Goal: Ask a question

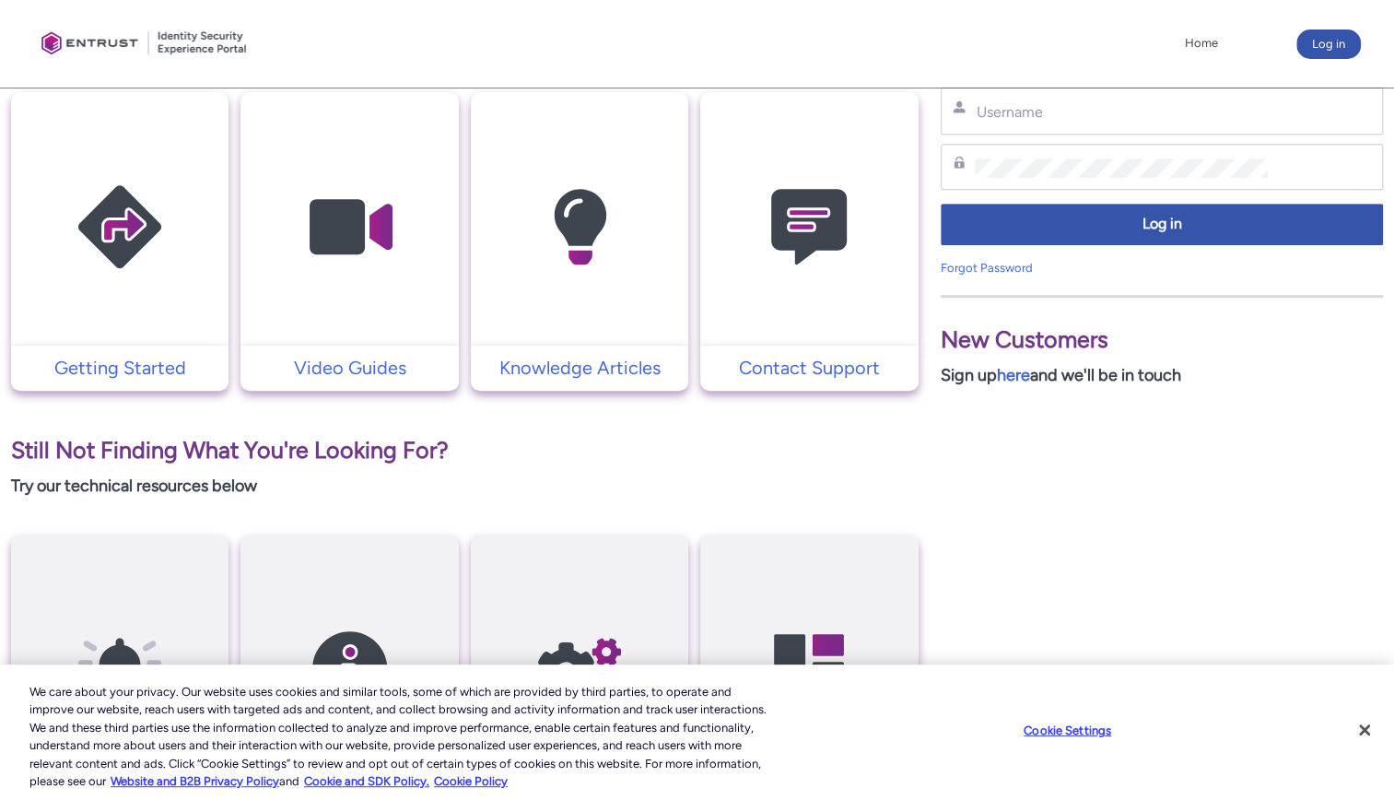
scroll to position [393, 0]
click at [1361, 728] on button "Close" at bounding box center [1364, 729] width 41 height 41
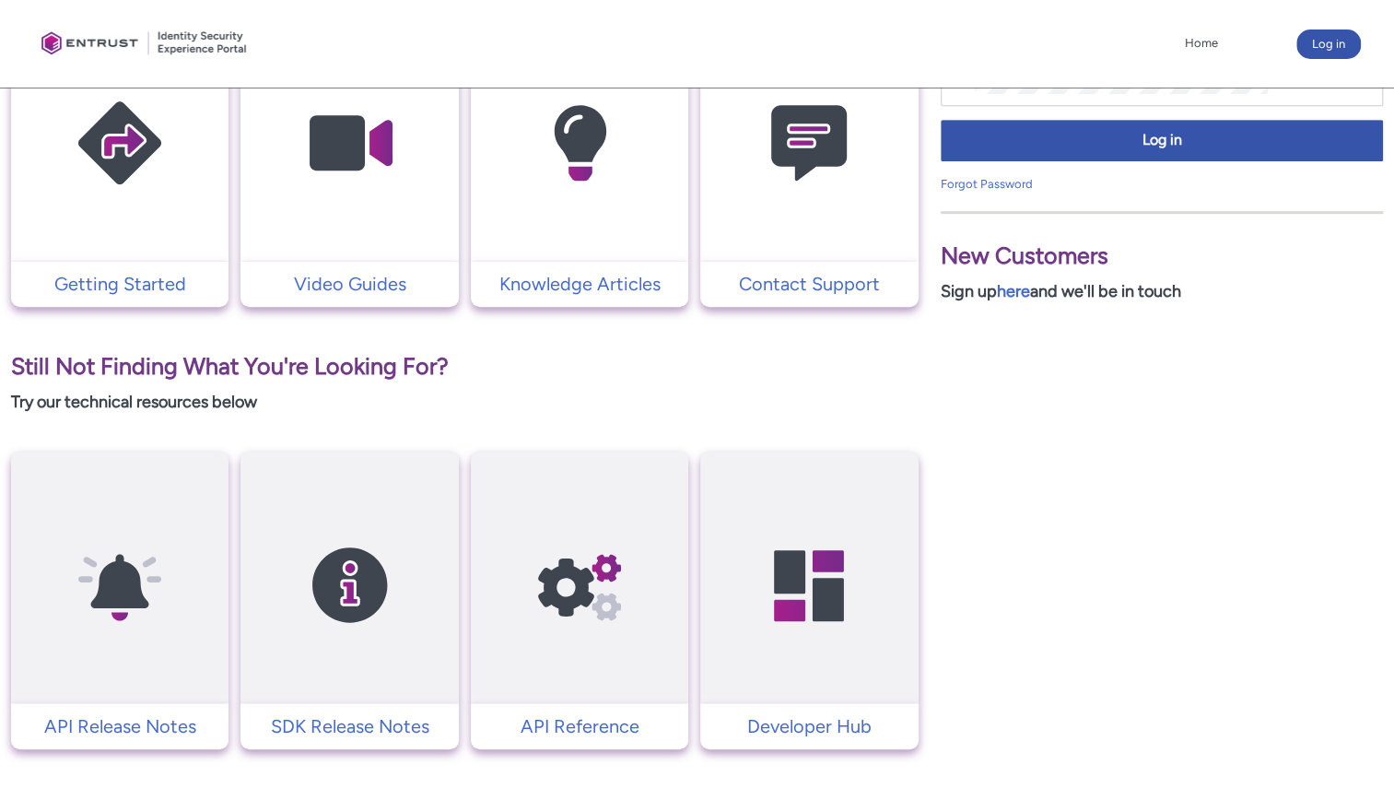
scroll to position [606, 0]
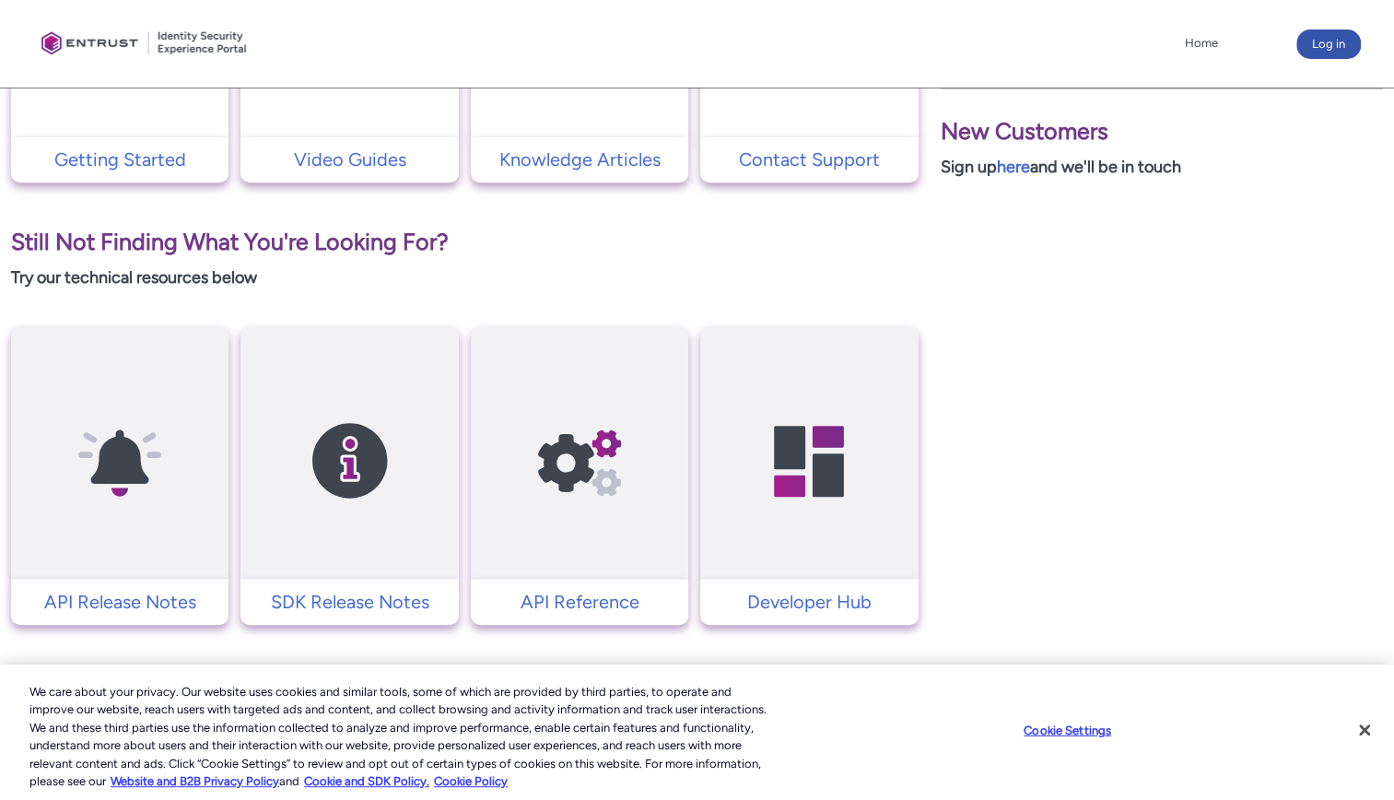
scroll to position [606, 0]
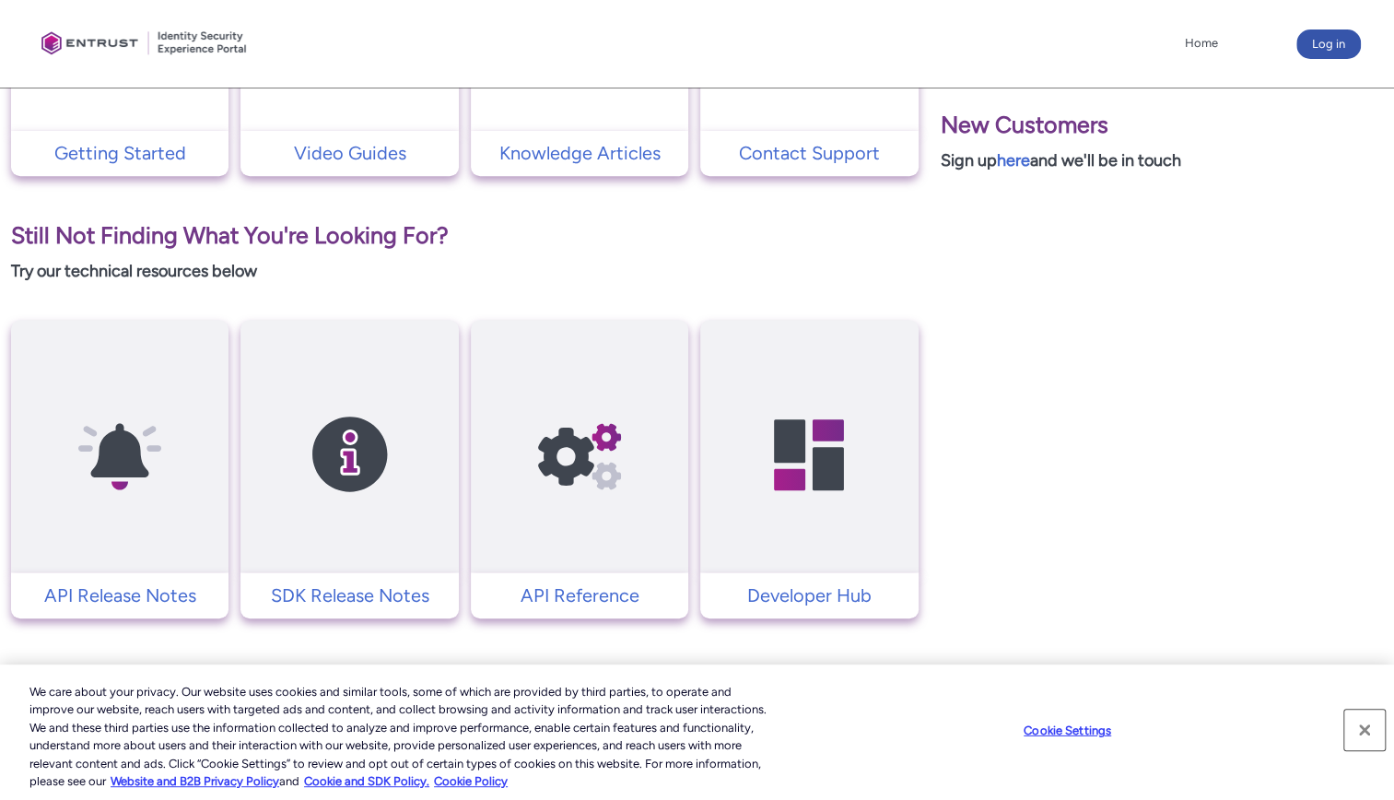
click at [1366, 732] on button "Close" at bounding box center [1364, 729] width 41 height 41
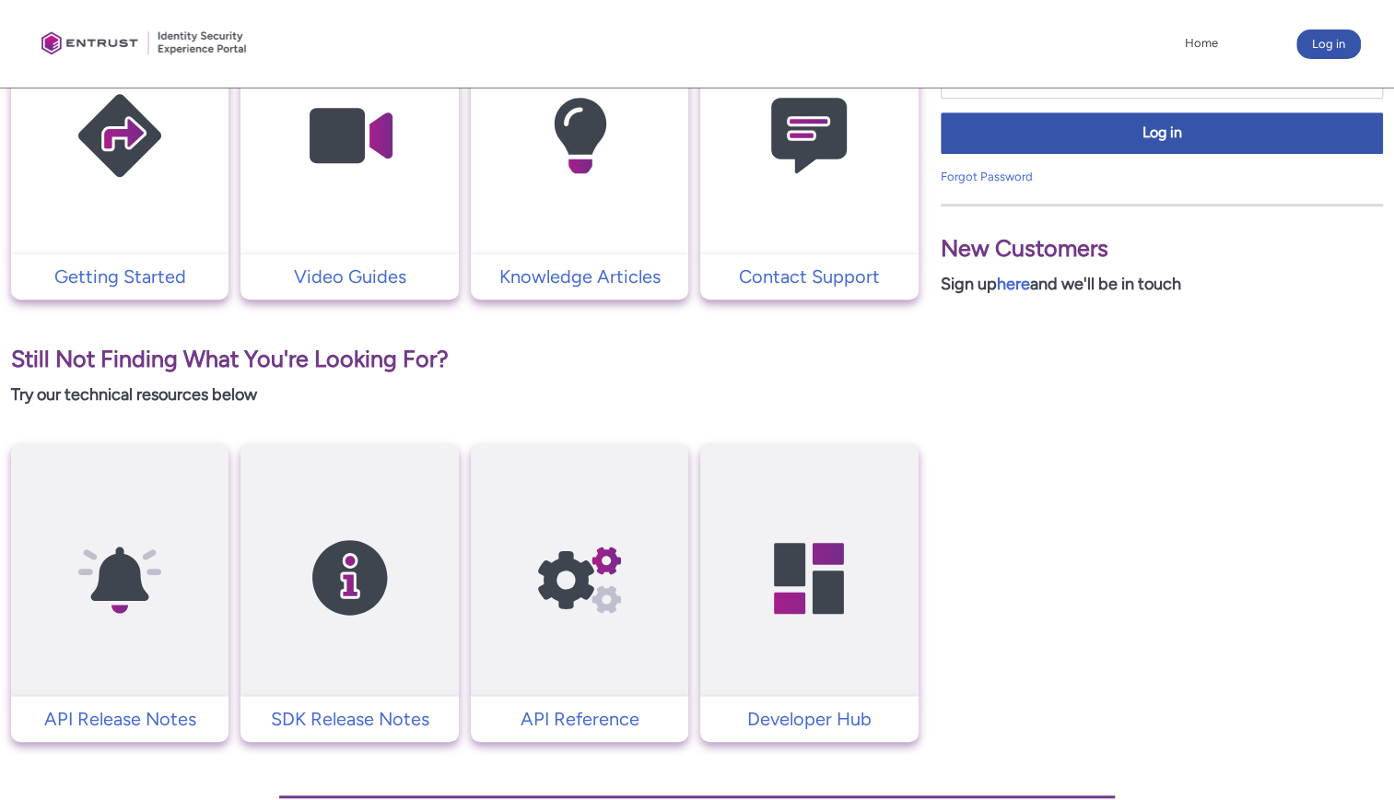
scroll to position [484, 0]
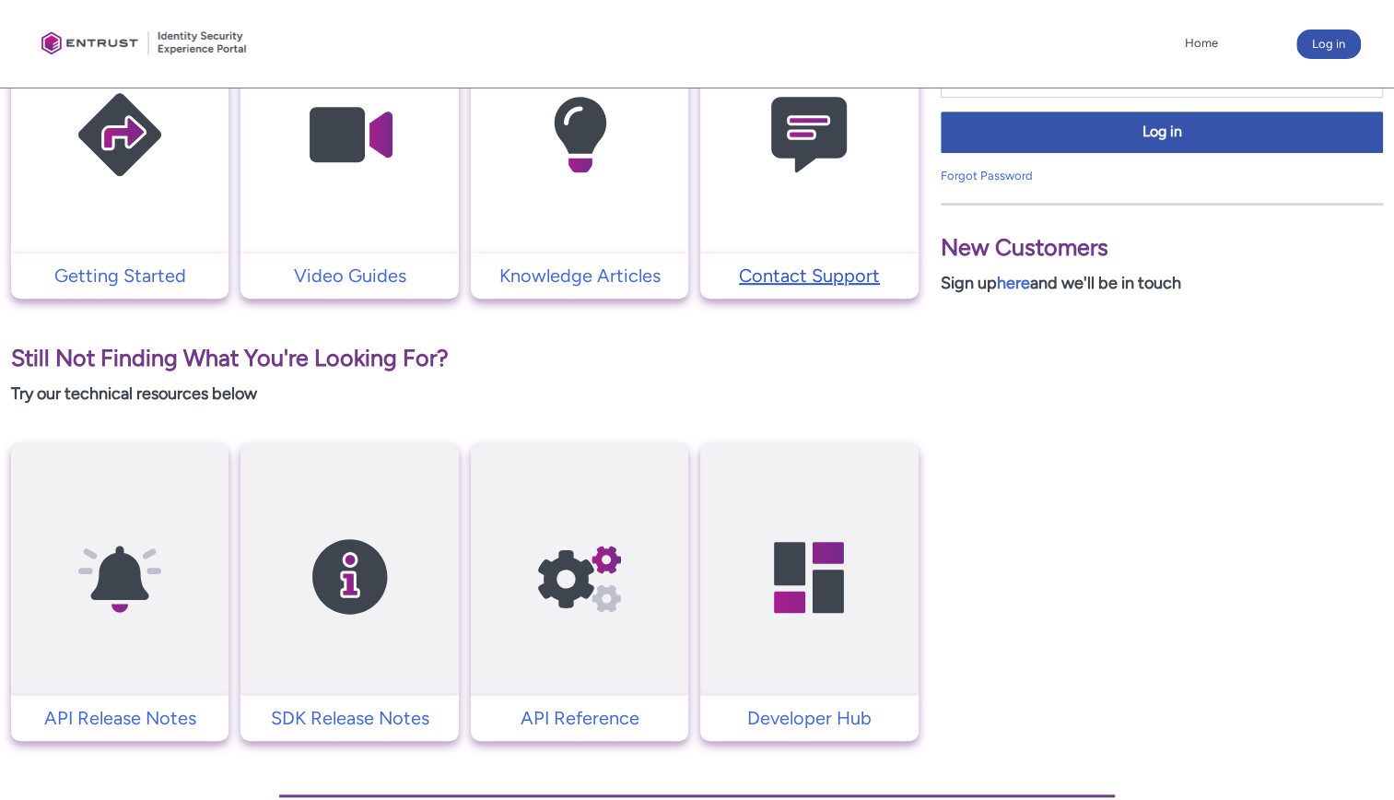
click at [818, 270] on p "Contact Support" at bounding box center [808, 276] width 199 height 28
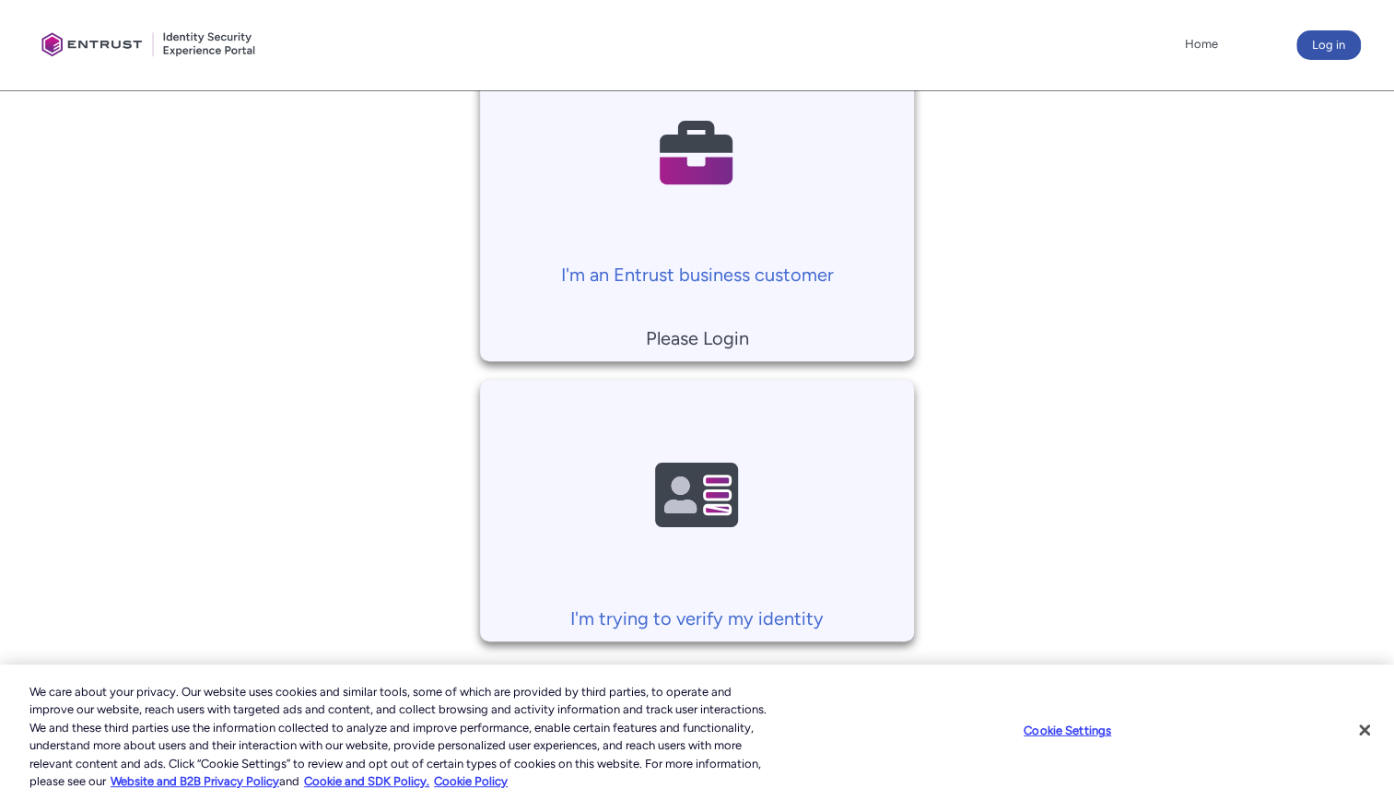
scroll to position [485, 0]
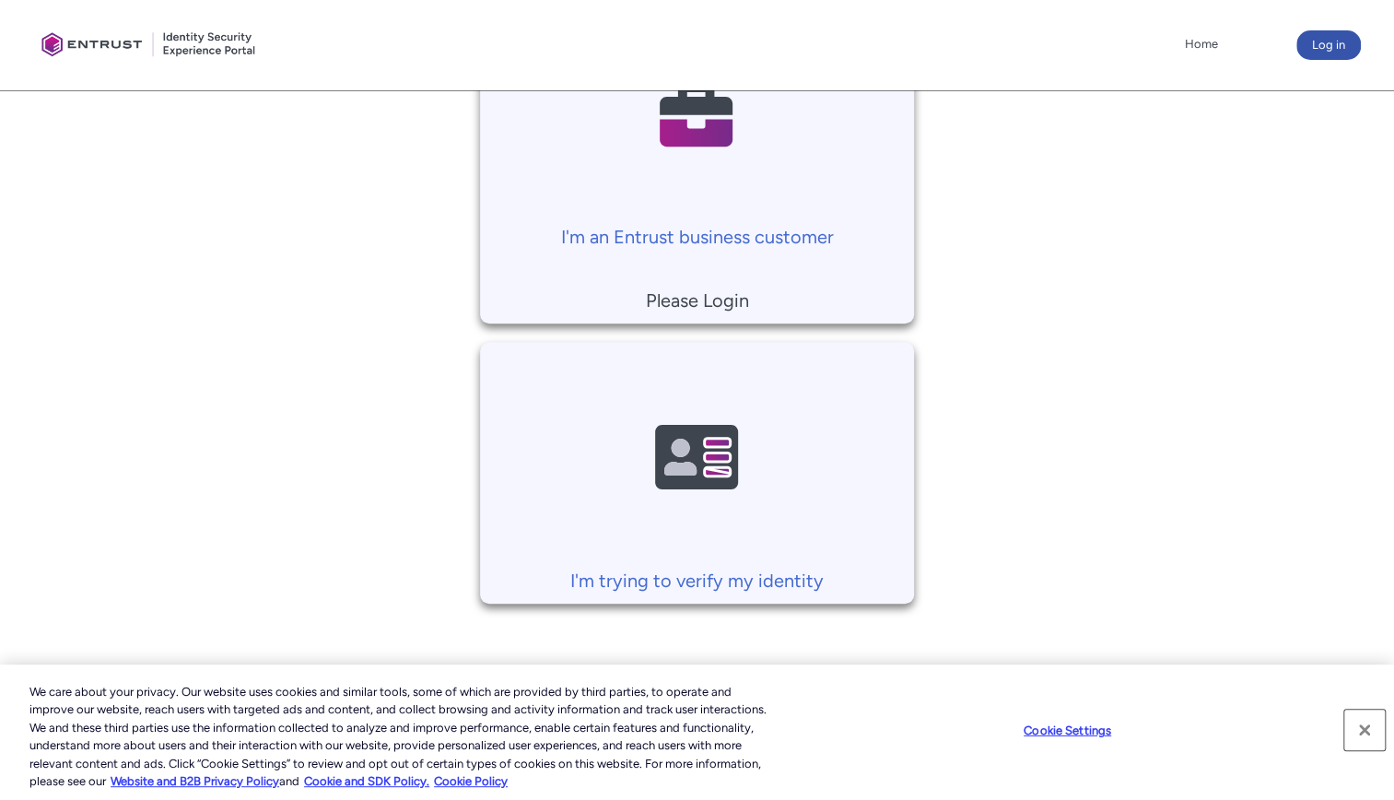
click at [1367, 733] on button "Close" at bounding box center [1364, 729] width 41 height 41
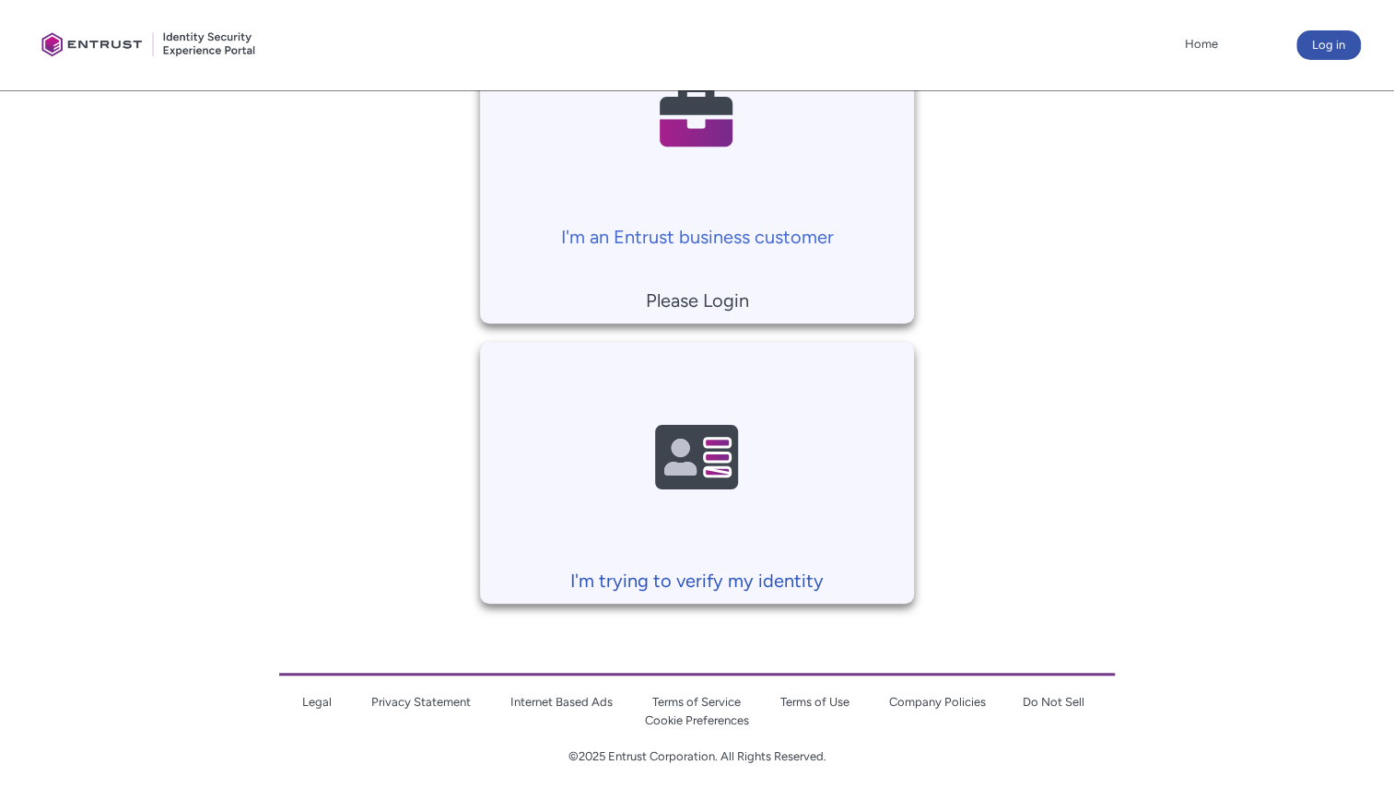
click at [683, 575] on p "I'm trying to verify my identity" at bounding box center [696, 581] width 415 height 28
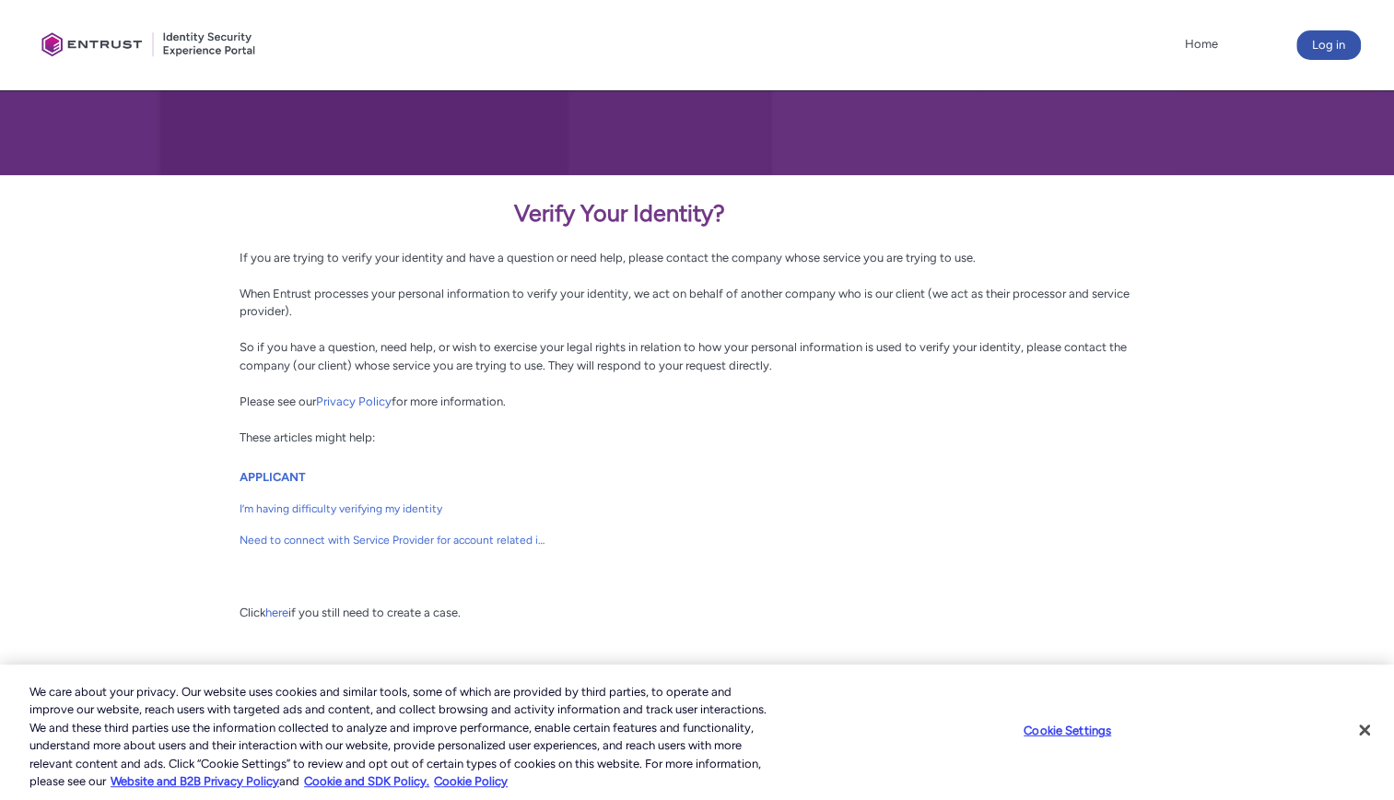
scroll to position [251, 0]
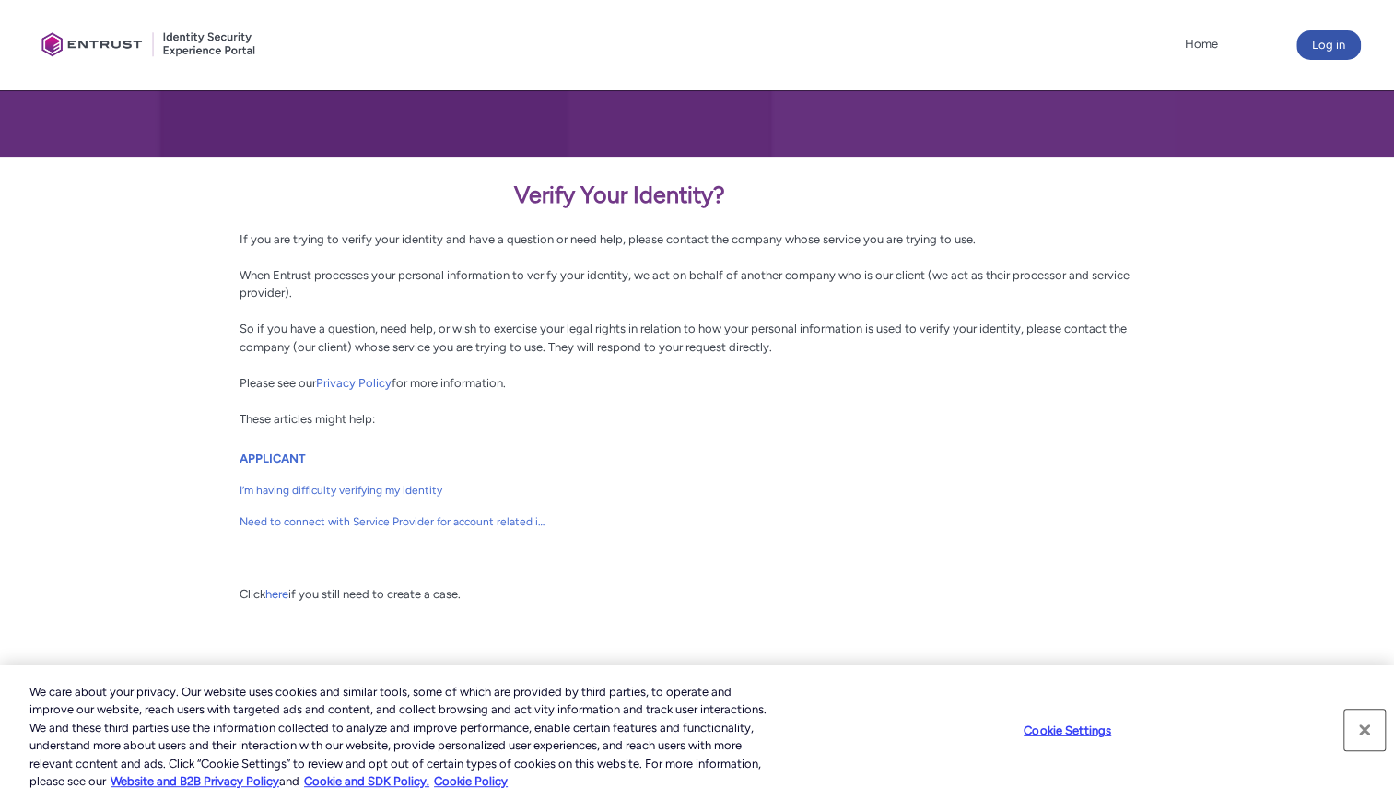
click at [1362, 734] on button "Close" at bounding box center [1364, 729] width 41 height 41
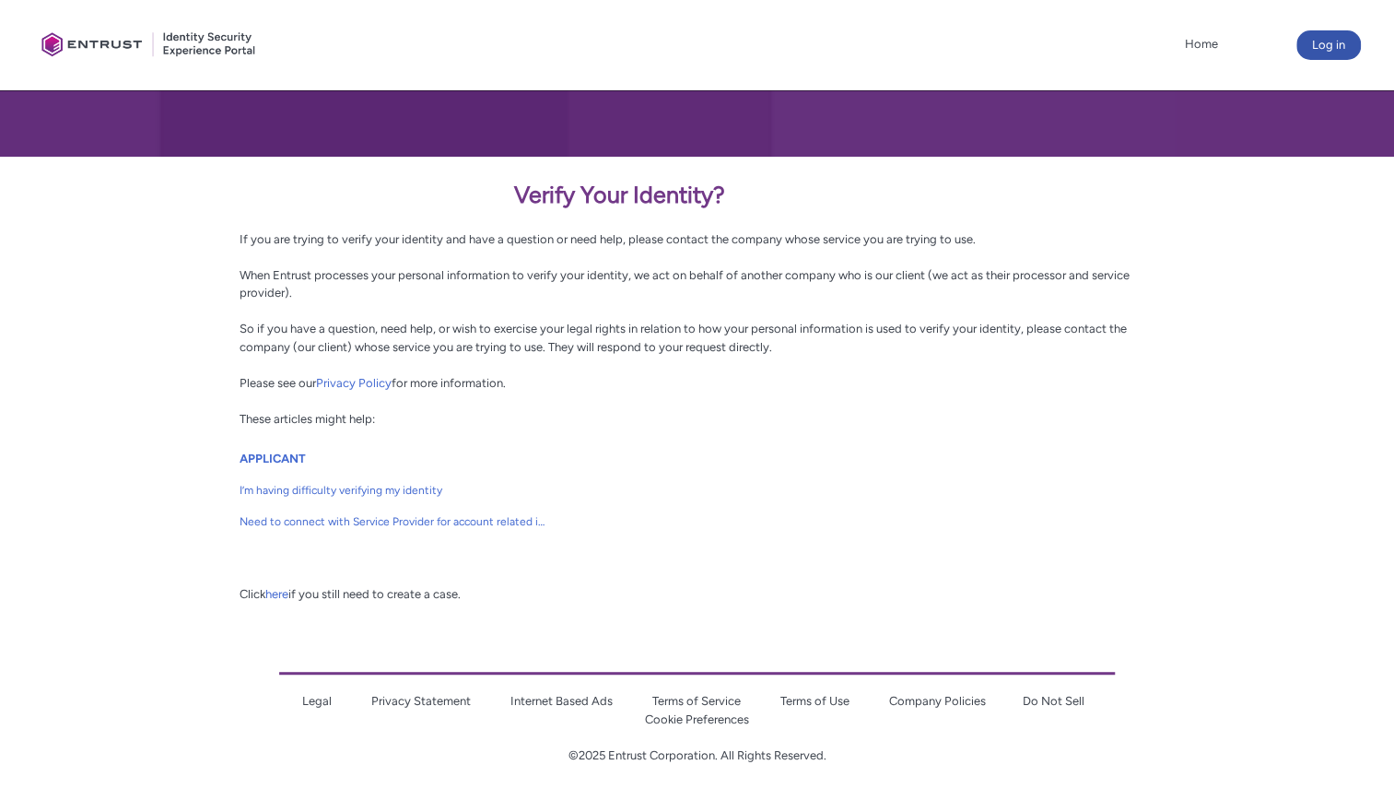
click at [282, 619] on center "Legal Privacy Statement Internet Based Ads Terms of Service Terms of Use Compan…" at bounding box center [697, 690] width 837 height 147
click at [284, 594] on link "here" at bounding box center [276, 594] width 23 height 14
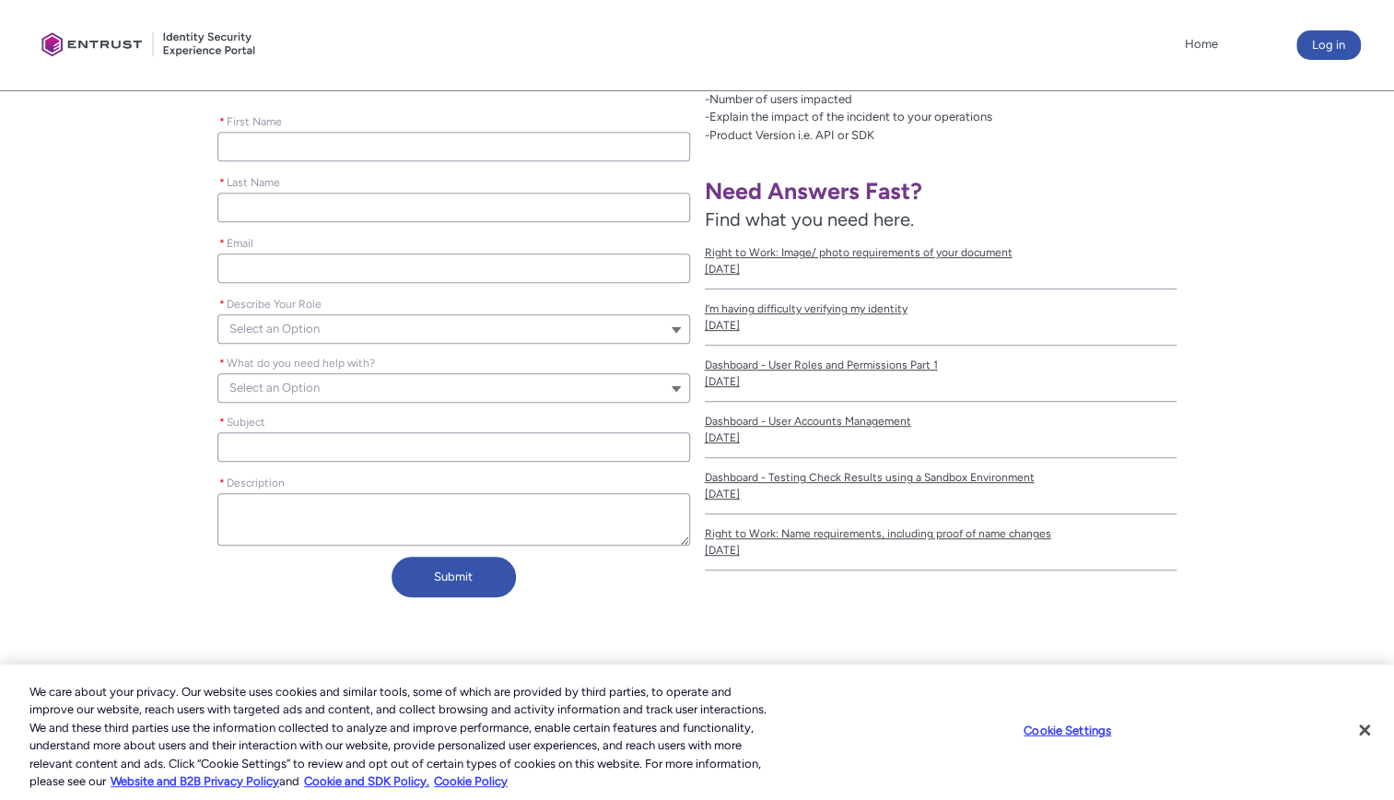
scroll to position [419, 0]
click at [1369, 730] on button "Close" at bounding box center [1364, 729] width 41 height 41
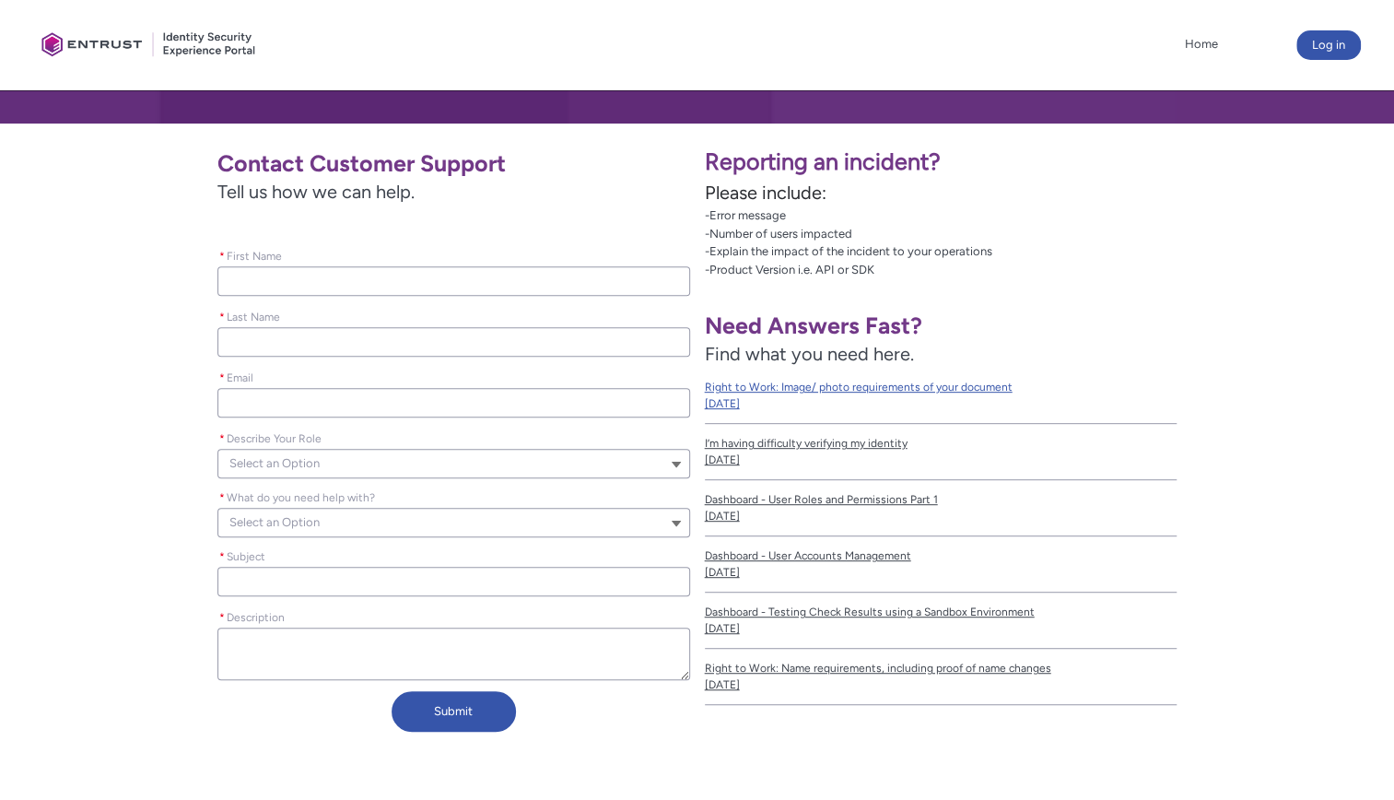
scroll to position [282, 0]
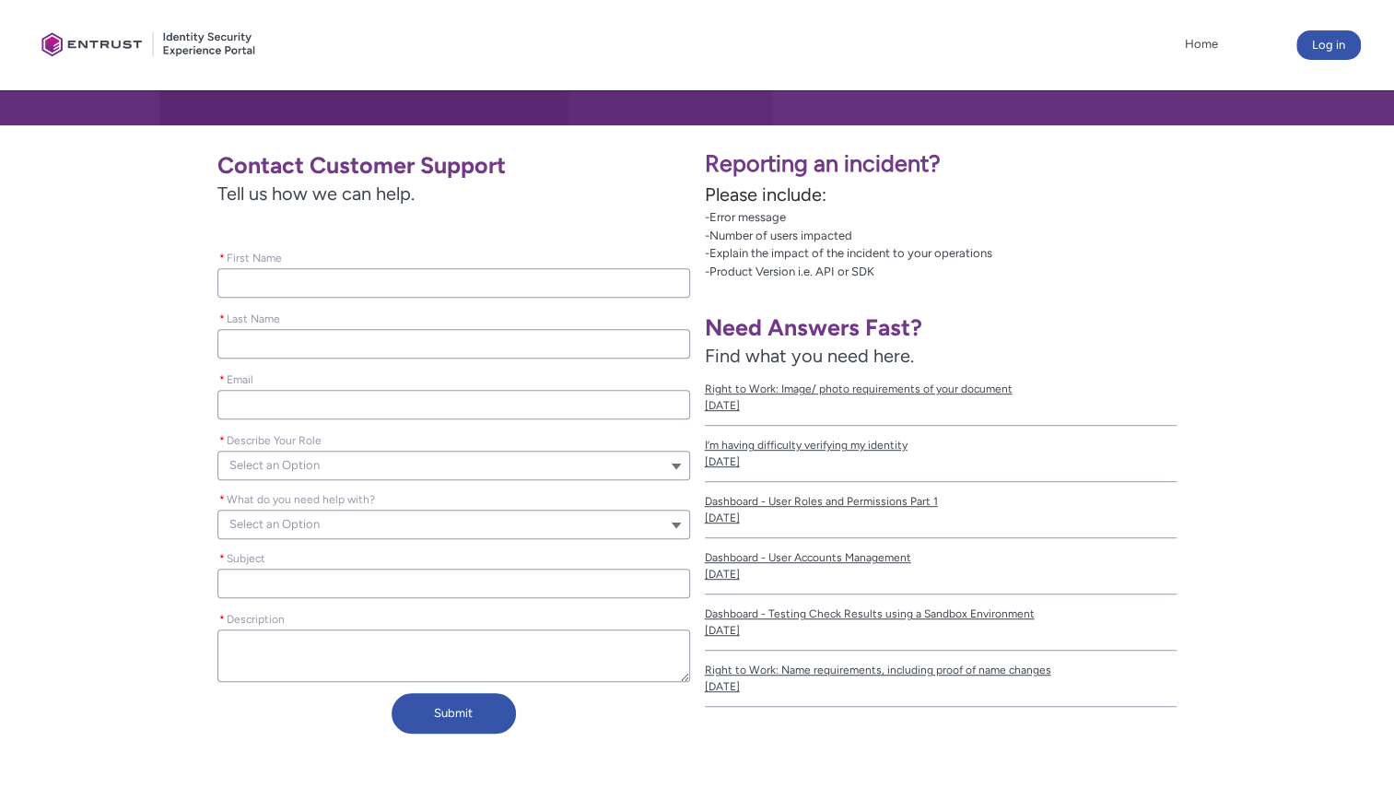
click at [313, 282] on input "* First Name" at bounding box center [453, 282] width 473 height 29
type lightning-primitive-input-simple "T"
type input "T"
type lightning-primitive-input-simple "Ta"
type input "Ta"
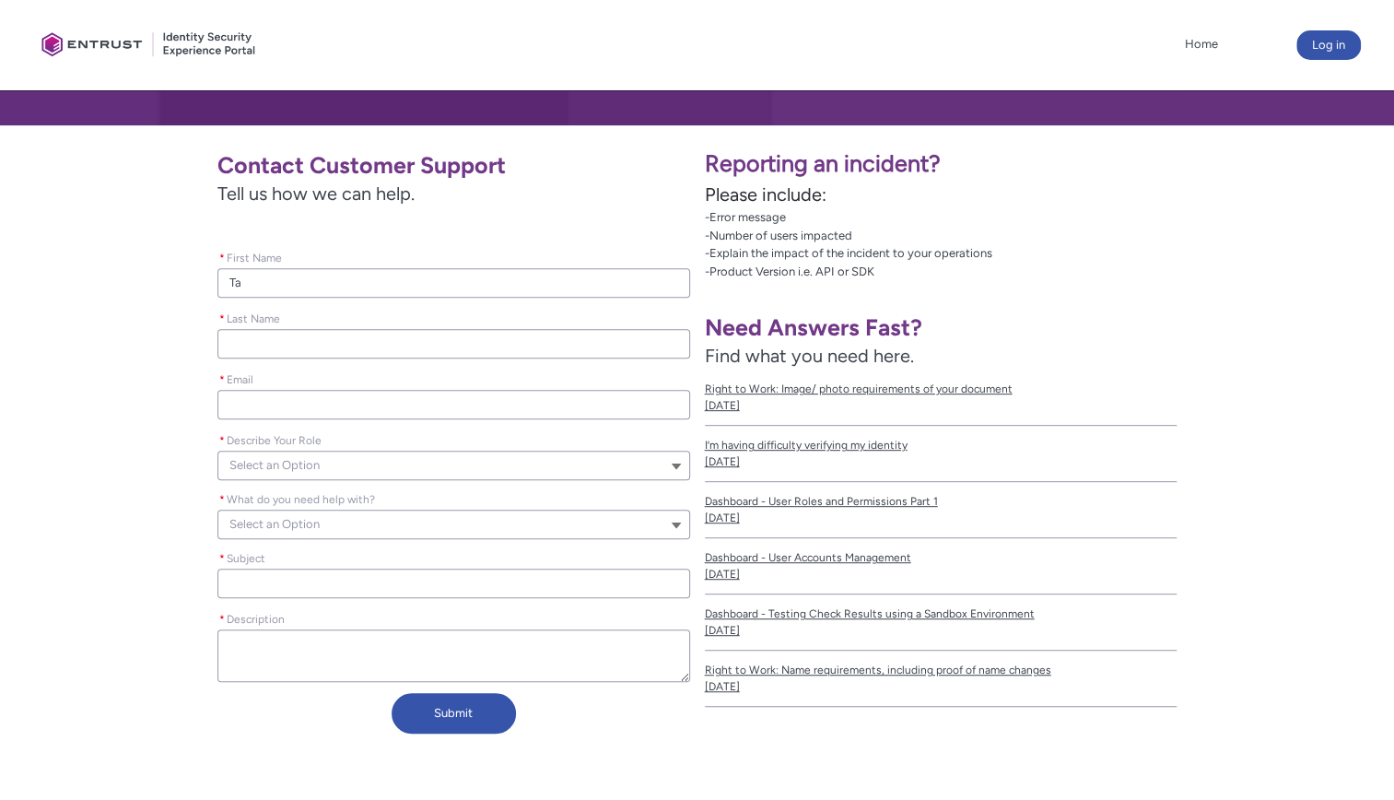
type lightning-primitive-input-simple "Tah"
type input "Tah"
type lightning-primitive-input-simple "Taha"
type input "Taha"
type lightning-primitive-input-simple "S"
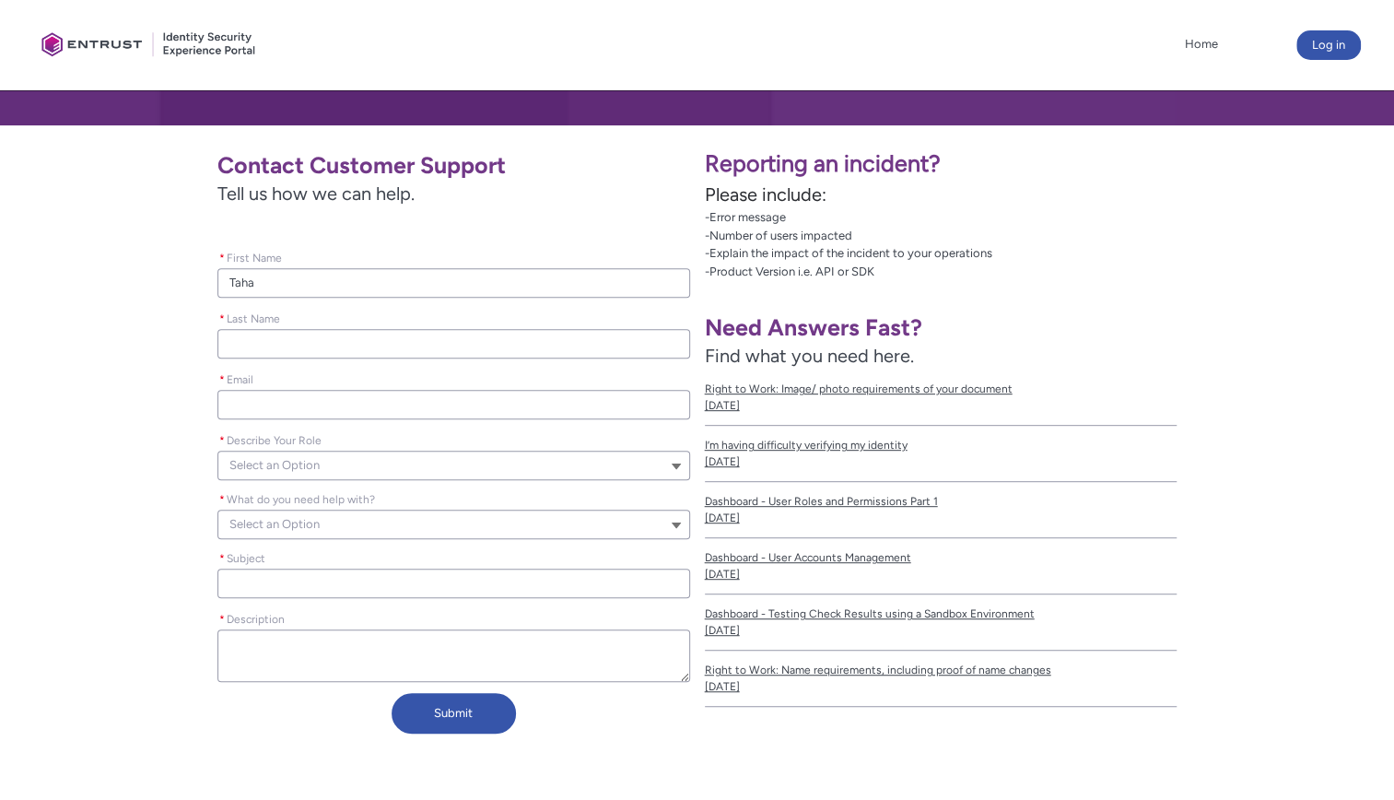
type input "S"
type lightning-primitive-input-simple "Sh"
type input "Sh"
type lightning-primitive-input-simple "Sha"
type input "Sha"
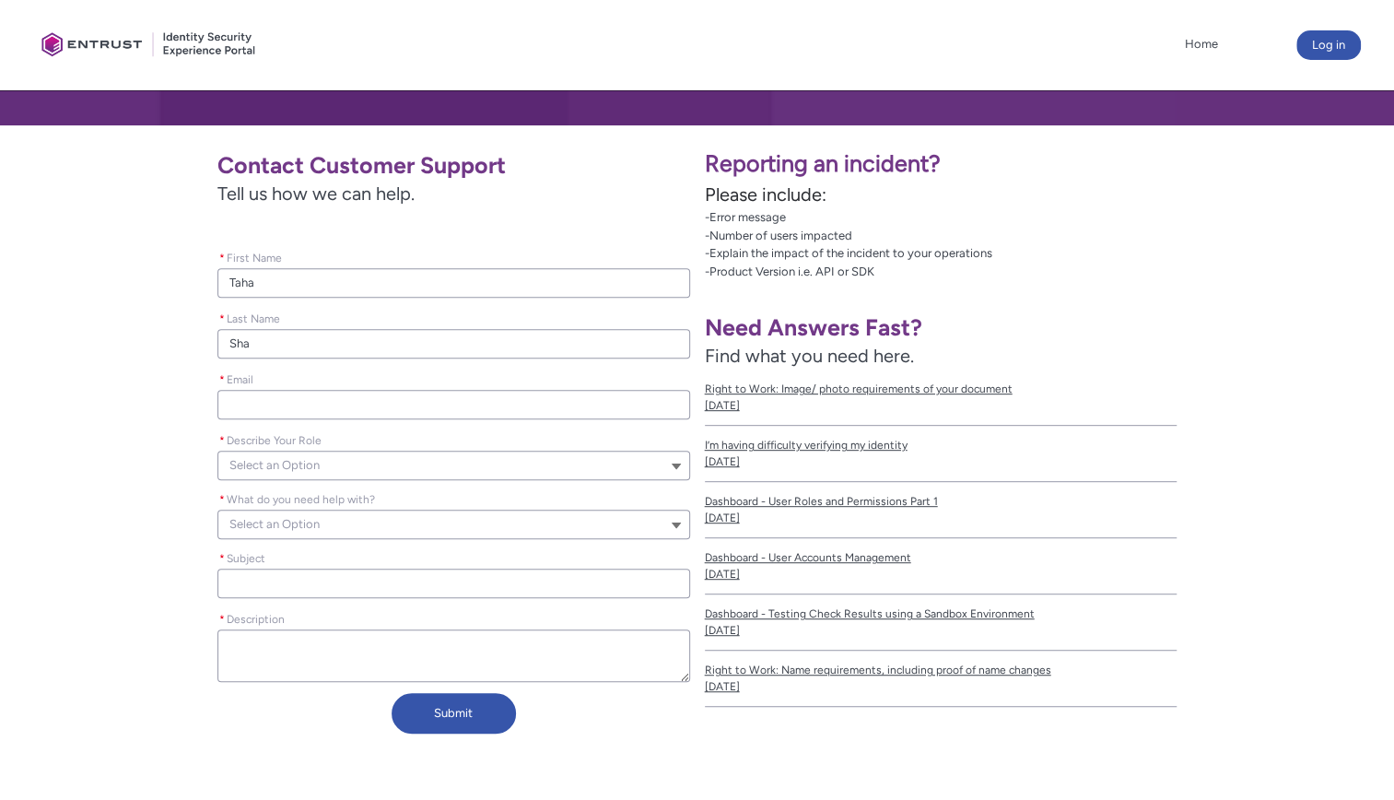
type lightning-primitive-input-simple "Shai"
type input "Shai"
type lightning-primitive-input-simple "Shaik"
type input "Shaik"
type lightning-primitive-input-simple "Shaikh"
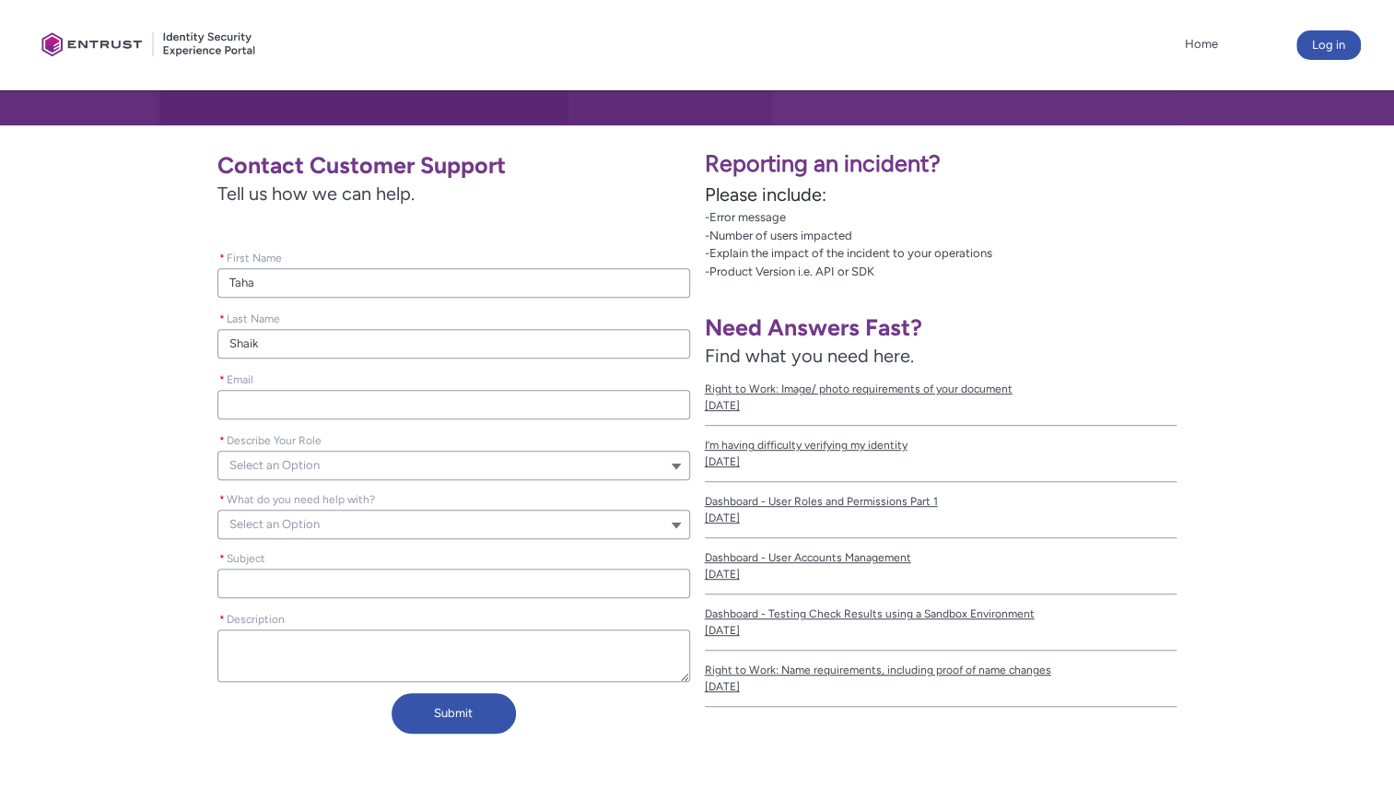
type input "Shaikh"
type lightning-primitive-input-simple "t"
type input "t"
type lightning-primitive-input-simple "ts"
type input "ts"
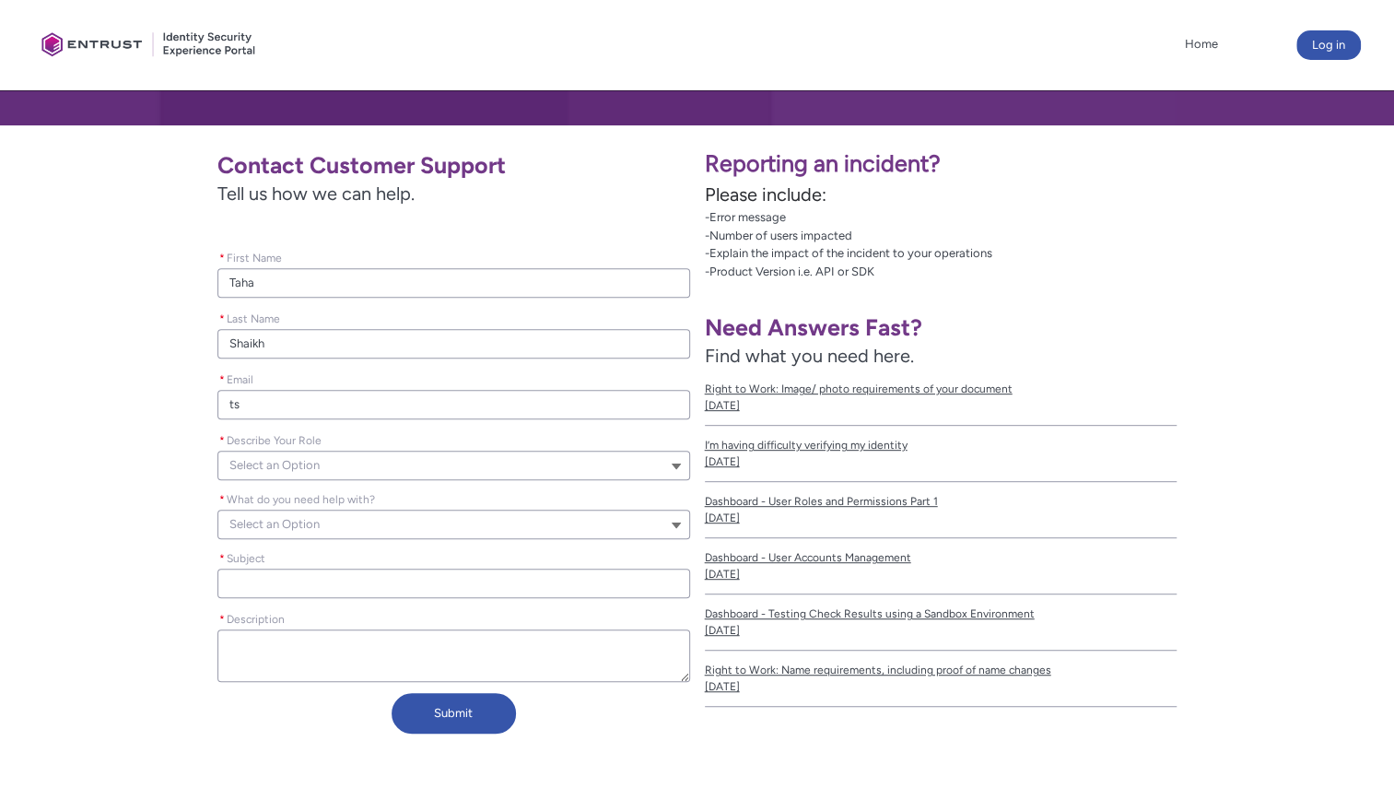
type lightning-primitive-input-simple "tsh"
type input "tsh"
type lightning-primitive-input-simple "tsha"
type input "tsha"
type lightning-primitive-input-simple "tshai"
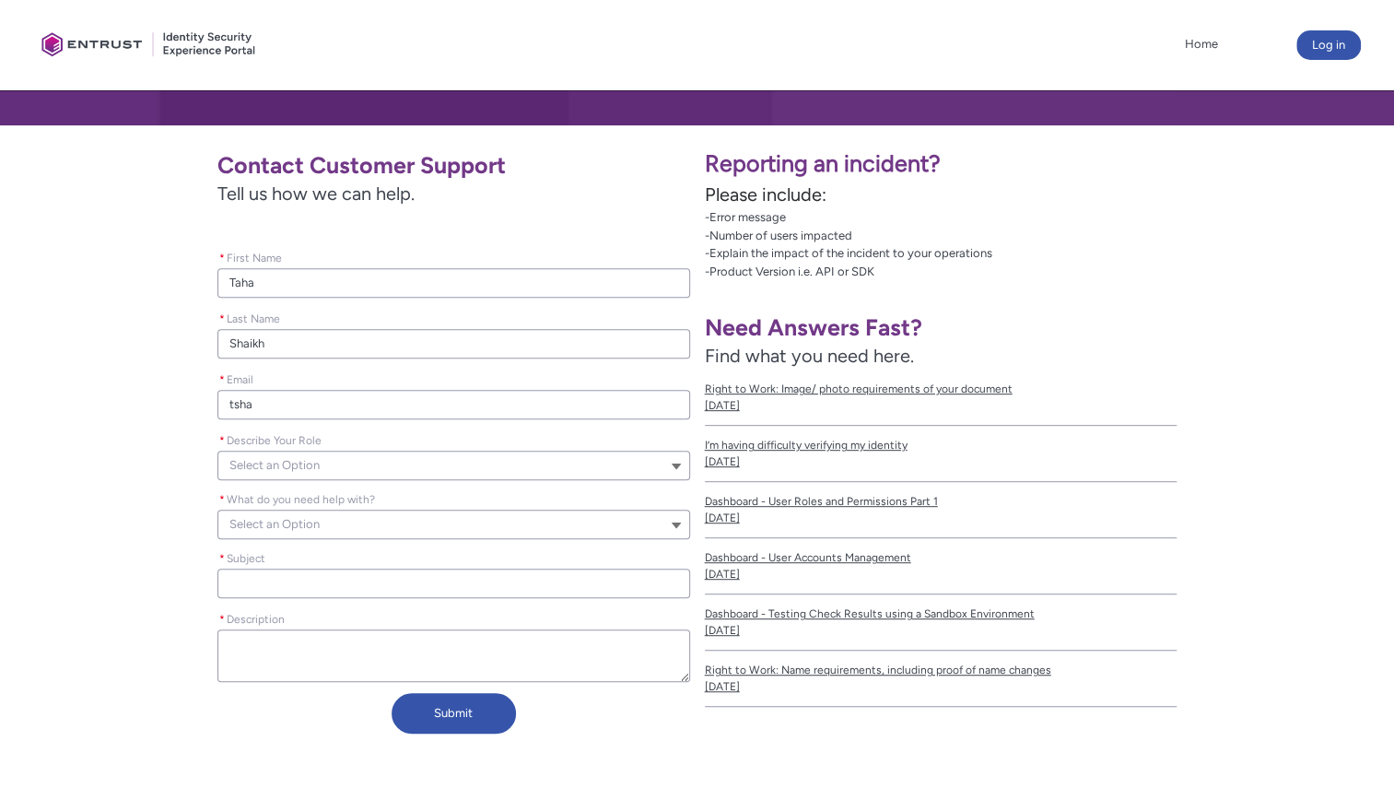
type input "tshai"
type lightning-primitive-input-simple "tshaik"
type input "tshaik"
type lightning-primitive-input-simple "tshaikh@msn.com"
type input "tshaikh@msn.com"
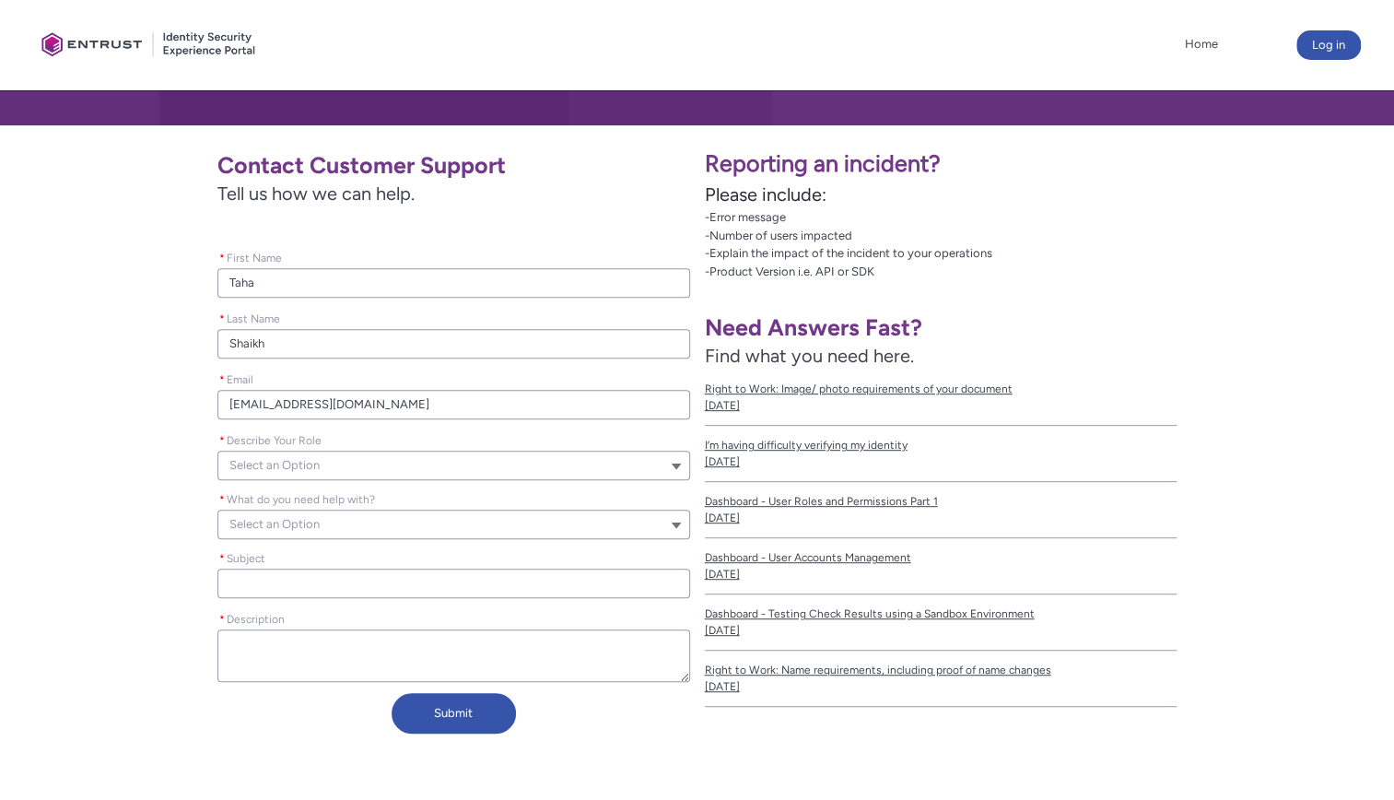
click at [358, 467] on button "Select an Option" at bounding box center [453, 465] width 473 height 29
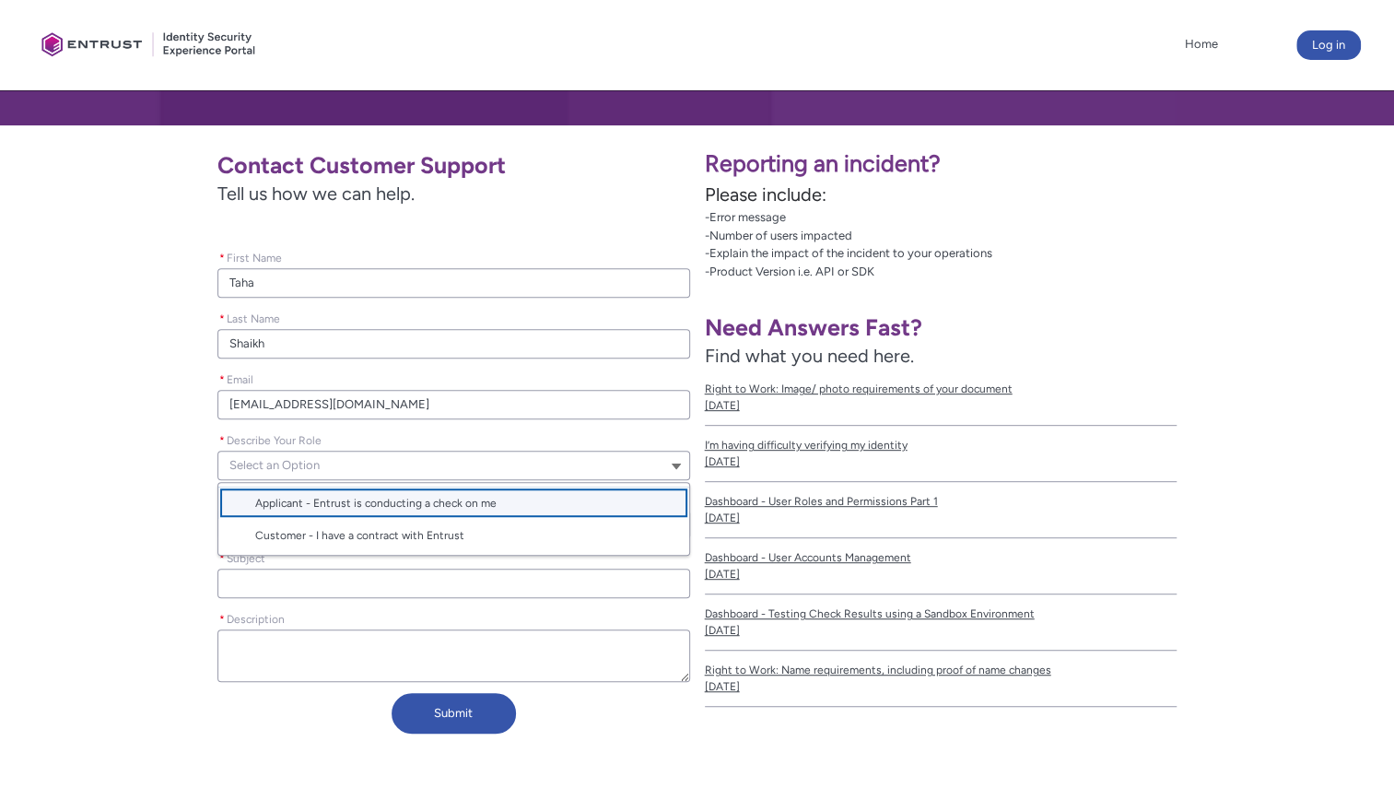
click at [356, 496] on span "Applicant - Entrust is conducting a check on me" at bounding box center [375, 503] width 241 height 17
type lightning-combobox "Applicant"
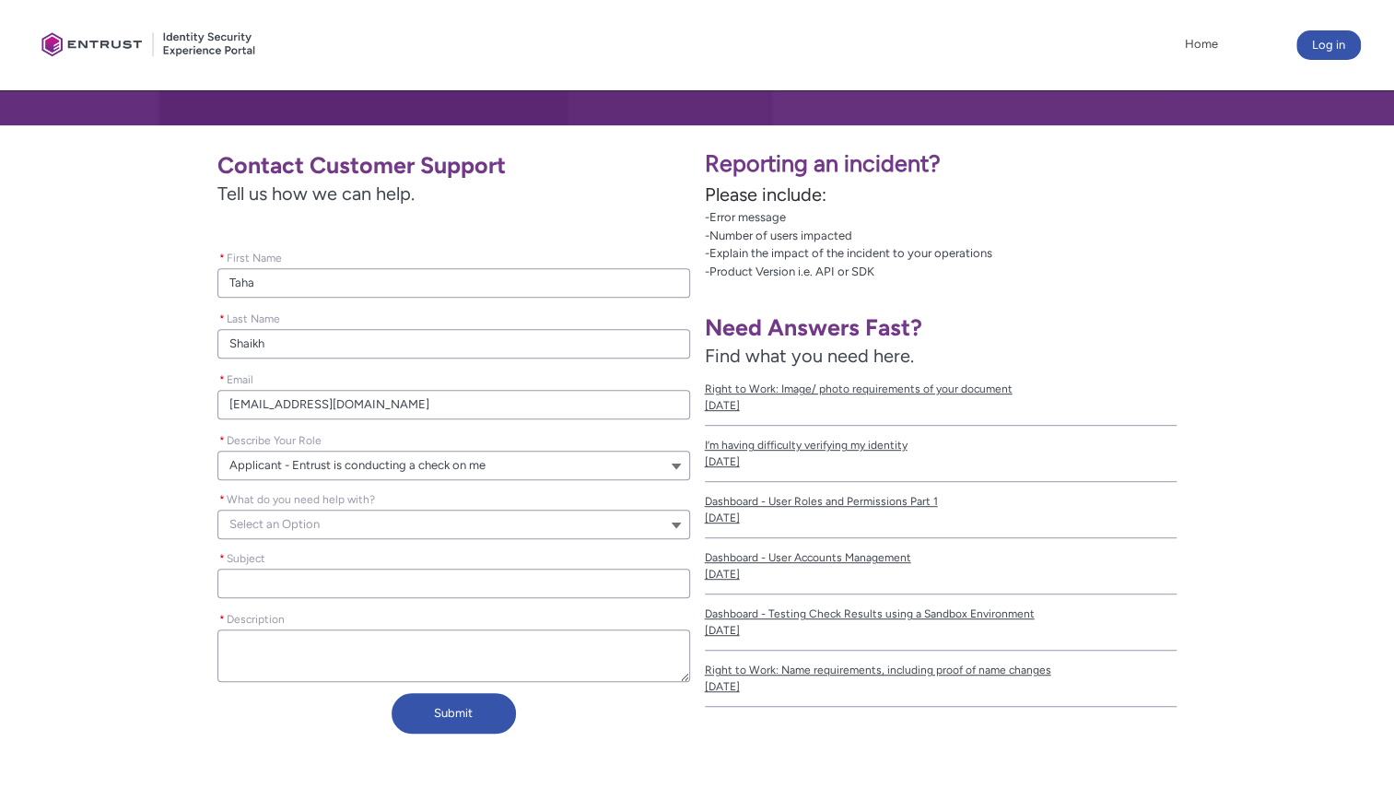
click at [328, 529] on button "Select an Option" at bounding box center [453, 524] width 473 height 29
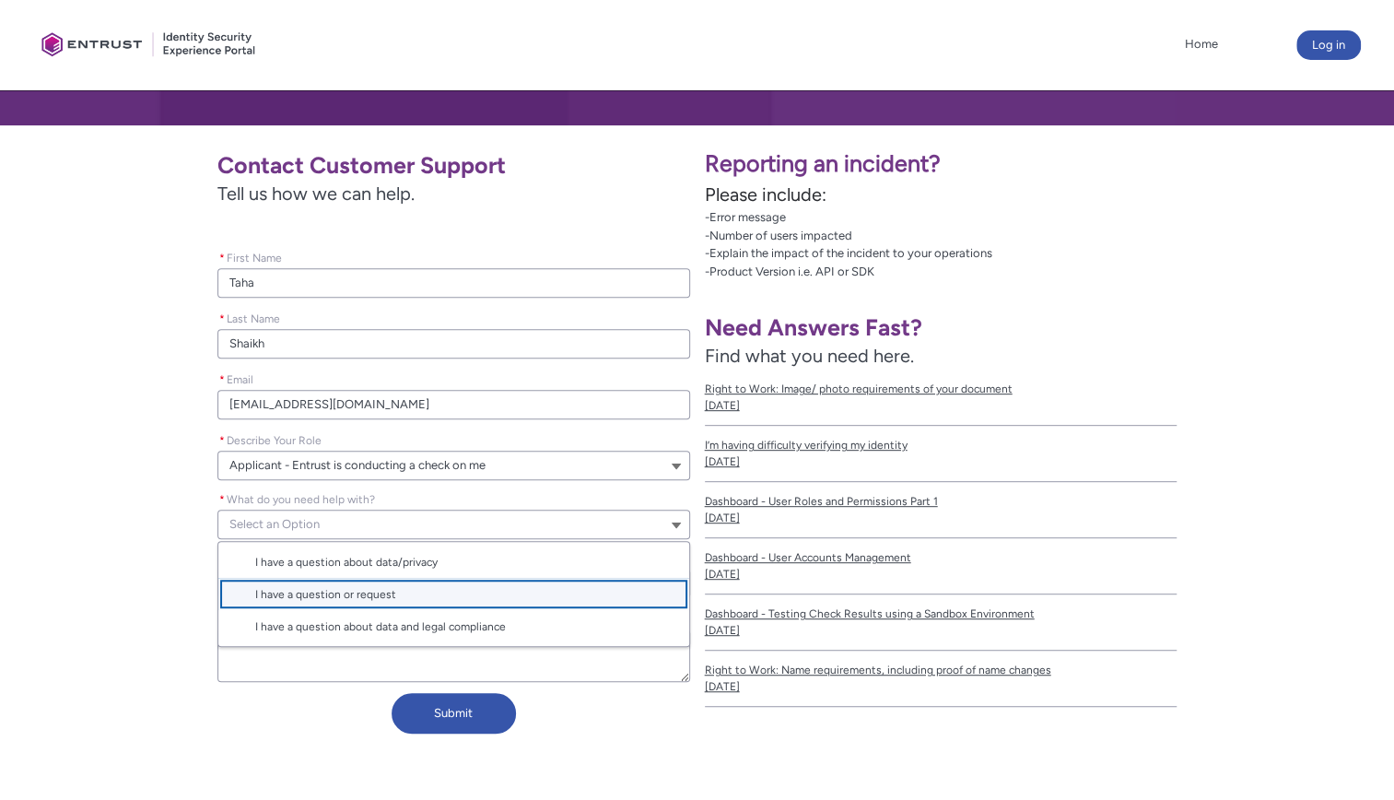
click at [307, 590] on span "I have a question or request" at bounding box center [325, 594] width 141 height 17
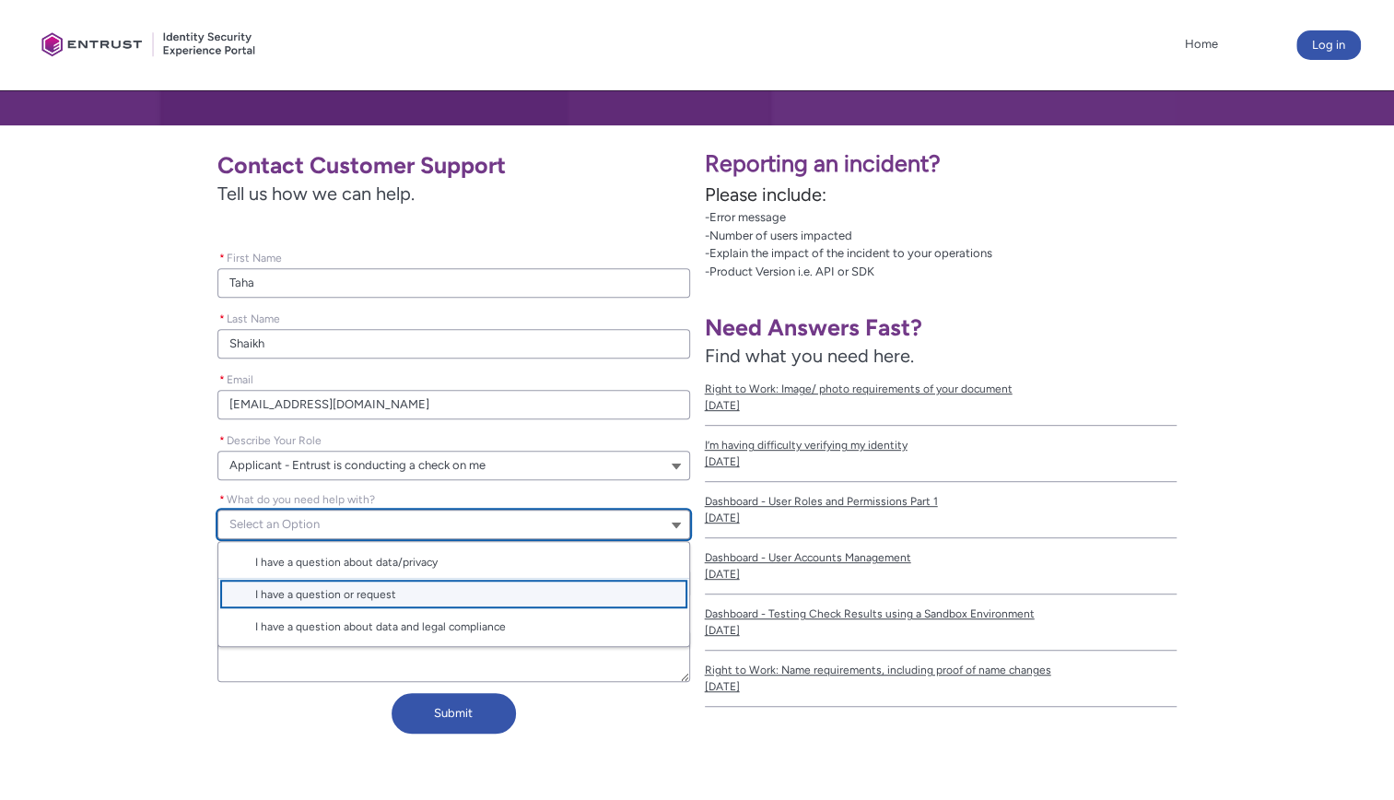
type lightning-combobox "I have a question or request"
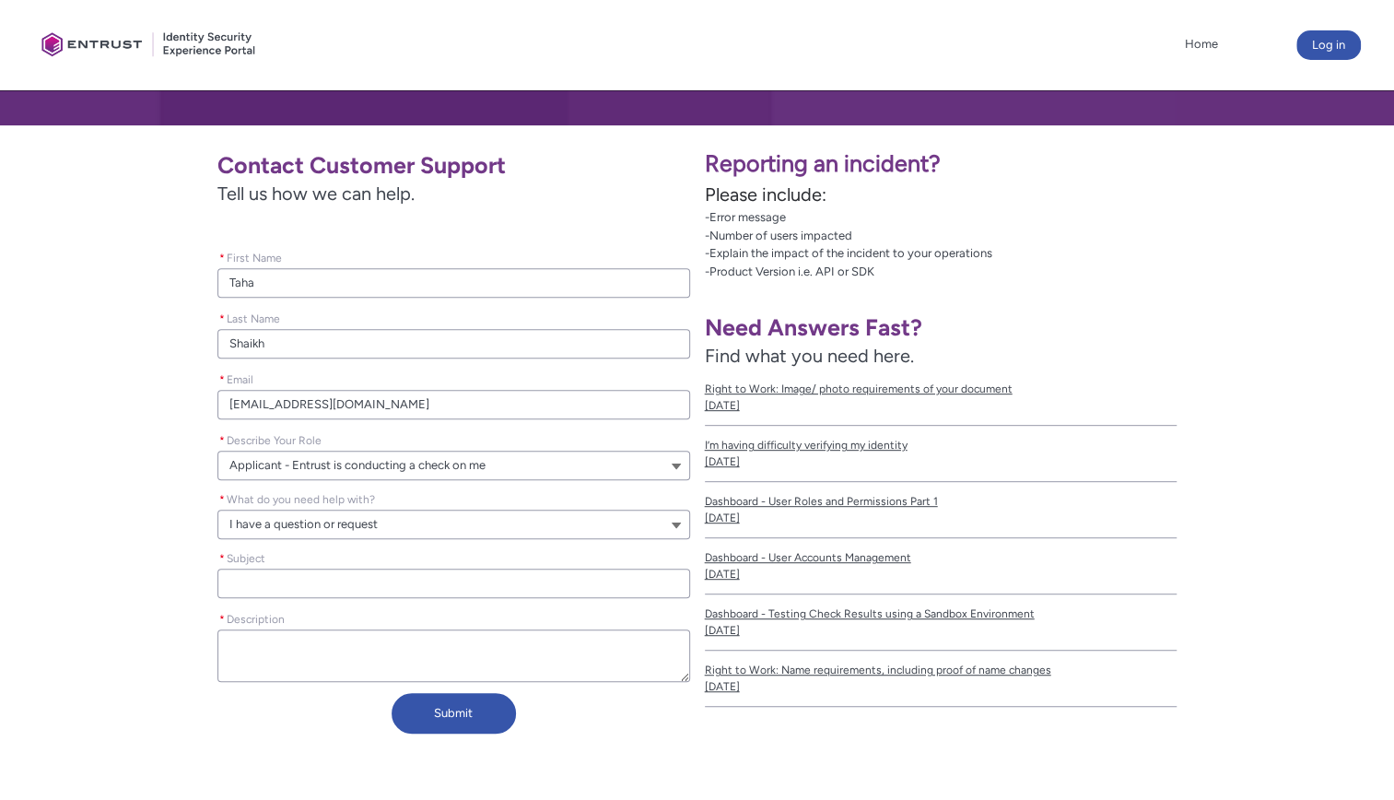
click at [304, 592] on input "* Subject" at bounding box center [453, 583] width 473 height 29
type lightning-primitive-input-simple "c"
type input "c"
type lightning-primitive-input-simple "ch"
type input "ch"
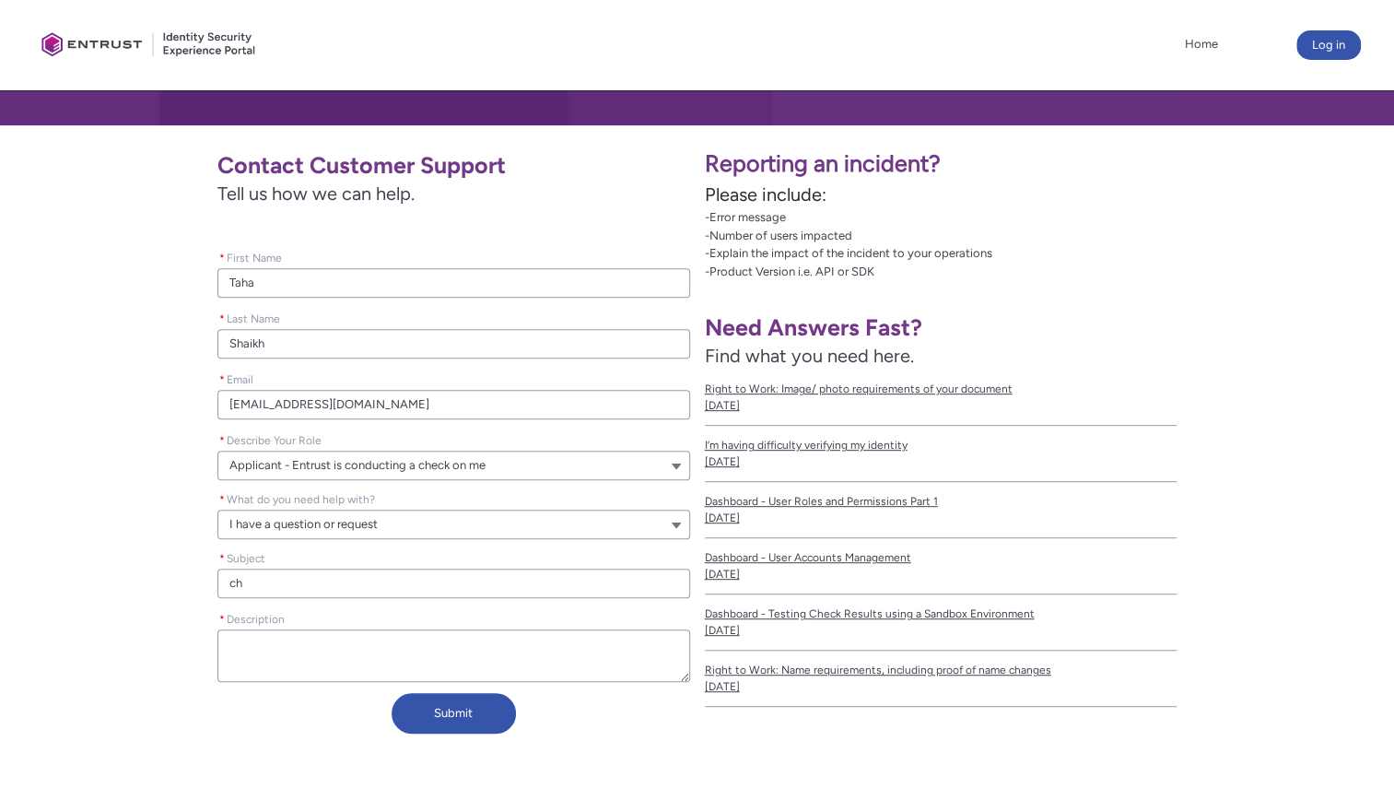
type lightning-primitive-input-simple "che"
type input "che"
type lightning-primitive-input-simple "chec"
type input "chec"
type lightning-primitive-input-simple "check"
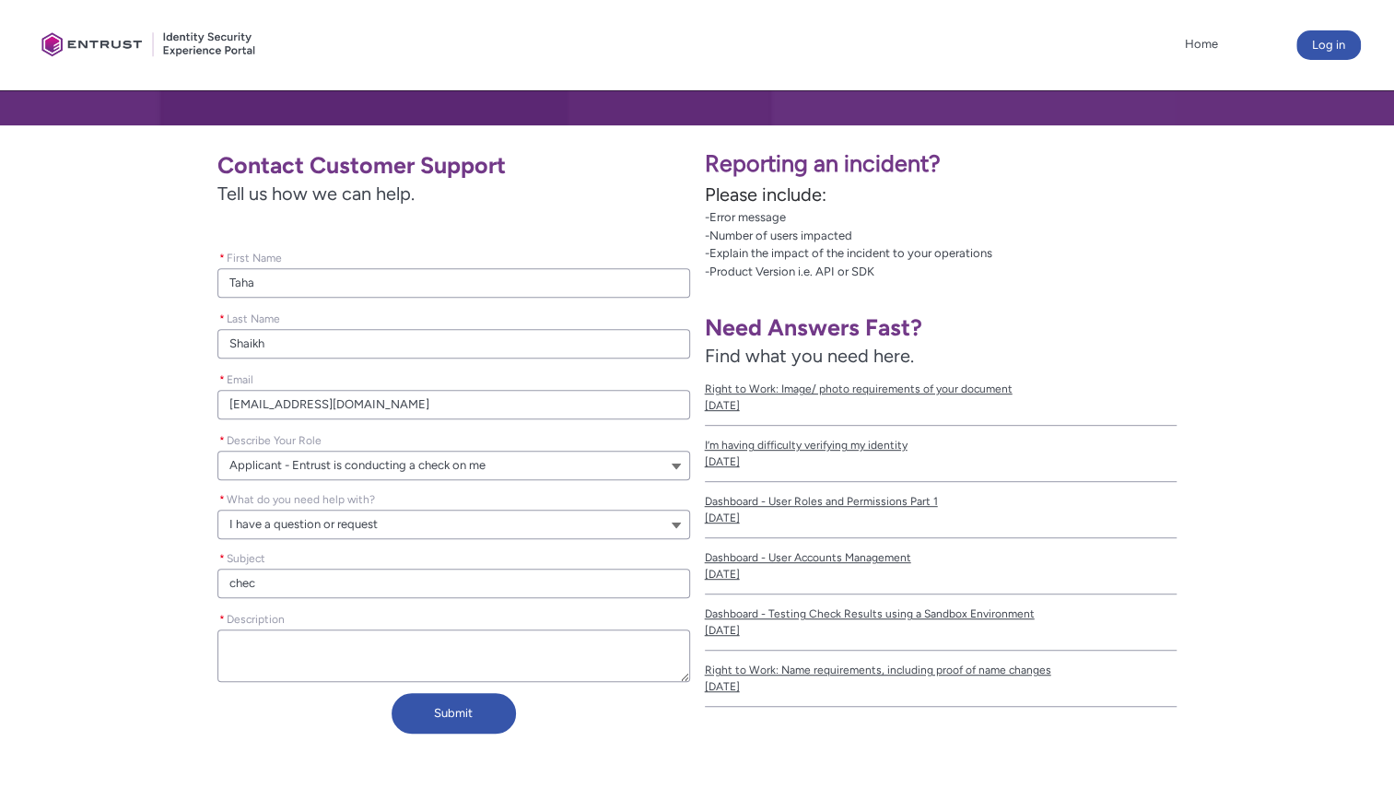
type input "check"
type lightning-primitive-input-simple "check"
type input "check"
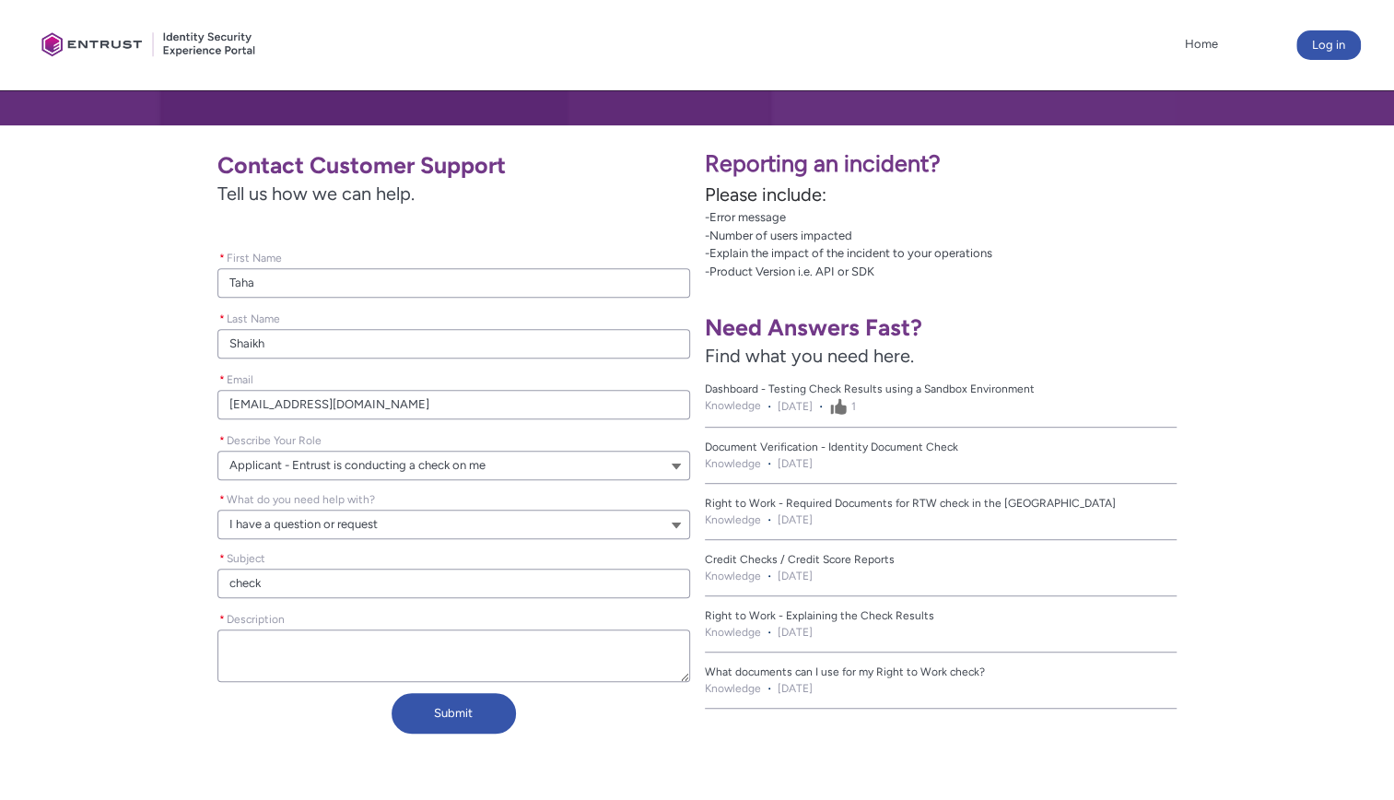
type lightning-primitive-input-simple "check a"
type input "check a"
type lightning-primitive-input-simple "check ac"
type input "check ac"
type lightning-primitive-input-simple "check acc"
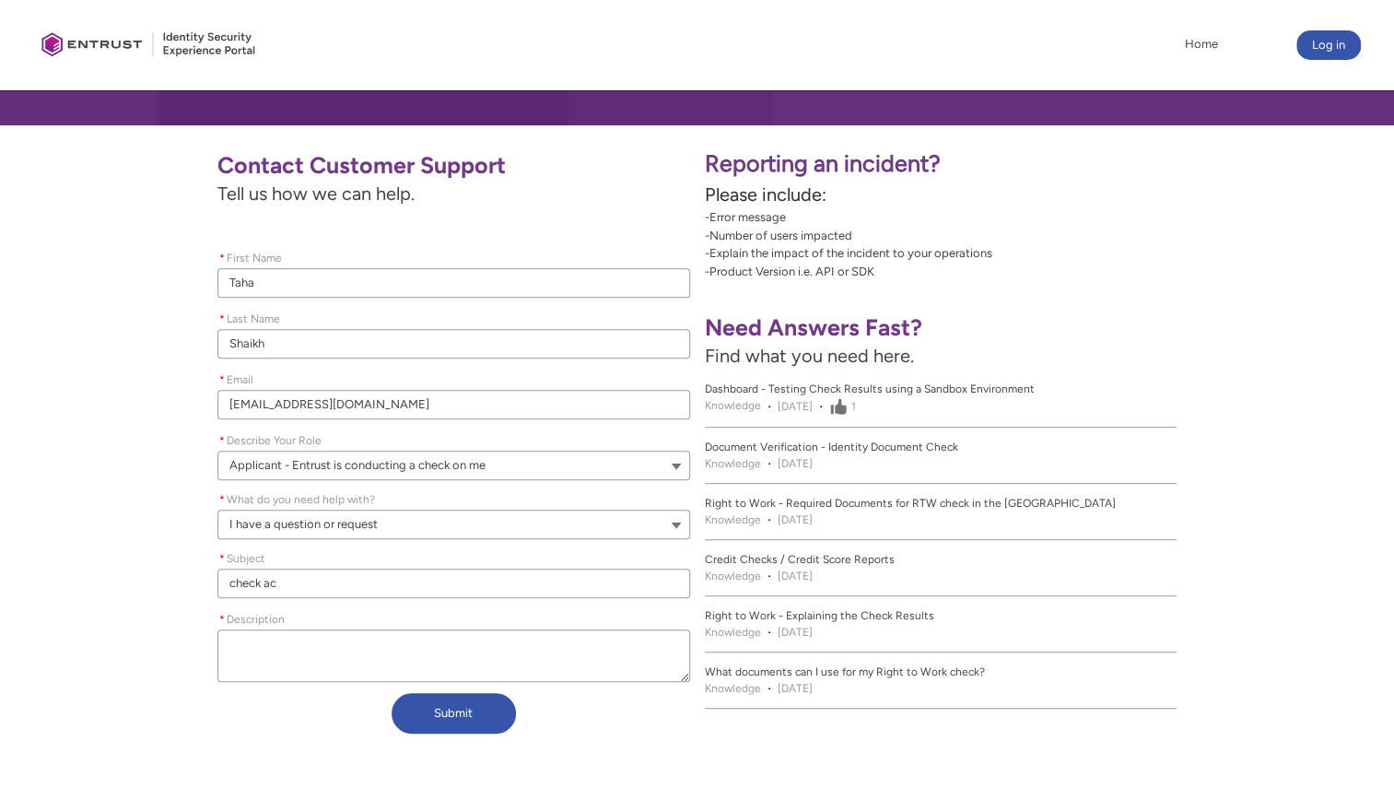
type input "check acc"
type lightning-primitive-input-simple "check acce"
type input "check acce"
type lightning-primitive-input-simple "check acces"
type input "check acces"
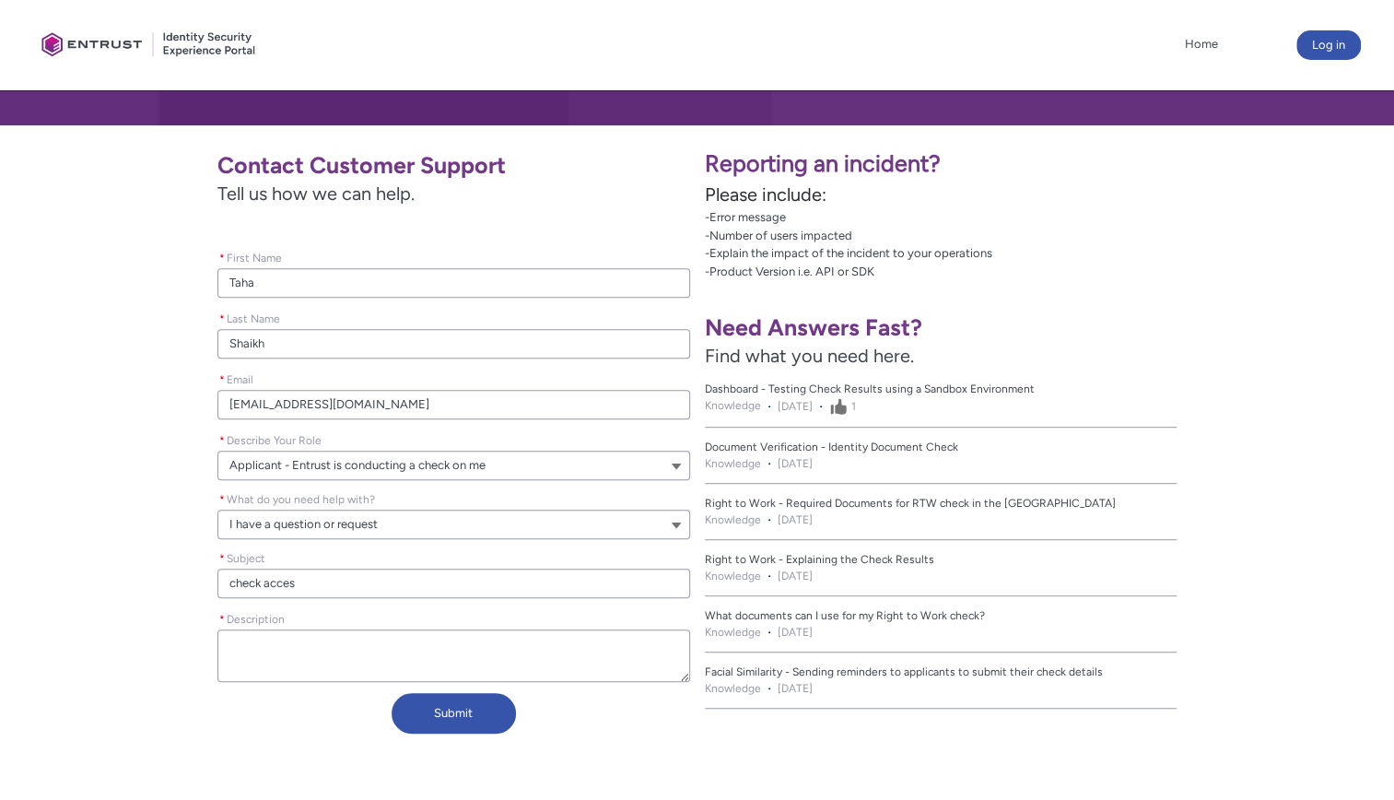
type lightning-primitive-input-simple "check access"
type input "check access"
type lightning-primitive-input-simple "check access"
type input "check access"
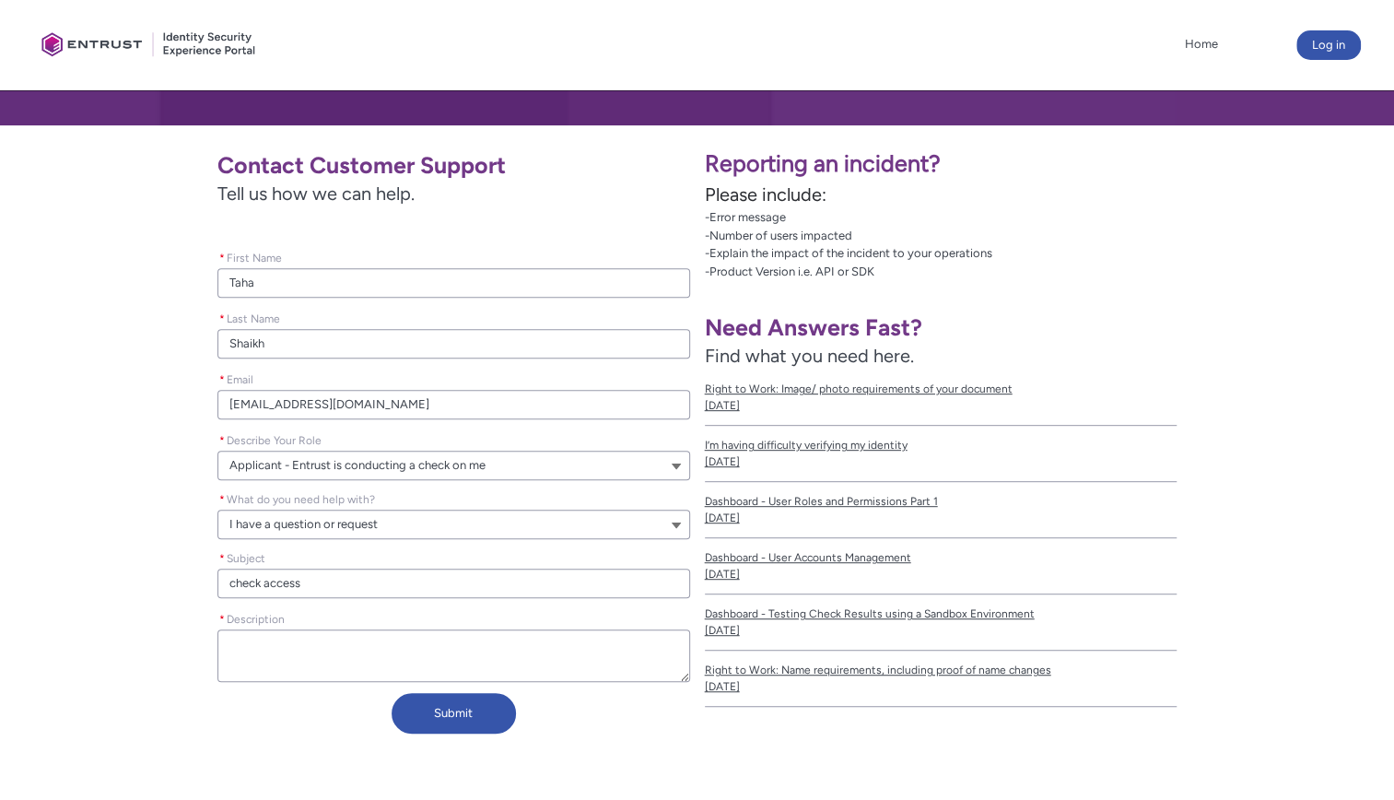
type lightning-primitive-input-simple "check access t"
type input "check access t"
type lightning-primitive-input-simple "check access to"
type input "check access to"
type lightning-primitive-input-simple "check access to"
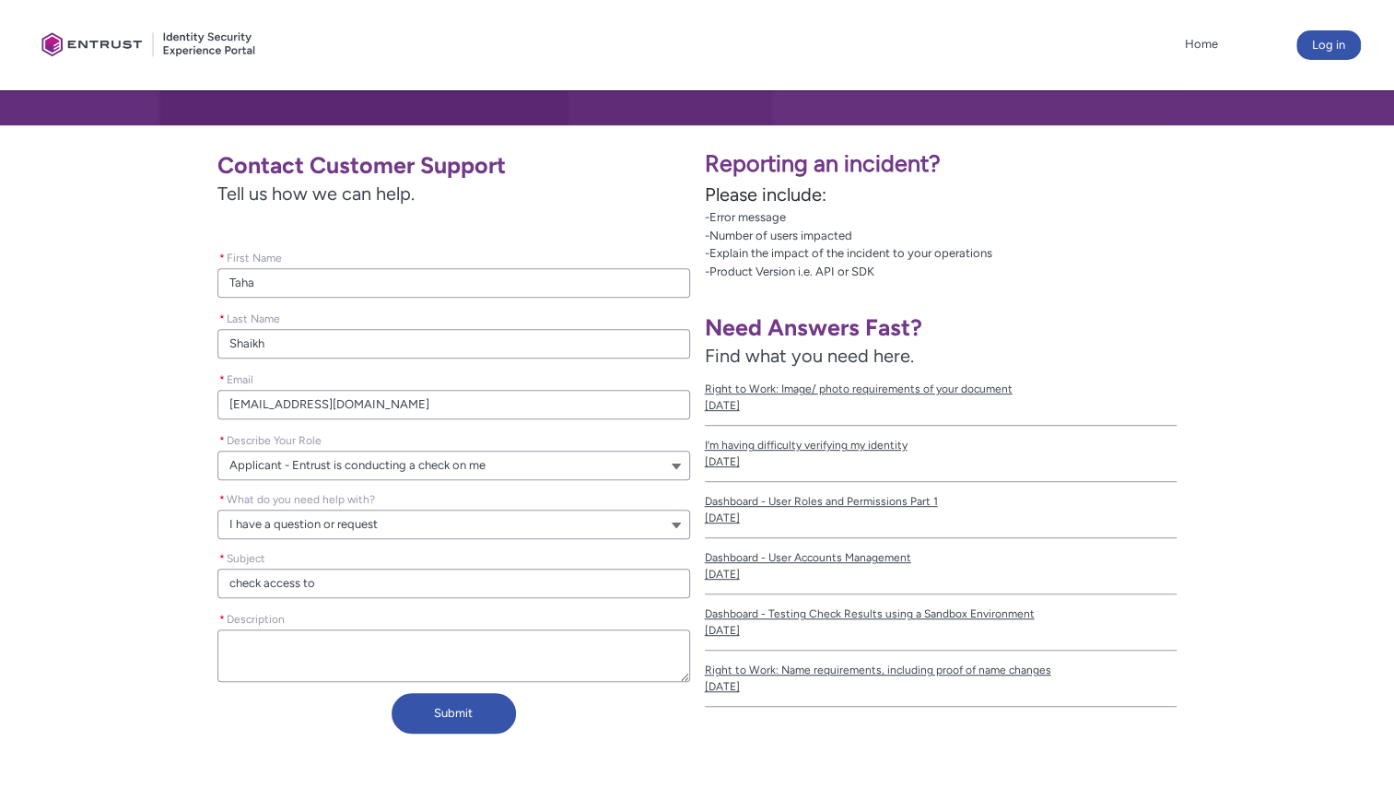
type input "check access to"
type lightning-primitive-input-simple "check access to m"
type input "check access to m"
type lightning-primitive-input-simple "check access to my"
type input "check access to my"
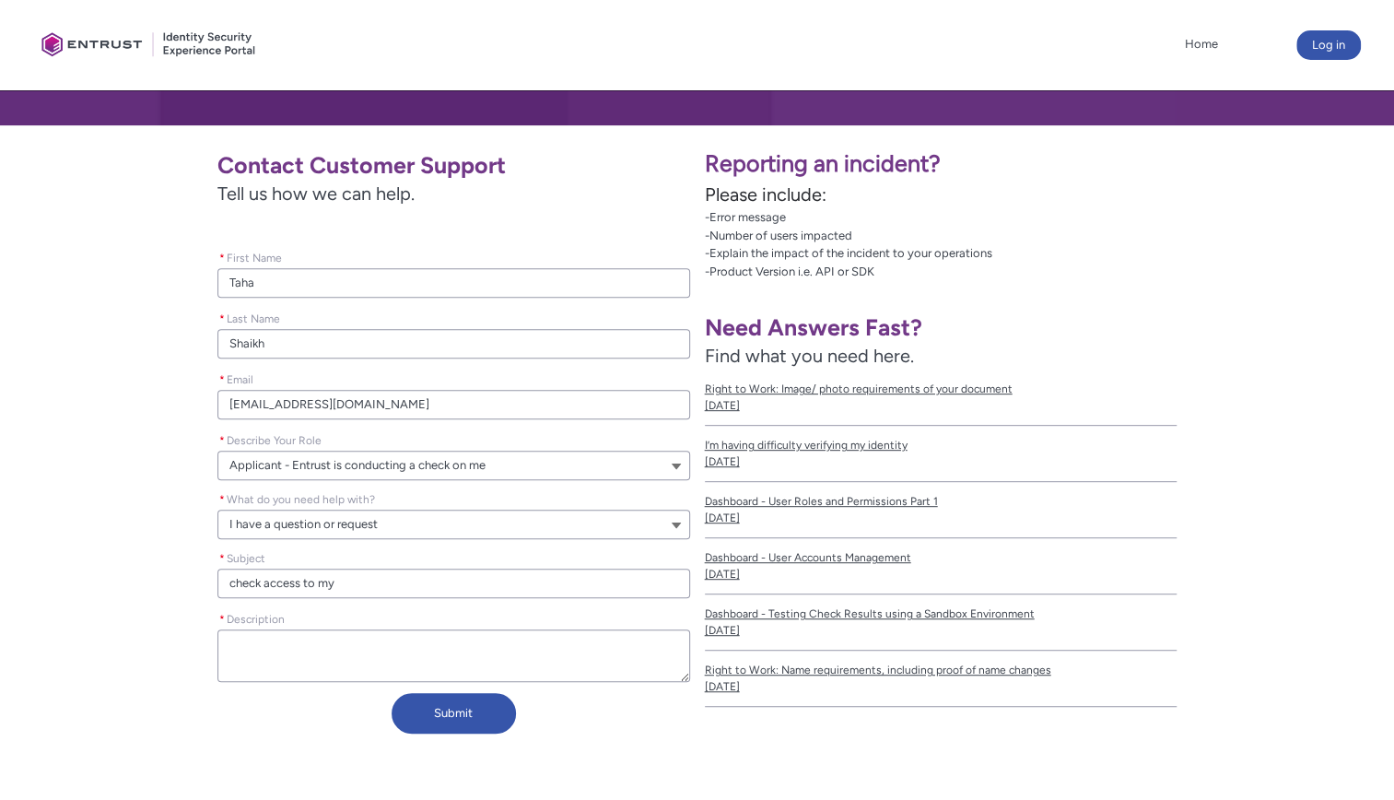
type lightning-primitive-input-simple "check access to my"
type input "check access to my"
type lightning-primitive-input-simple "check access to my I"
type input "check access to my I"
type lightning-primitive-input-simple "check access to my ID"
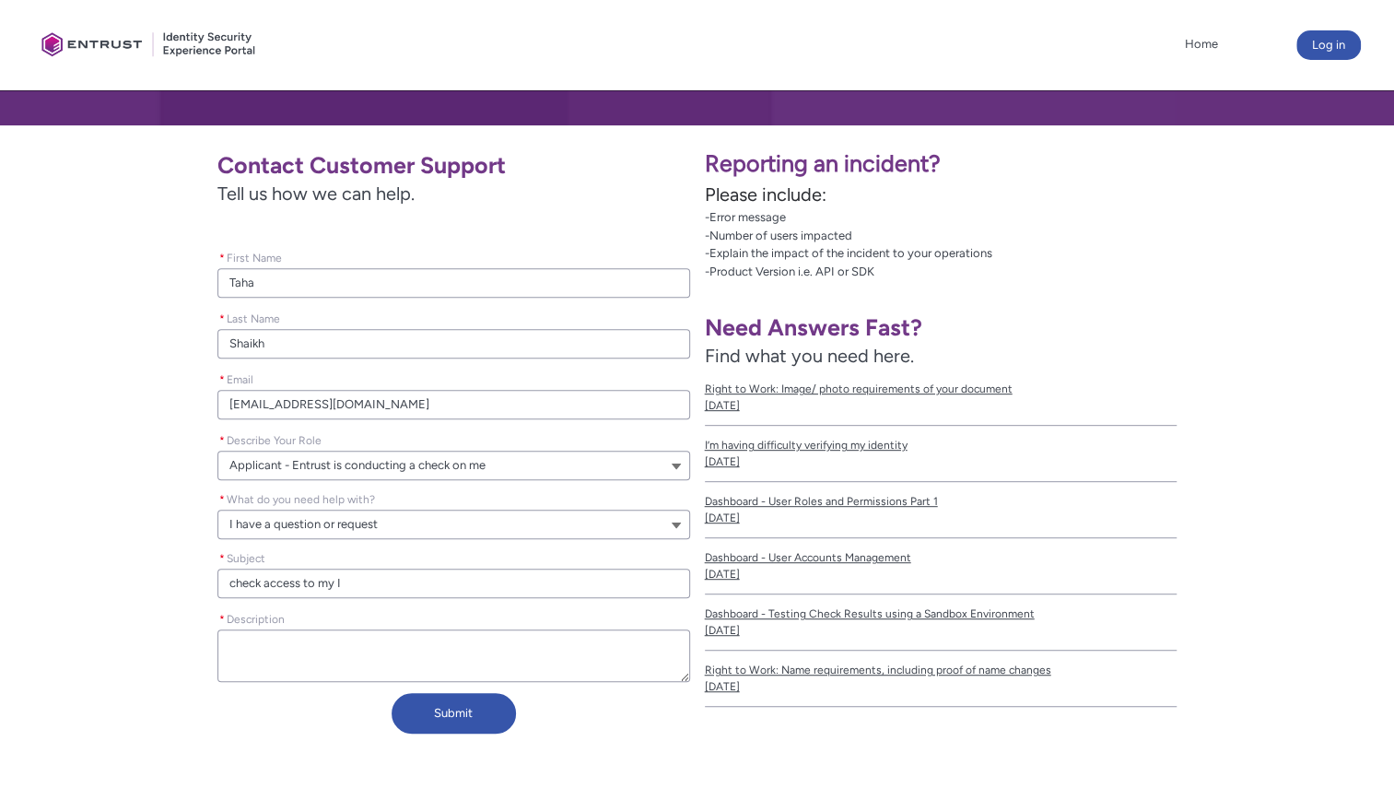
type input "check access to my ID"
click at [264, 649] on textarea "* Description" at bounding box center [453, 655] width 473 height 53
type lightning-textarea "u"
type textarea "u"
type lightning-textarea "up"
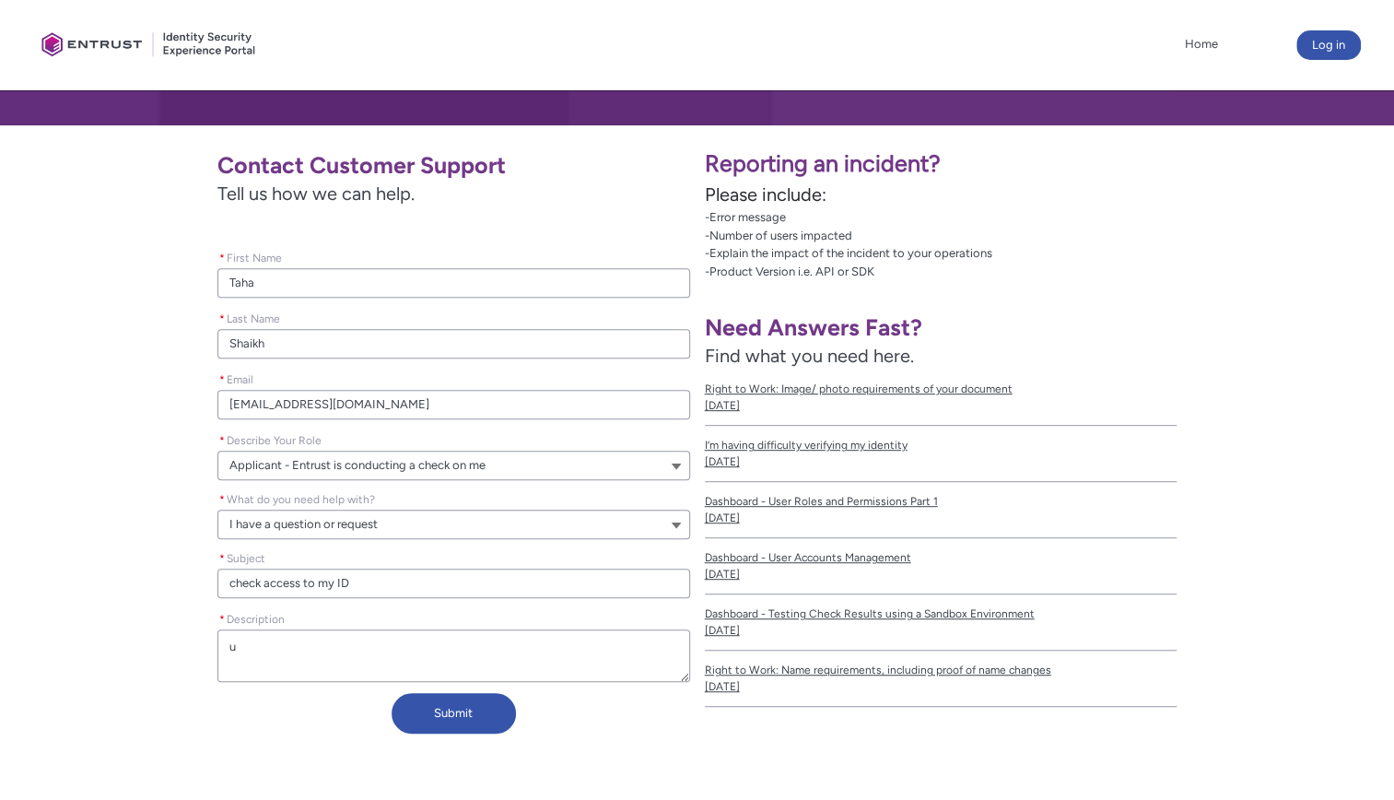
type textarea "up"
type lightning-textarea "upl"
type textarea "upl"
type lightning-textarea "uplo"
type textarea "uplo"
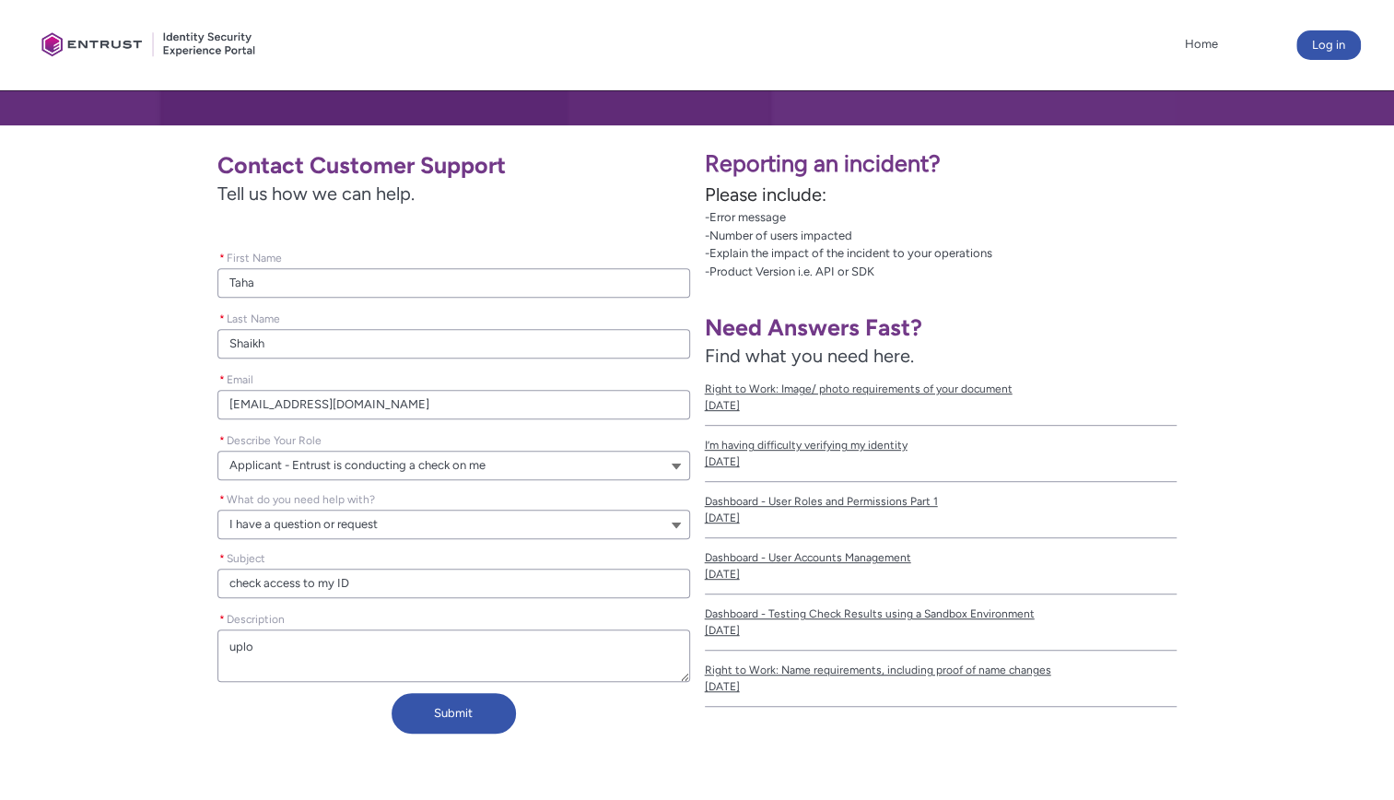
type lightning-textarea "uploa"
type textarea "uploa"
type lightning-textarea "upload"
type textarea "upload"
type lightning-textarea "uploade"
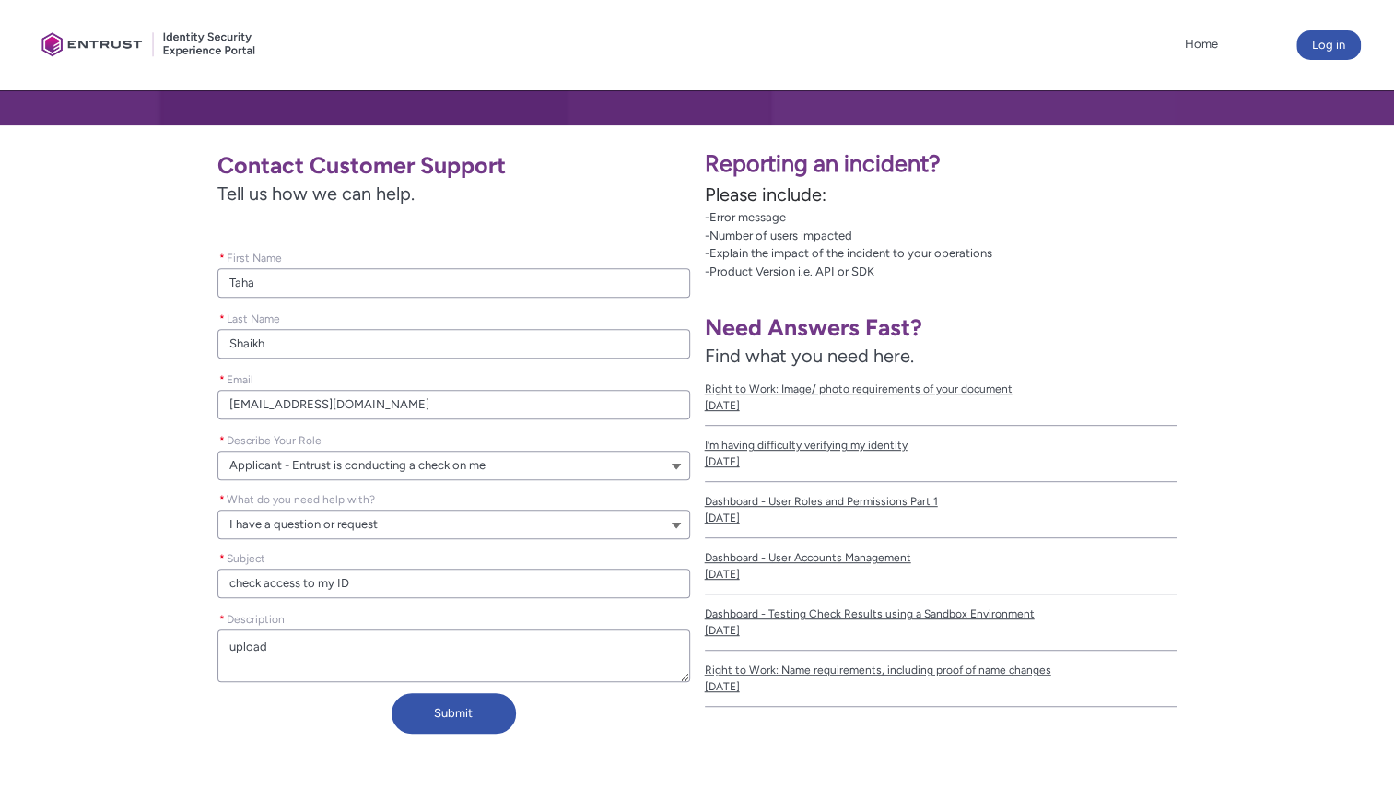
type textarea "uploade"
type lightning-textarea "uploaded"
type textarea "uploaded"
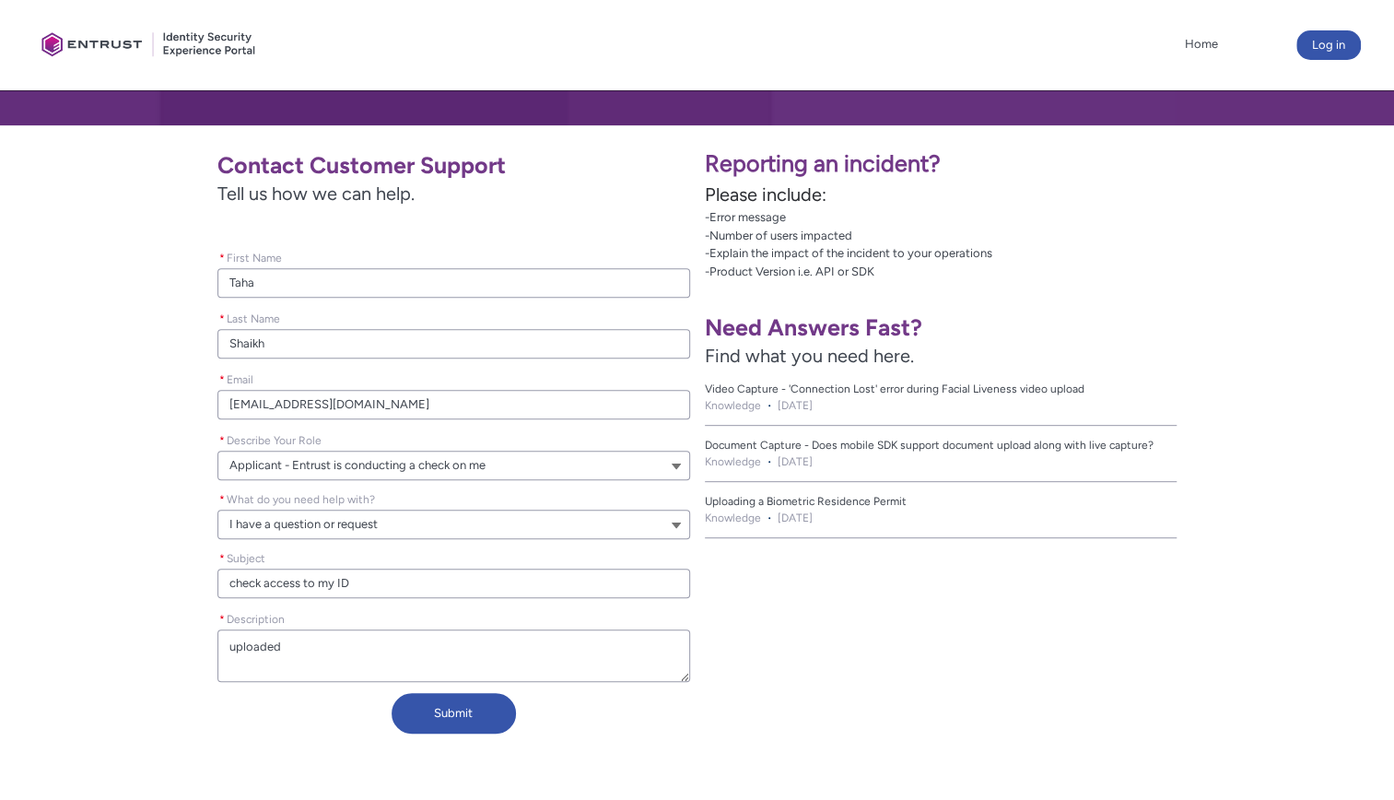
type lightning-textarea "uploaded"
type textarea "uploaded"
type lightning-textarea "uploaded a"
type textarea "uploaded a"
type lightning-textarea "uploaded an"
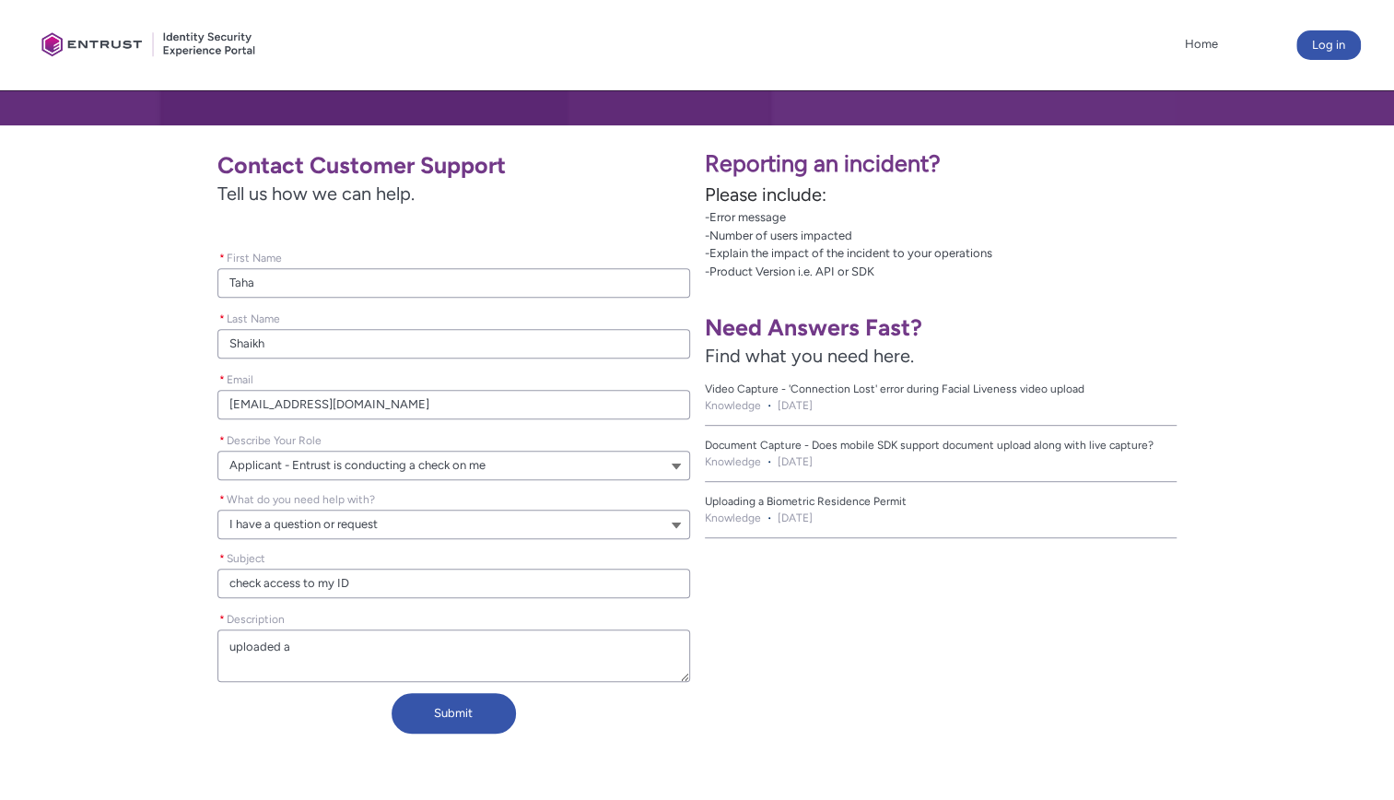
type textarea "uploaded an"
type lightning-textarea "uploaded an"
type textarea "uploaded an"
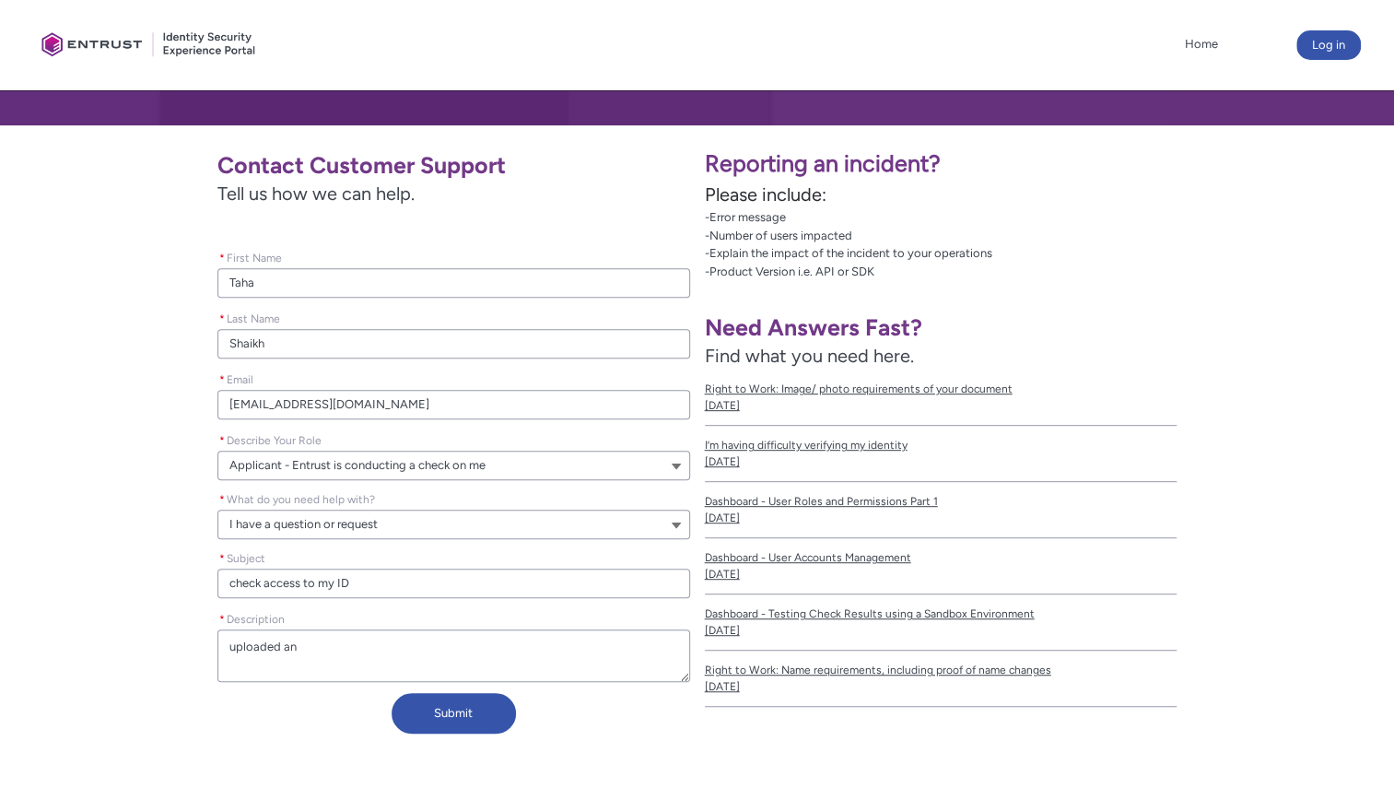
type lightning-textarea "uploaded an"
type textarea "uploaded an"
type lightning-textarea "uploaded a"
type textarea "uploaded a"
type lightning-textarea "uploaded"
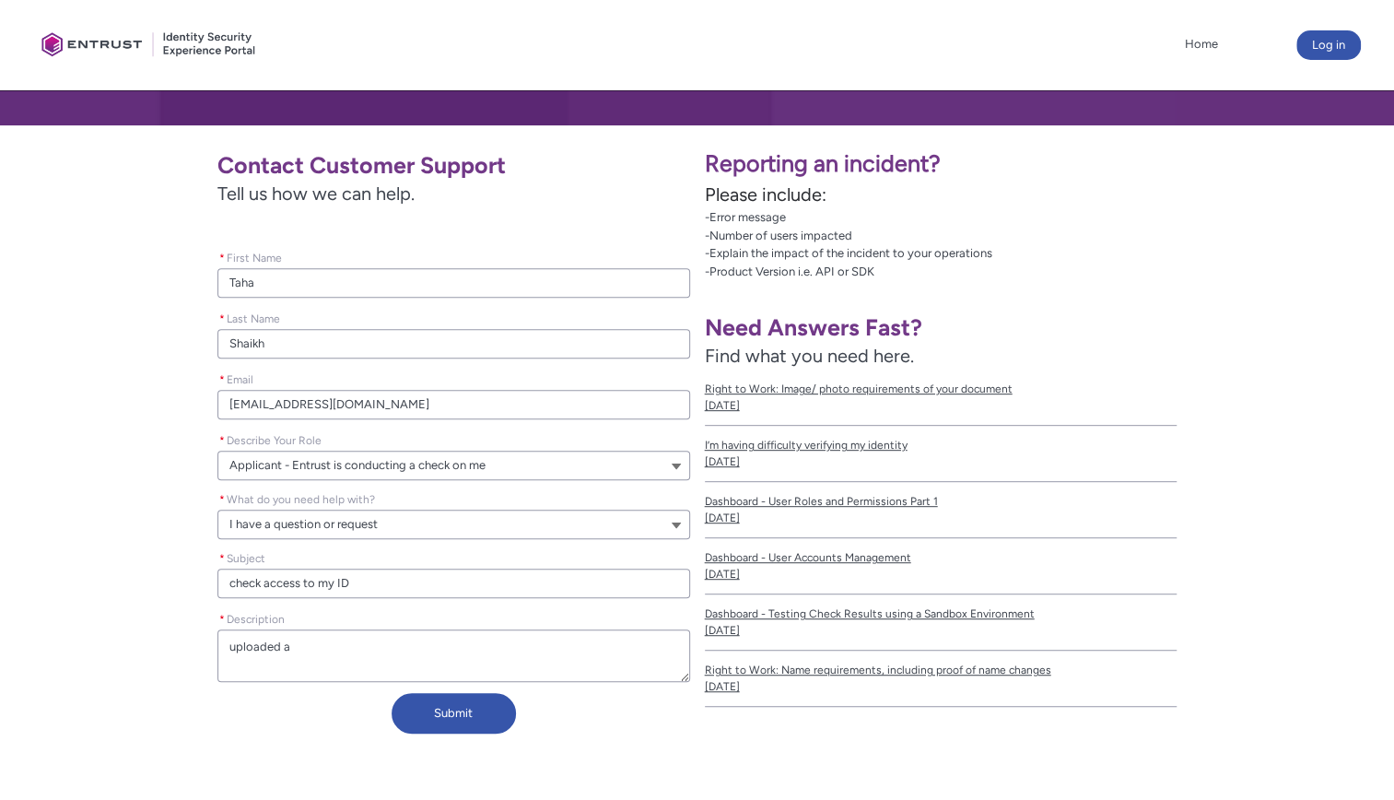
type textarea "uploaded"
type lightning-textarea "uploaded m"
type textarea "uploaded m"
type lightning-textarea "uploaded my"
type textarea "uploaded my"
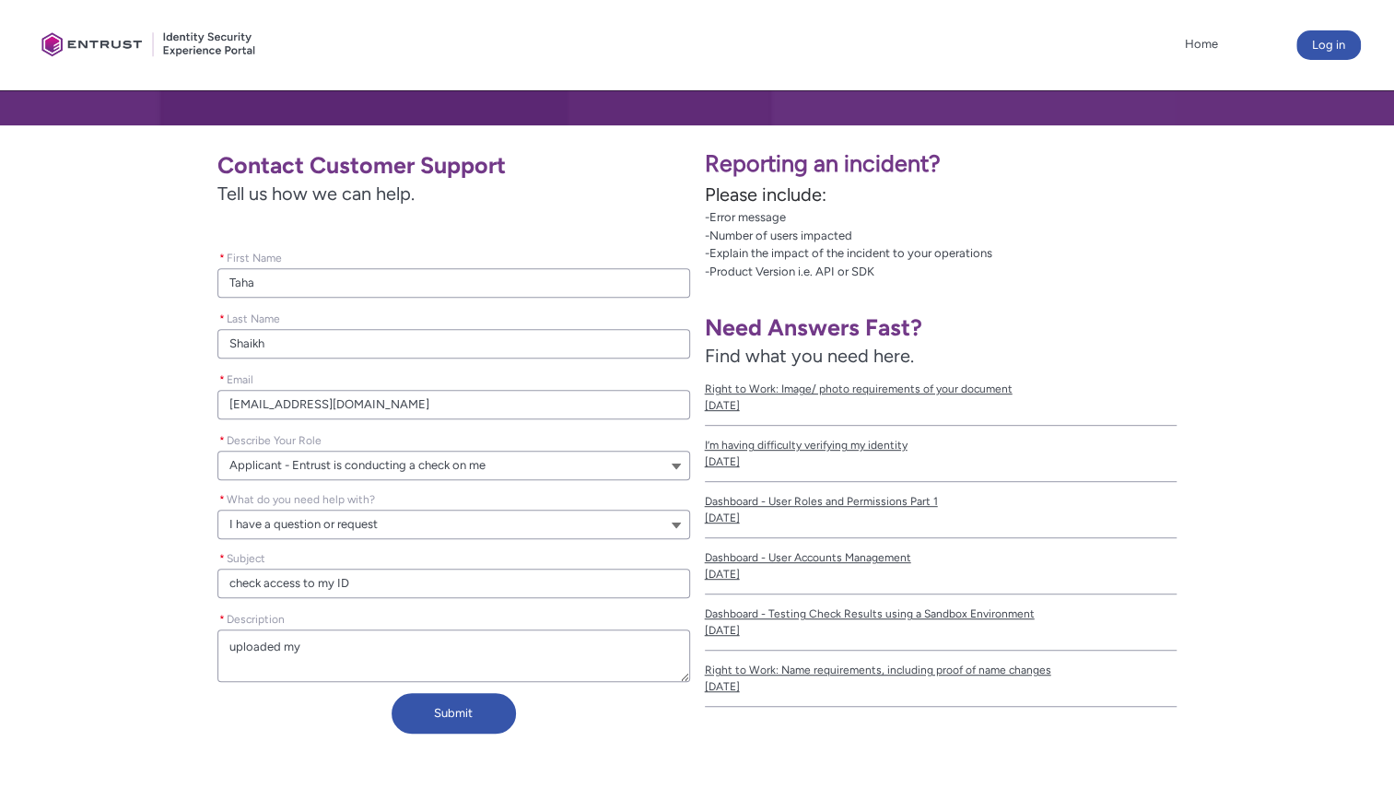
type lightning-textarea "uploaded my"
type textarea "uploaded my"
type lightning-textarea "uploaded my l"
type textarea "uploaded my l"
type lightning-textarea "uploaded my li"
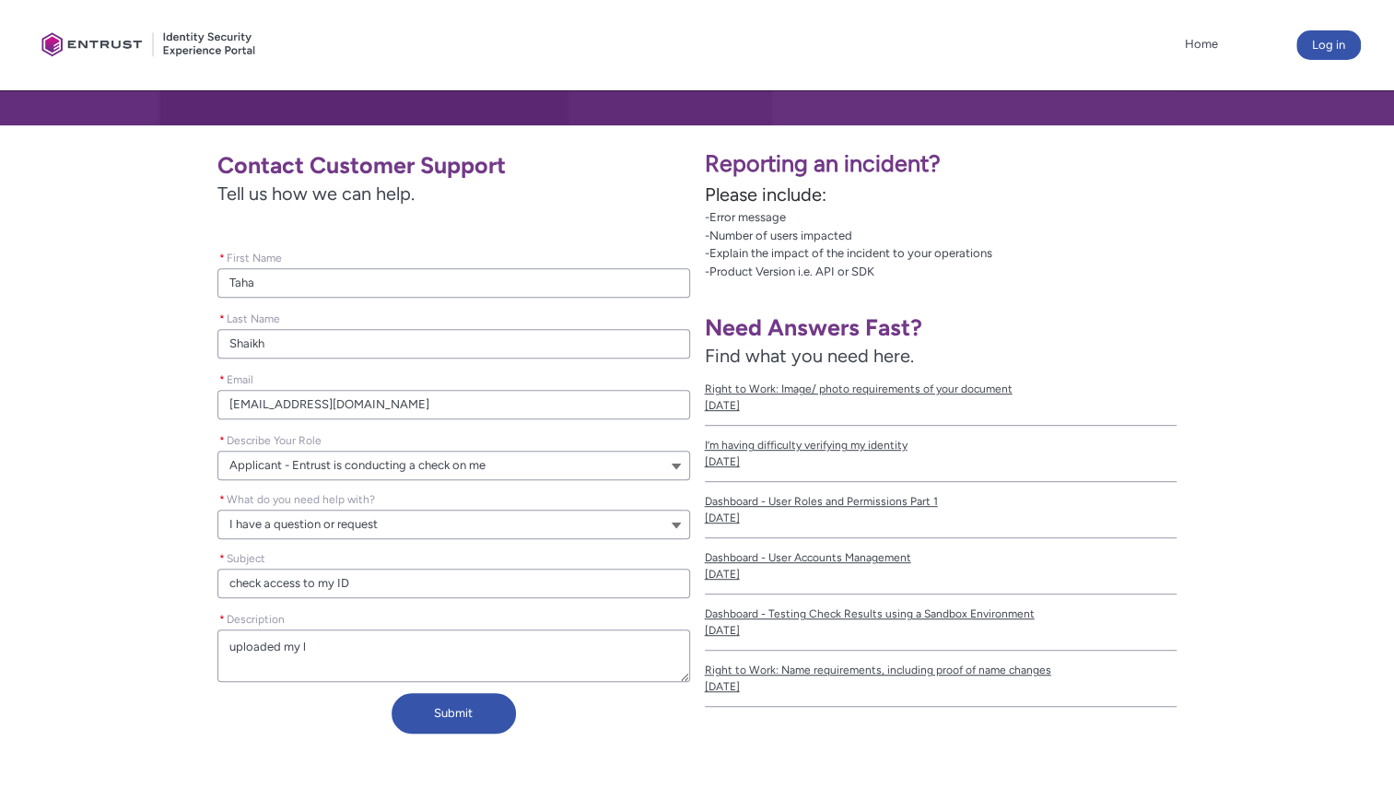
type textarea "uploaded my li"
type lightning-textarea "uploaded my lic"
type textarea "uploaded my lic"
type lightning-textarea "uploaded my lice"
type textarea "uploaded my lice"
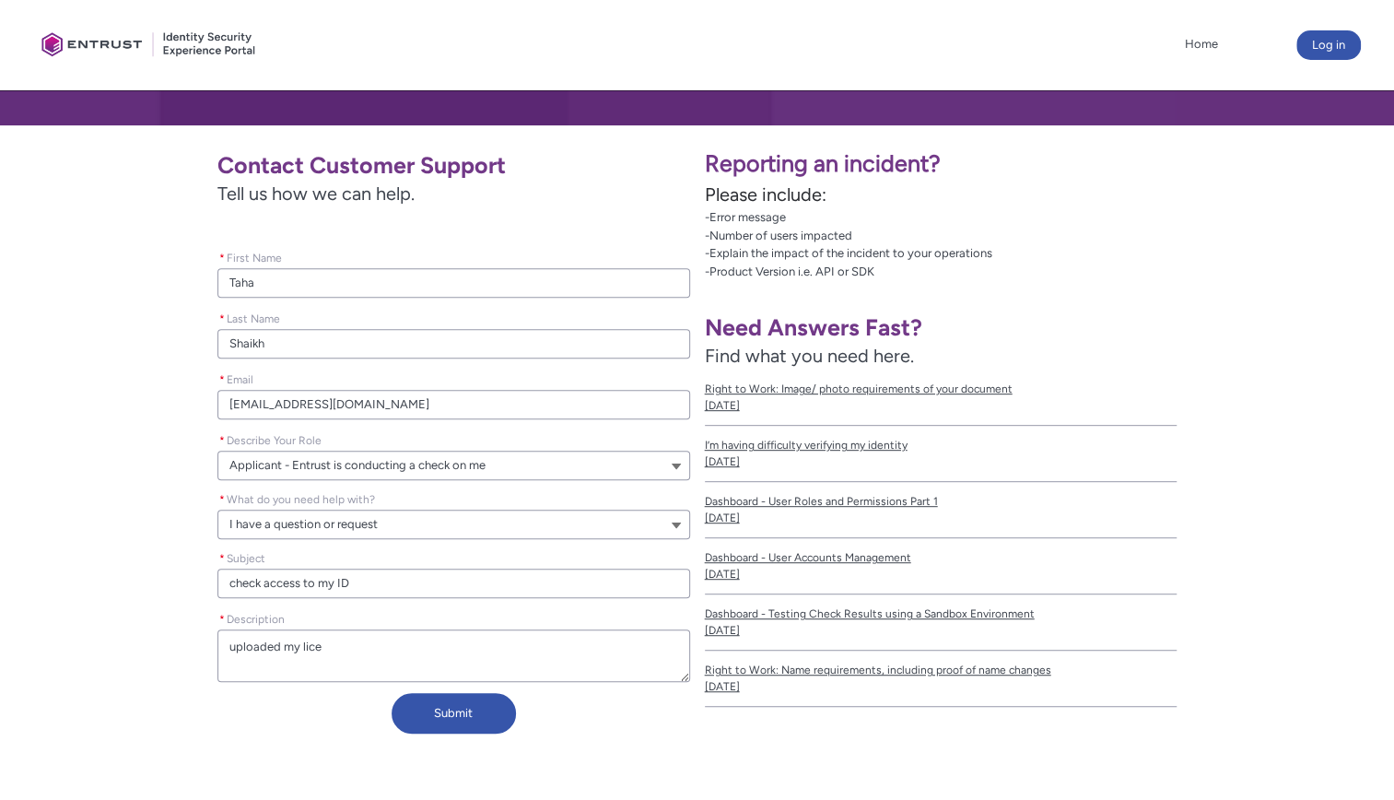
type lightning-textarea "uploaded my licen"
type textarea "uploaded my licen"
type lightning-textarea "uploaded my licenc"
type textarea "uploaded my licenc"
type lightning-textarea "uploaded my licen"
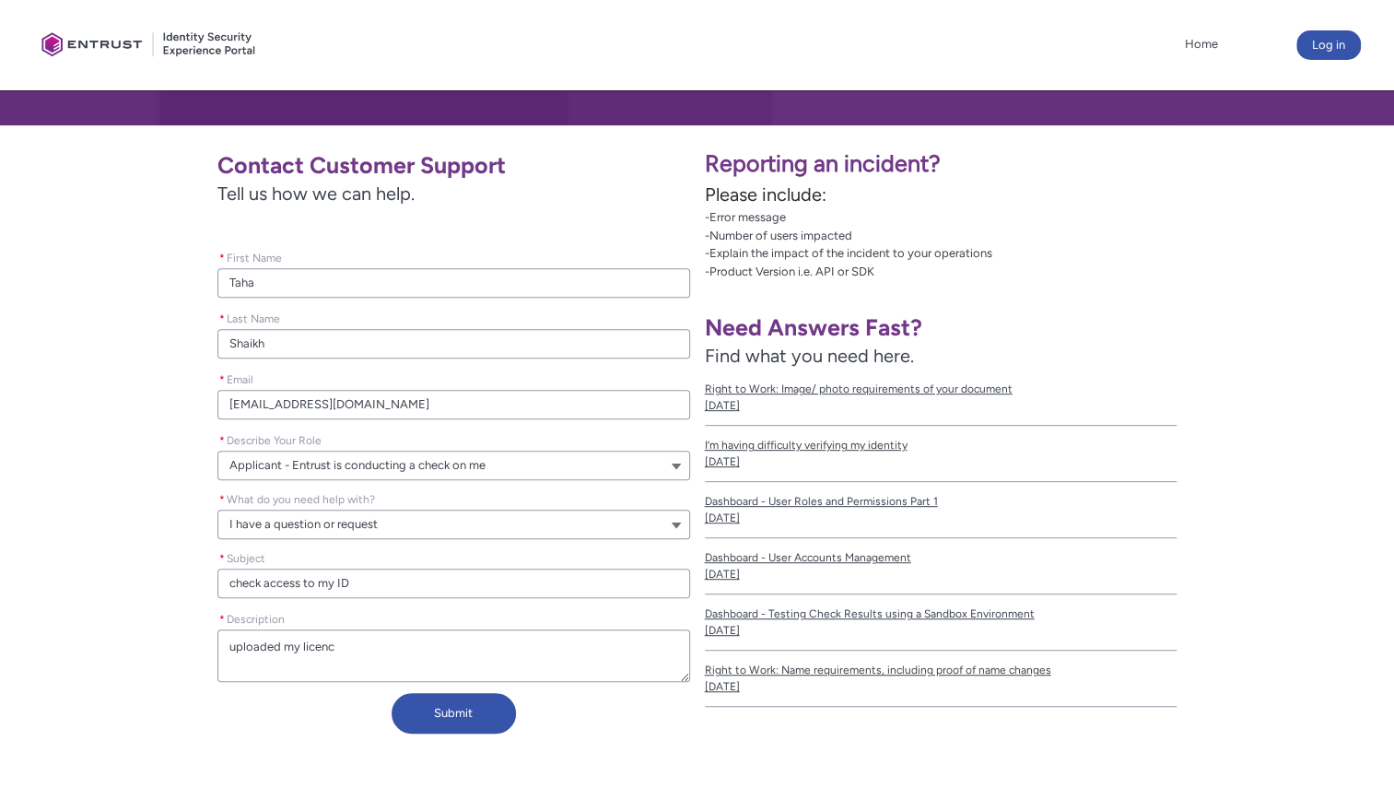
type textarea "uploaded my licen"
type lightning-textarea "uploaded my licens"
type textarea "uploaded my licens"
type lightning-textarea "uploaded my license"
type textarea "uploaded my license"
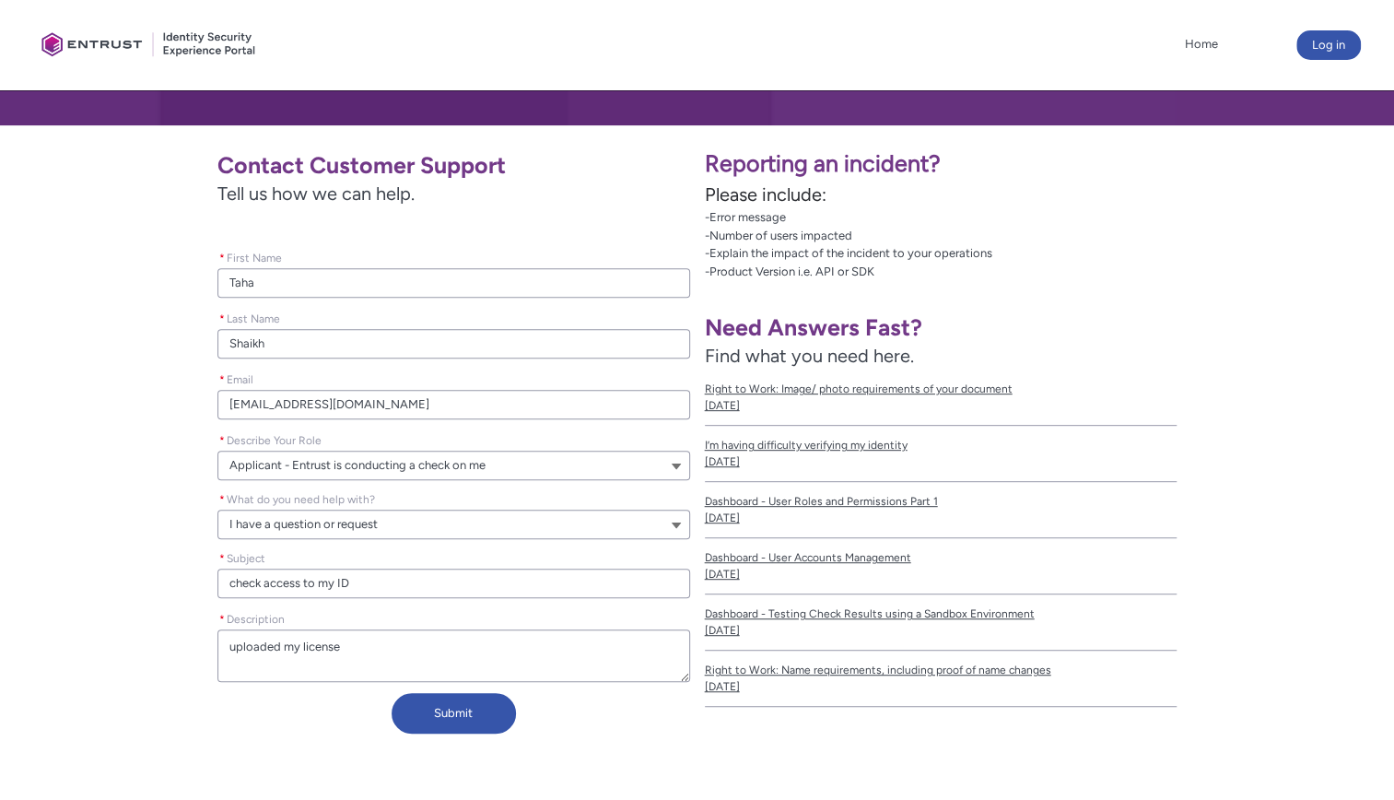
type lightning-textarea "uploaded my license"
type textarea "uploaded my license"
type lightning-textarea "uploaded my license f"
type textarea "uploaded my license f"
type lightning-textarea "uploaded my license fo"
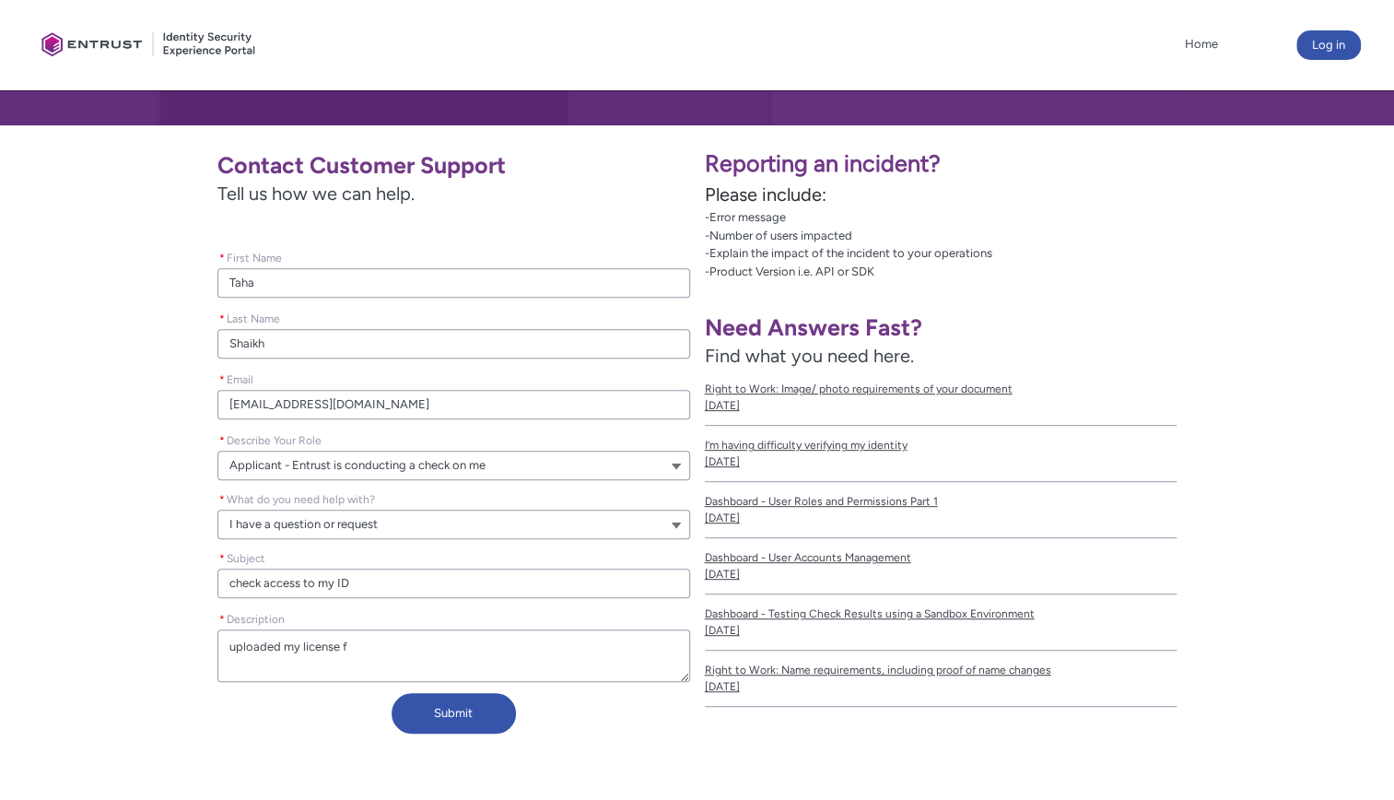
type textarea "uploaded my license fo"
type lightning-textarea "uploaded my license for"
type textarea "uploaded my license for"
type lightning-textarea "uploaded my license for"
type textarea "uploaded my license for"
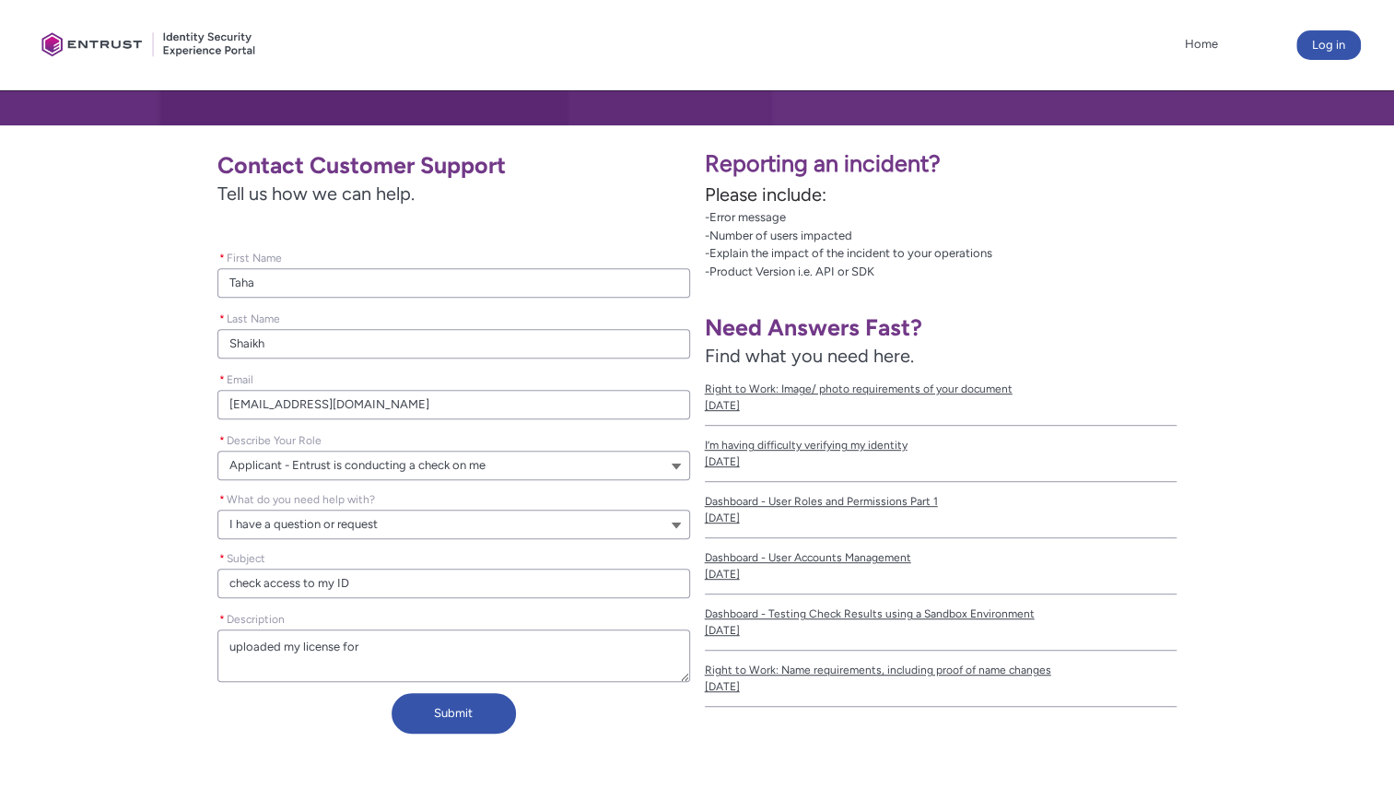
type lightning-textarea "uploaded my license for v"
type textarea "uploaded my license for v"
type lightning-textarea "uploaded my license for ve"
type textarea "uploaded my license for ve"
type lightning-textarea "uploaded my license for ver"
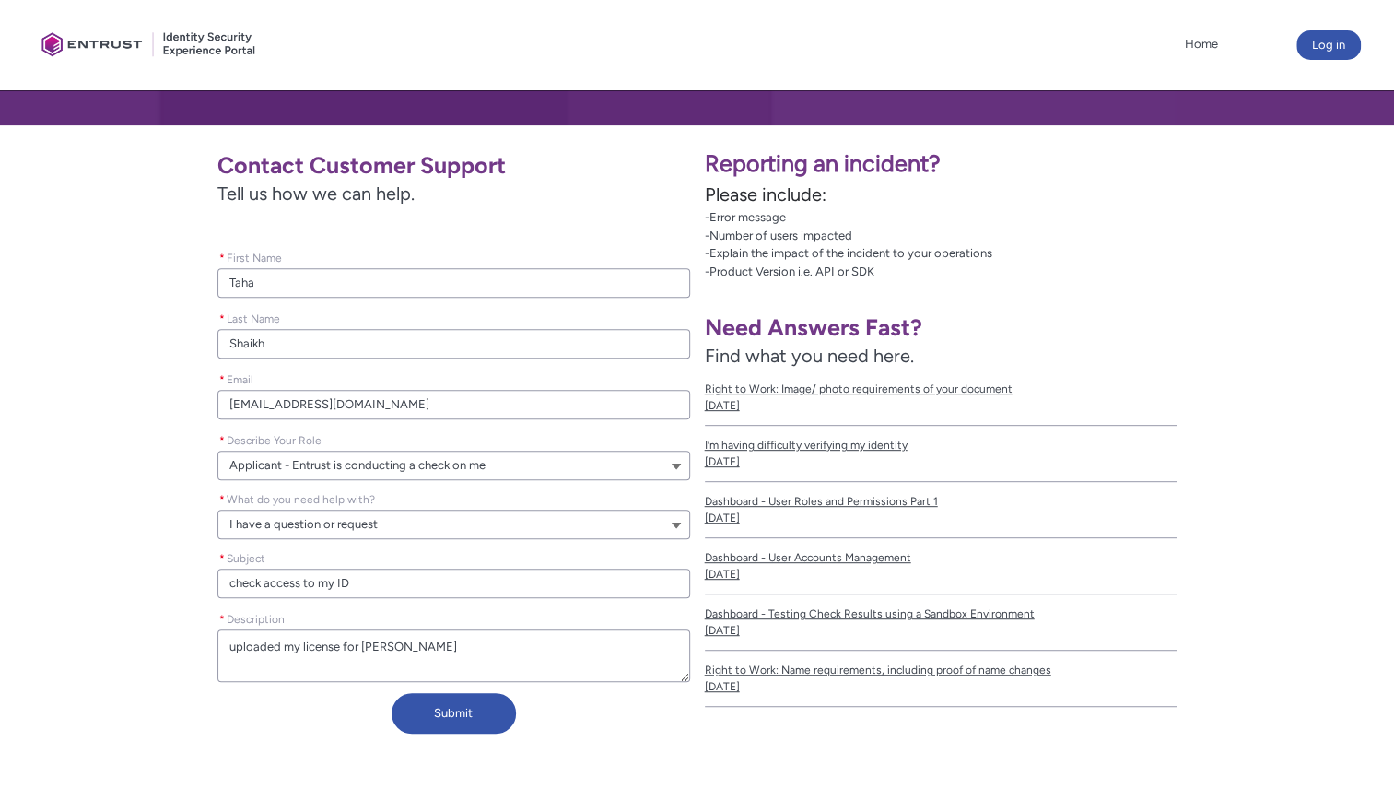
type textarea "uploaded my license for ver"
type lightning-textarea "uploaded my license for veri"
type textarea "uploaded my license for veri"
type lightning-textarea "uploaded my license for verif"
type textarea "uploaded my license for verif"
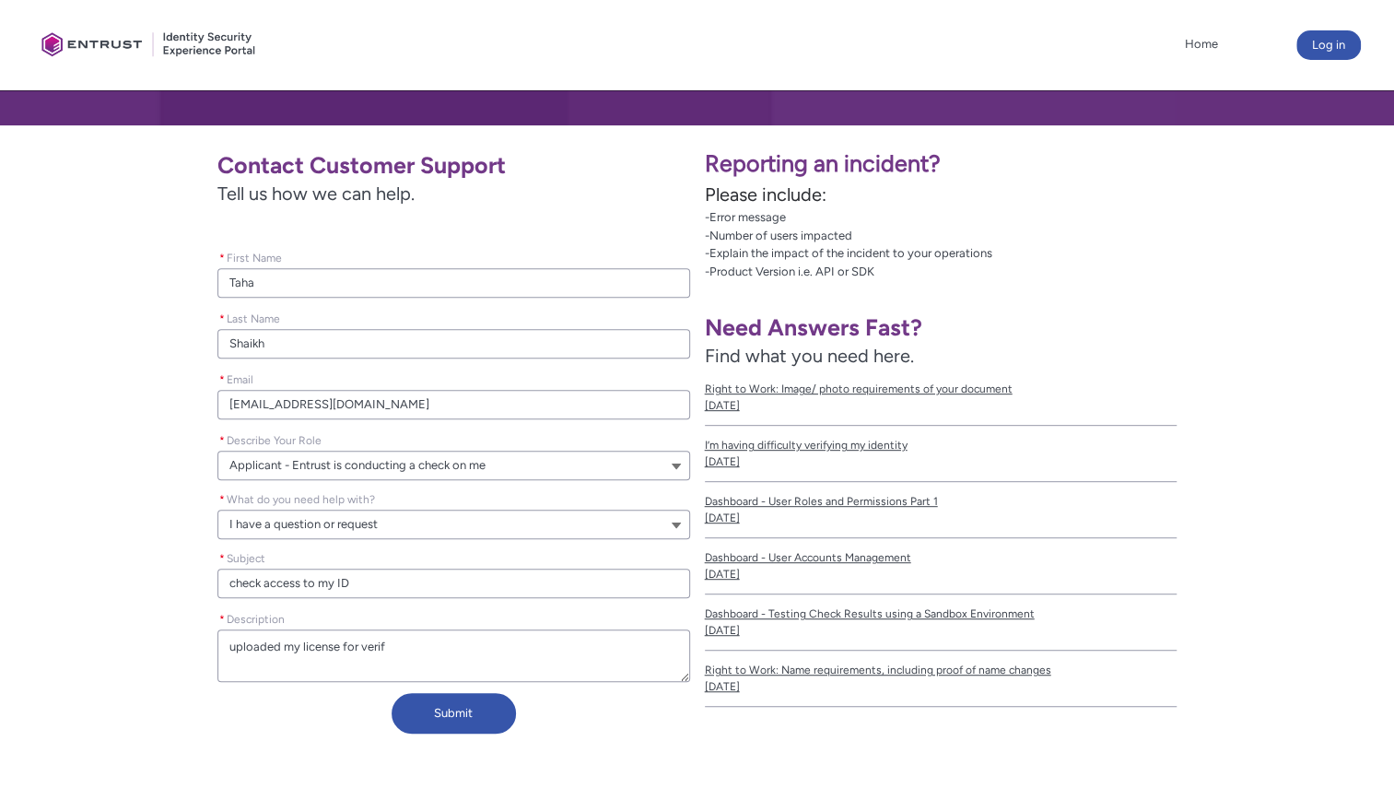
type lightning-textarea "uploaded my license for verifi"
type textarea "uploaded my license for verifi"
type lightning-textarea "uploaded my license for verific"
type textarea "uploaded my license for verific"
type lightning-textarea "uploaded my license for verifica"
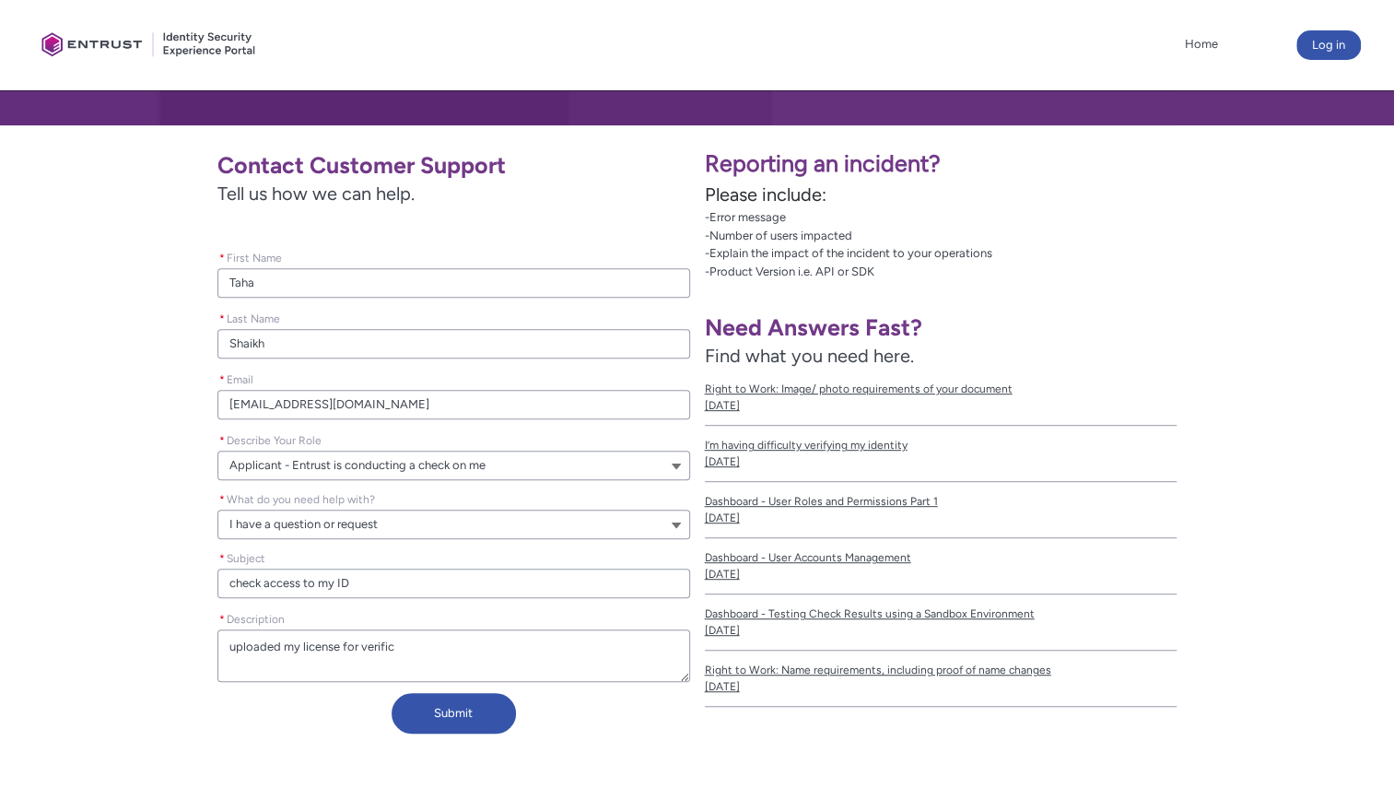
type textarea "uploaded my license for verifica"
type lightning-textarea "uploaded my license for verificat"
type textarea "uploaded my license for verificat"
type lightning-textarea "uploaded my license for verificati"
type textarea "uploaded my license for verificati"
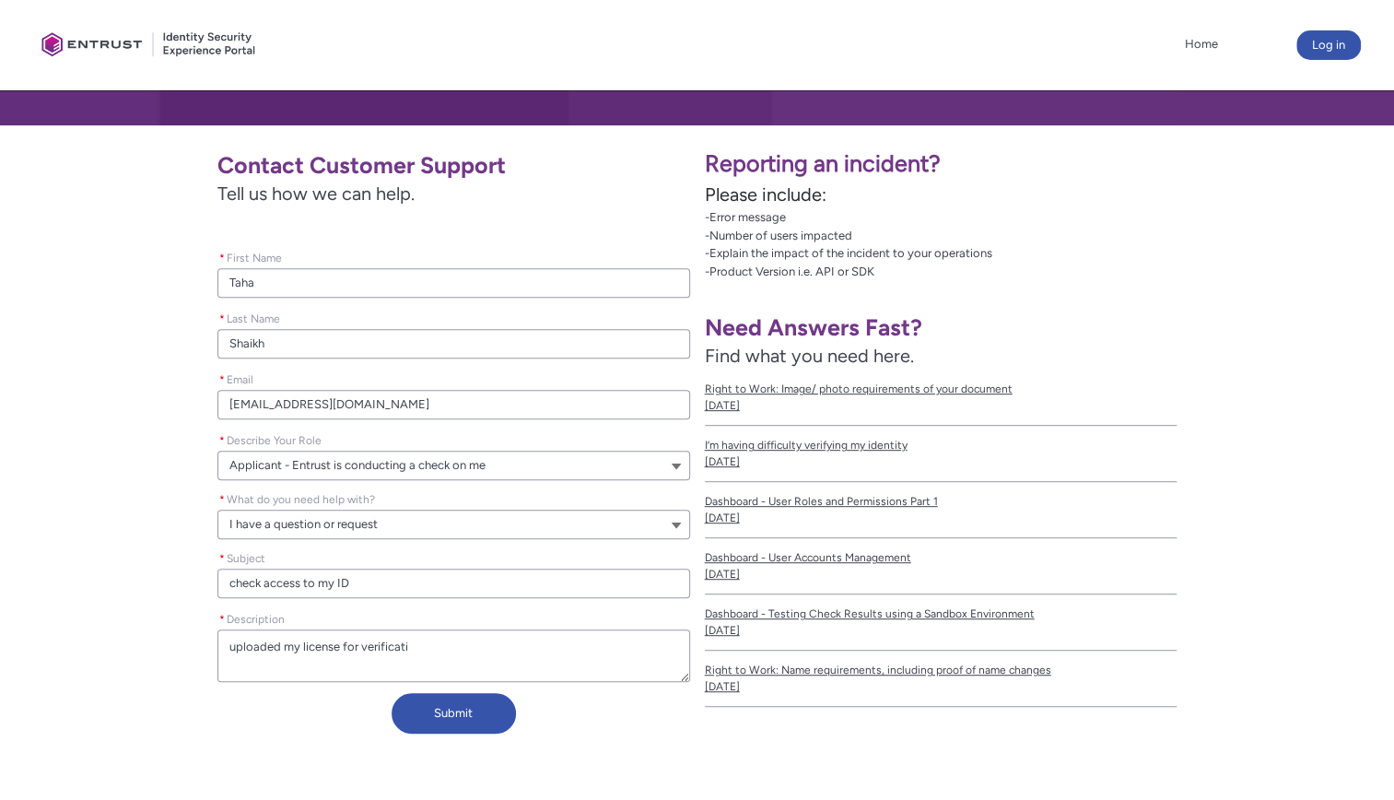
type lightning-textarea "uploaded my license for verificatio"
type textarea "uploaded my license for verificatio"
type lightning-textarea "uploaded my license for verification"
type textarea "uploaded my license for verification"
type lightning-textarea "uploaded my license for verification"
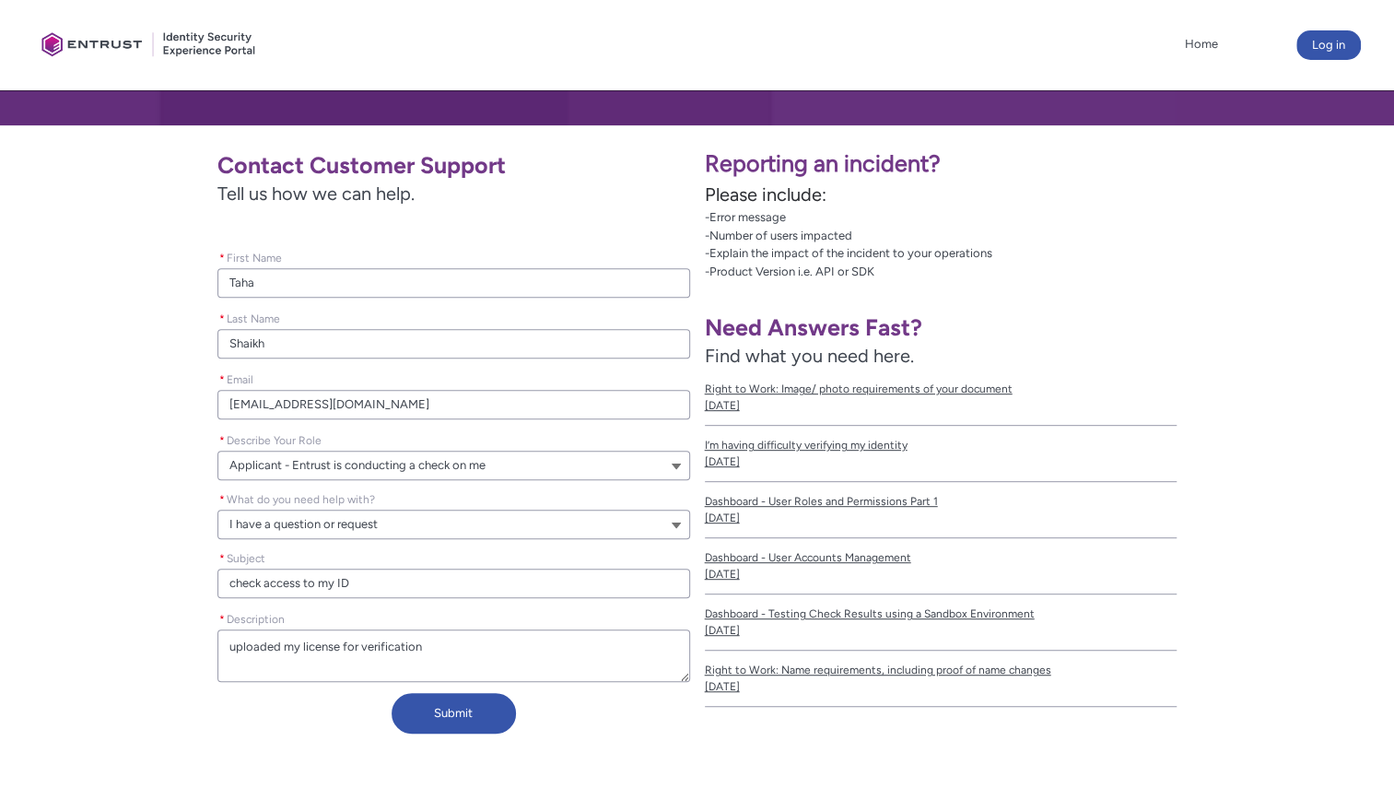
type textarea "uploaded my license for verification"
type lightning-textarea "uploaded my license for verification w"
type textarea "uploaded my license for verification w"
type lightning-textarea "uploaded my license for verification wi"
type textarea "uploaded my license for verification wi"
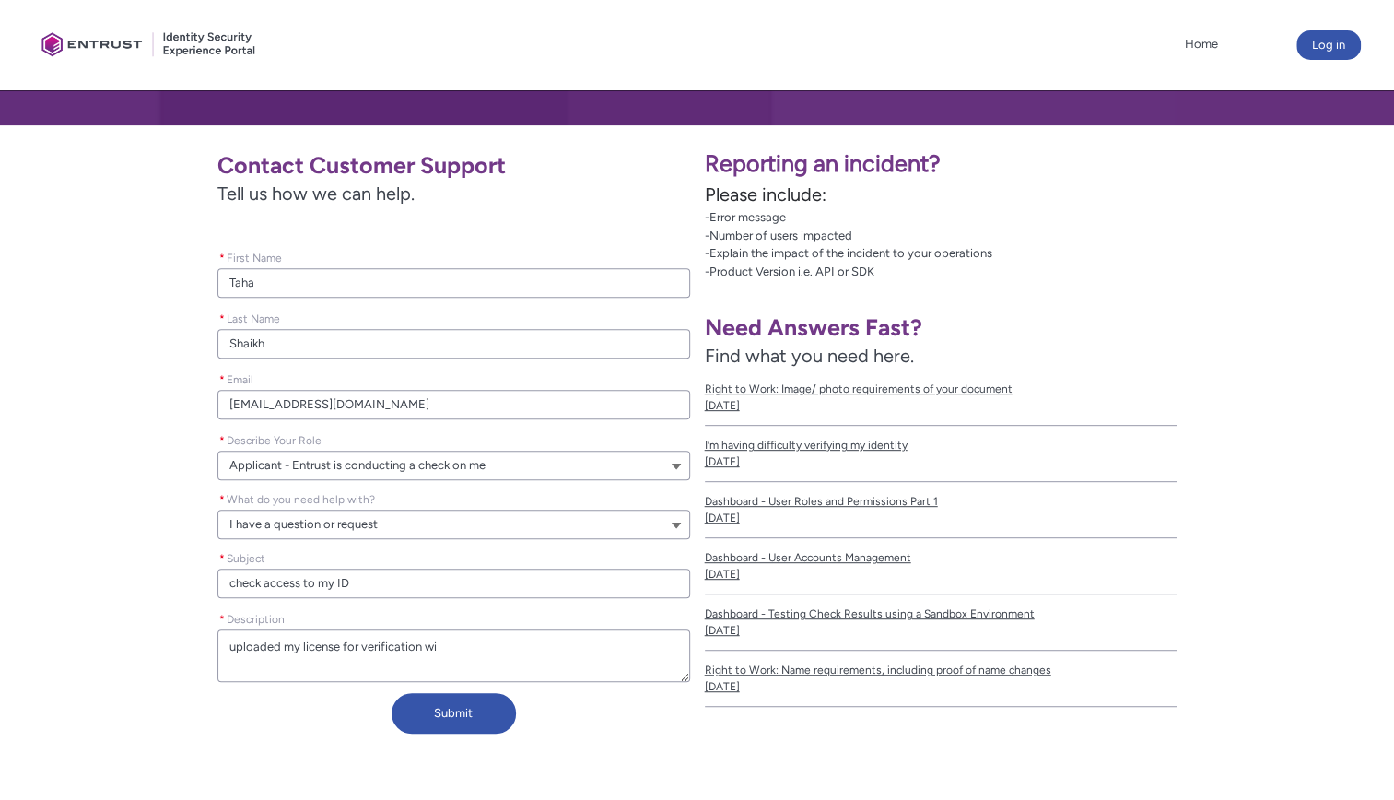
type lightning-textarea "uploaded my license for verification wit"
type textarea "uploaded my license for verification wit"
type lightning-textarea "uploaded my license for verification with"
type textarea "uploaded my license for verification with"
type lightning-textarea "uploaded my license for verification with"
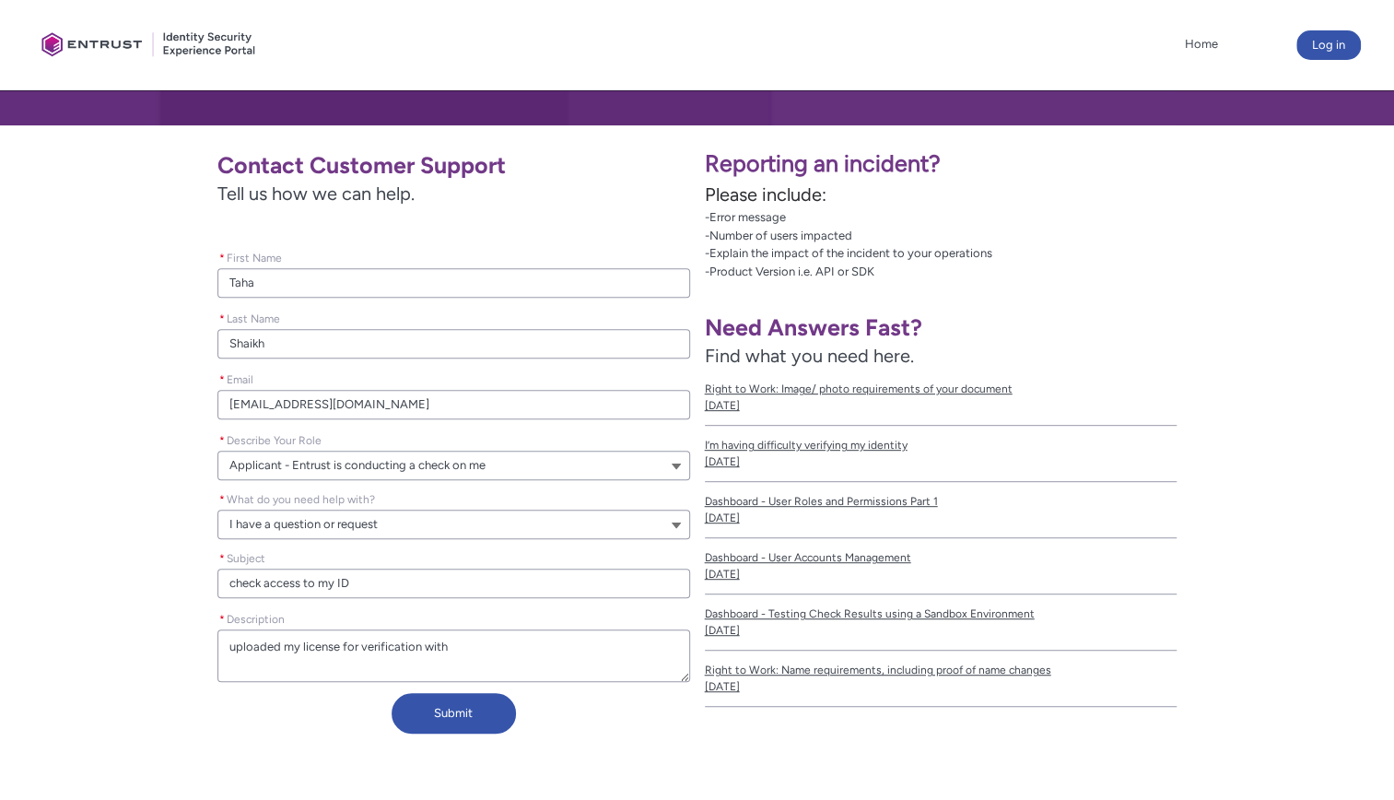
type textarea "uploaded my license for verification with"
type lightning-textarea "uploaded my license for verification with A"
type textarea "uploaded my license for verification with A"
type lightning-textarea "uploaded my license for verification with AT"
type textarea "uploaded my license for verification with AT"
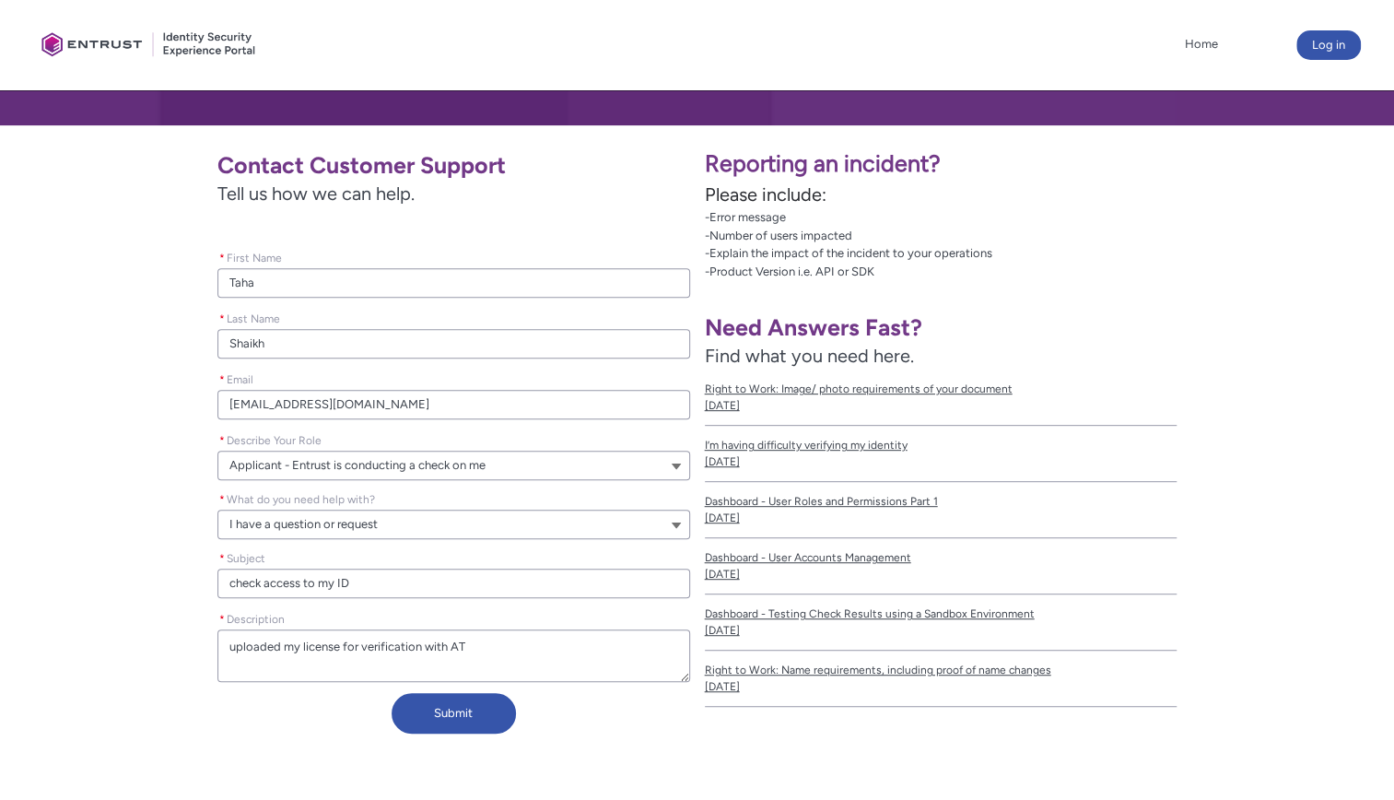
type lightning-textarea "uploaded my license for verification with ATT"
type textarea "uploaded my license for verification with ATT"
type lightning-textarea "uploaded my license for verification with ATT."
type textarea "uploaded my license for verification with ATT."
type lightning-textarea "uploaded my license for verification with ATT."
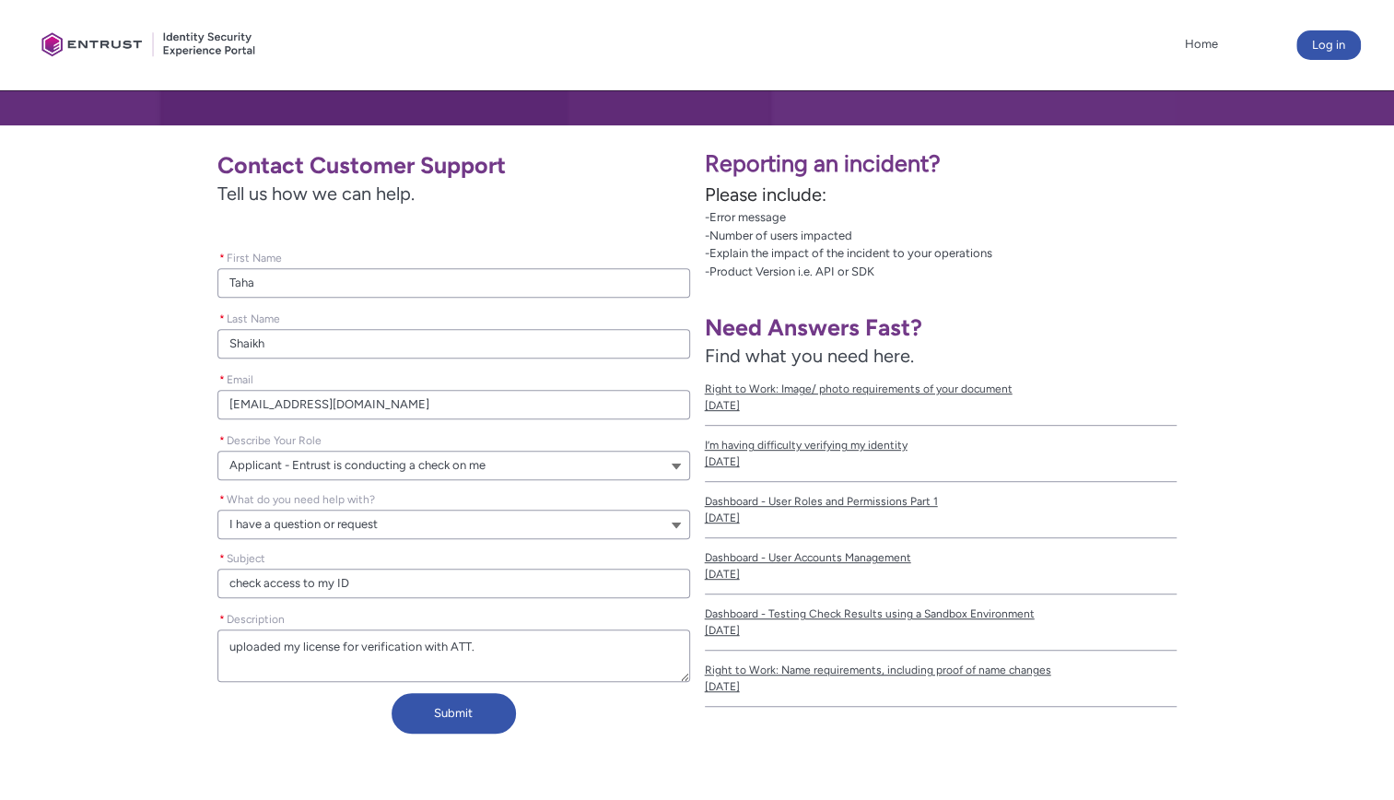
type textarea "uploaded my license for verification with ATT."
type lightning-textarea "uploaded my license for verification with ATT."
type textarea "uploaded my license for verification with ATT."
type lightning-textarea "uploaded my license for verification with ATT. N"
type textarea "uploaded my license for verification with ATT. N"
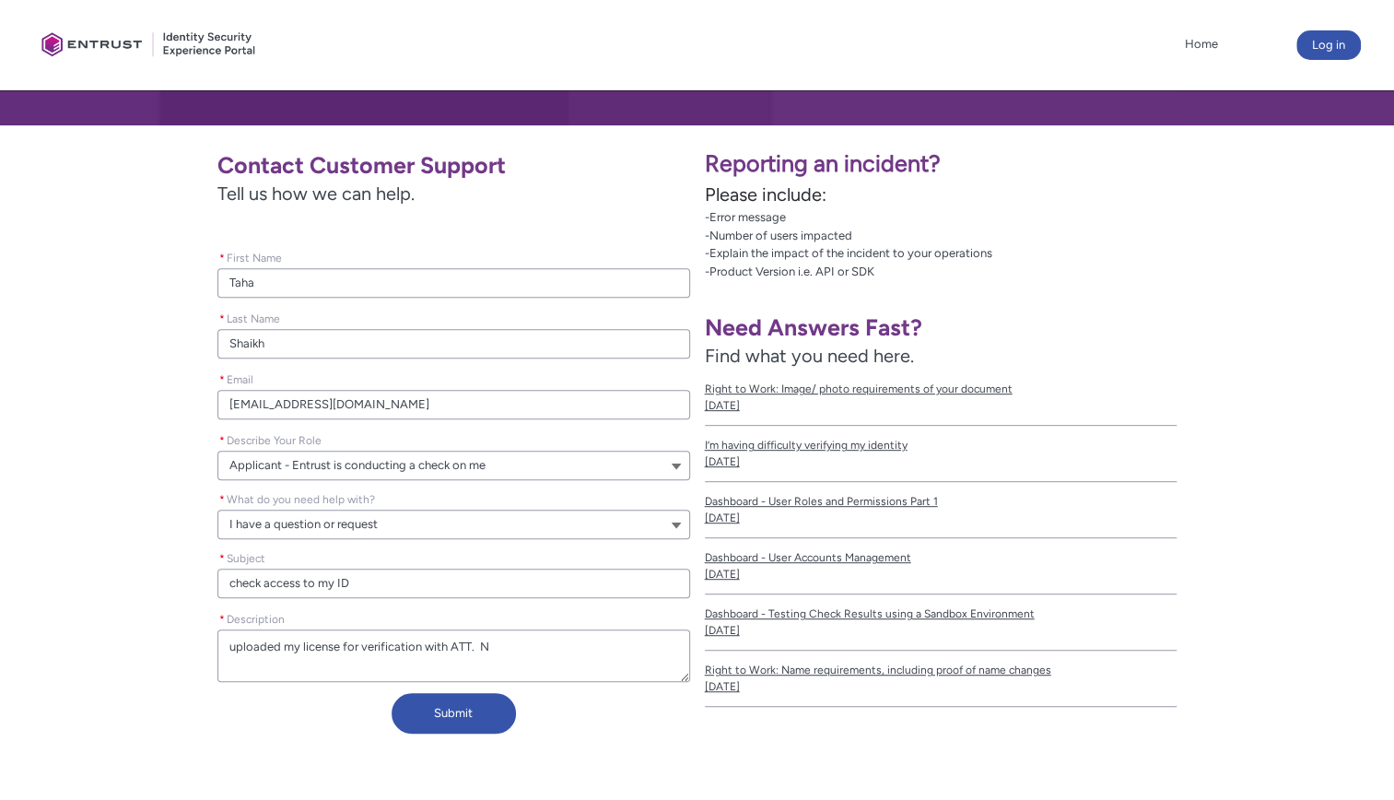
type lightning-textarea "uploaded my license for verification with ATT. Ne"
type textarea "uploaded my license for verification with ATT. Ne"
type lightning-textarea "uploaded my license for verification with ATT. Nee"
type textarea "uploaded my license for verification with ATT. Nee"
type lightning-textarea "uploaded my license for verification with ATT. Need"
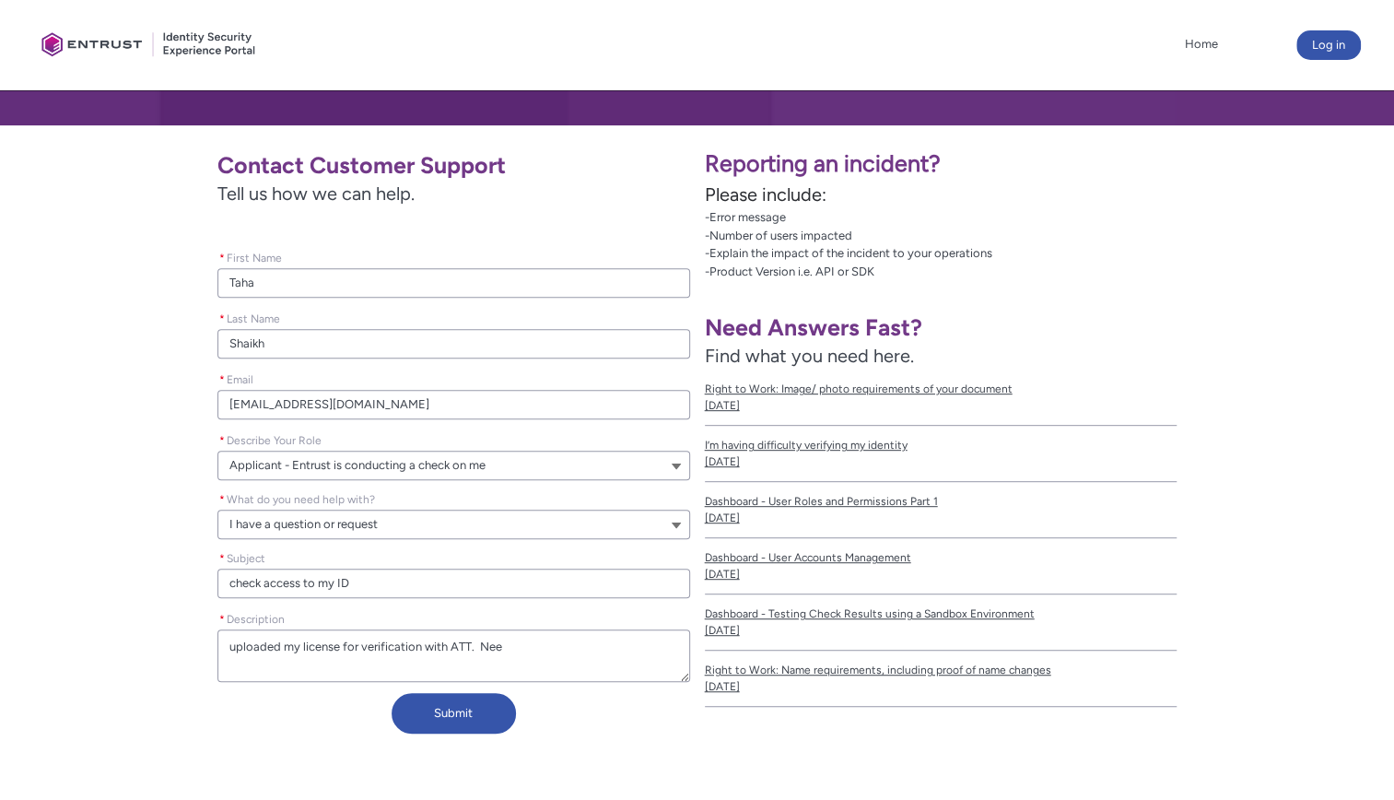
type textarea "uploaded my license for verification with ATT. Need"
type lightning-textarea "uploaded my license for verification with ATT. Need"
click at [458, 705] on button "Submit" at bounding box center [454, 713] width 124 height 41
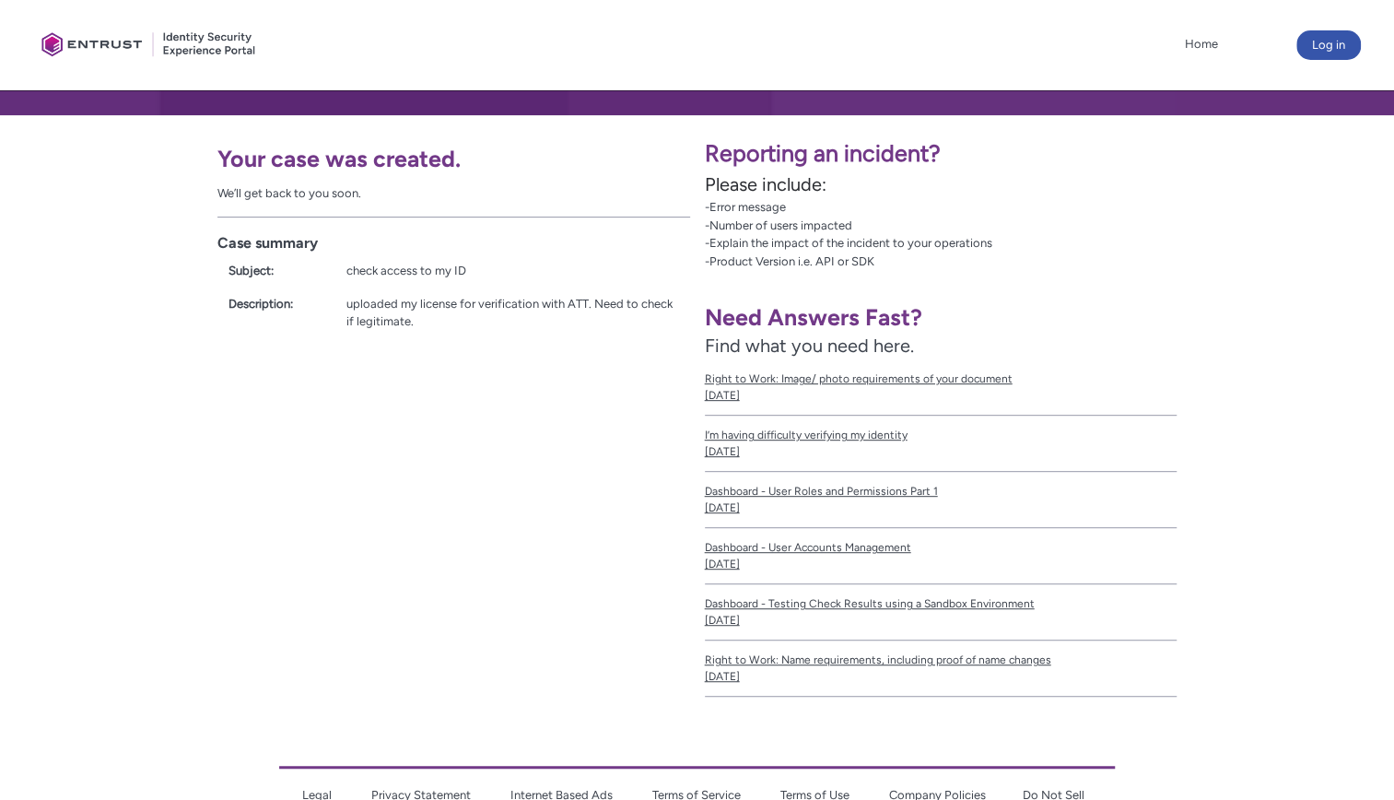
scroll to position [384, 0]
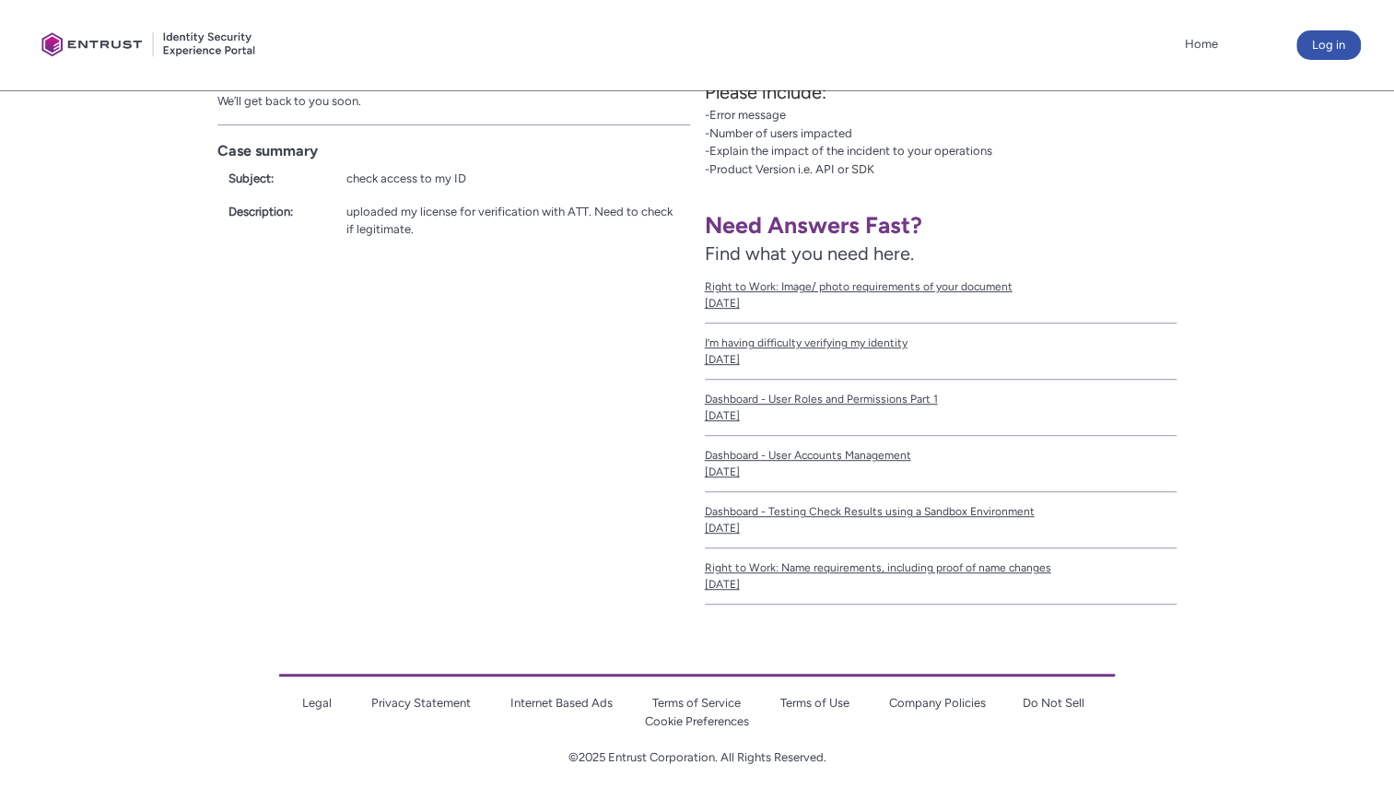
click at [1038, 698] on link "Do Not Sell" at bounding box center [1053, 703] width 62 height 14
click at [1029, 704] on link "Do Not Sell" at bounding box center [1053, 703] width 62 height 14
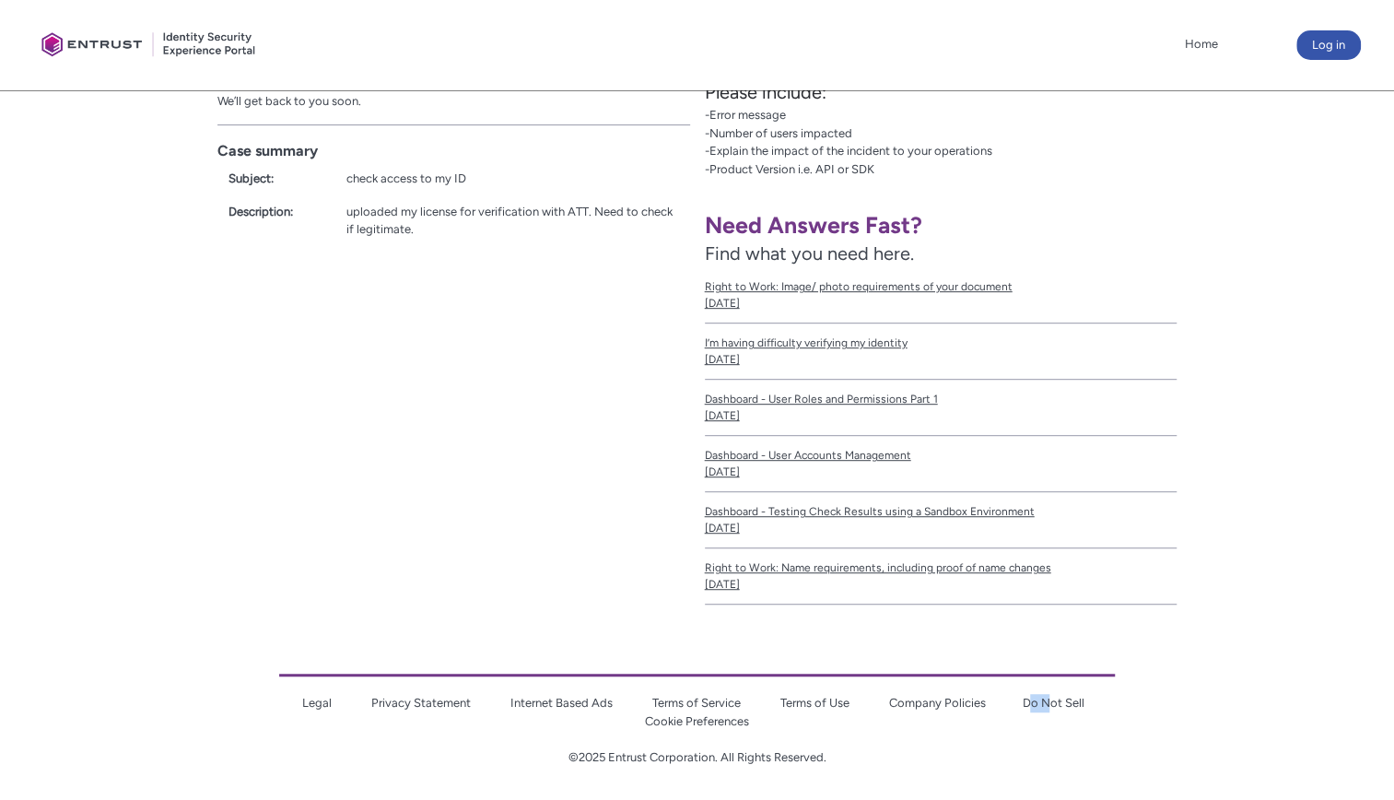
click at [1027, 697] on link "Do Not Sell" at bounding box center [1053, 703] width 62 height 14
click at [1060, 696] on link "Do Not Sell" at bounding box center [1053, 703] width 62 height 14
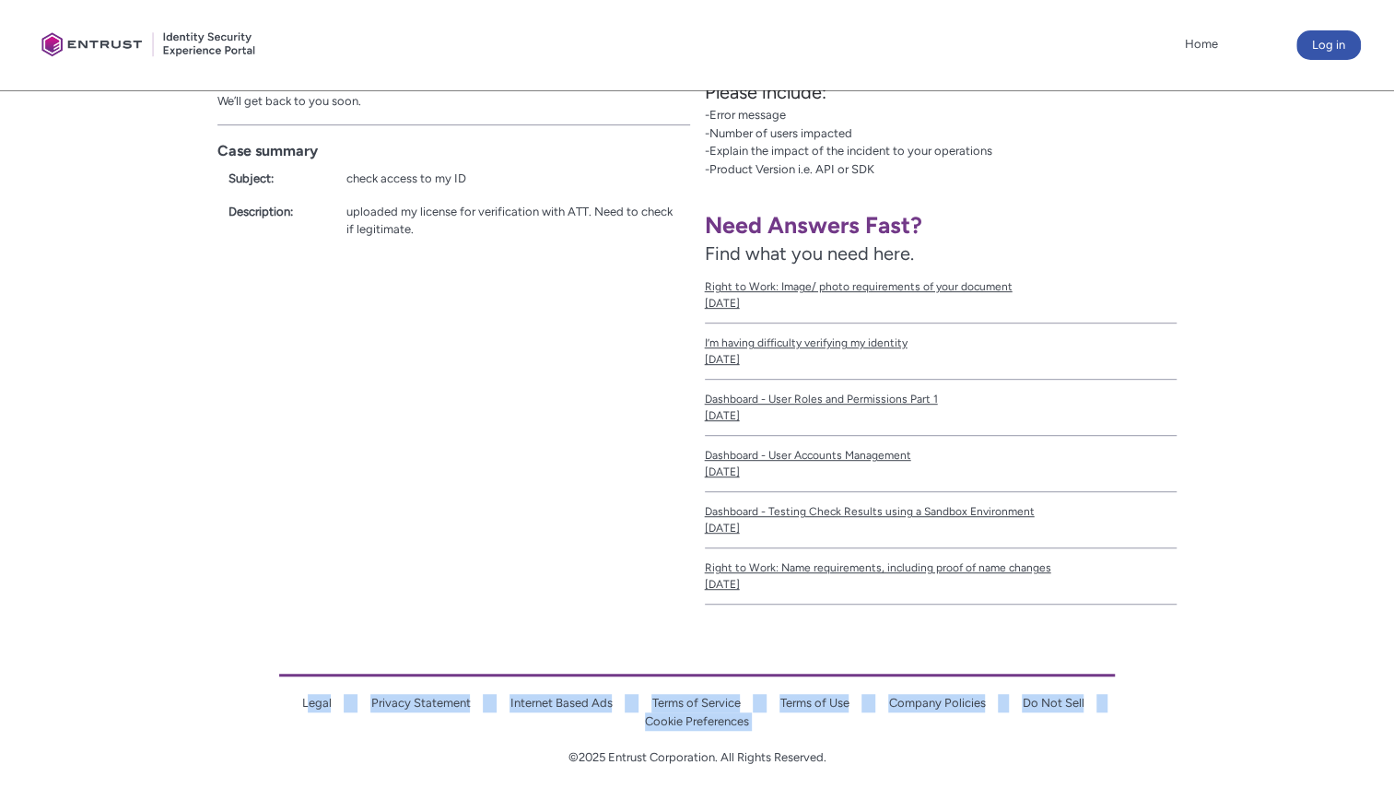
click at [1060, 696] on link "Do Not Sell" at bounding box center [1053, 703] width 62 height 14
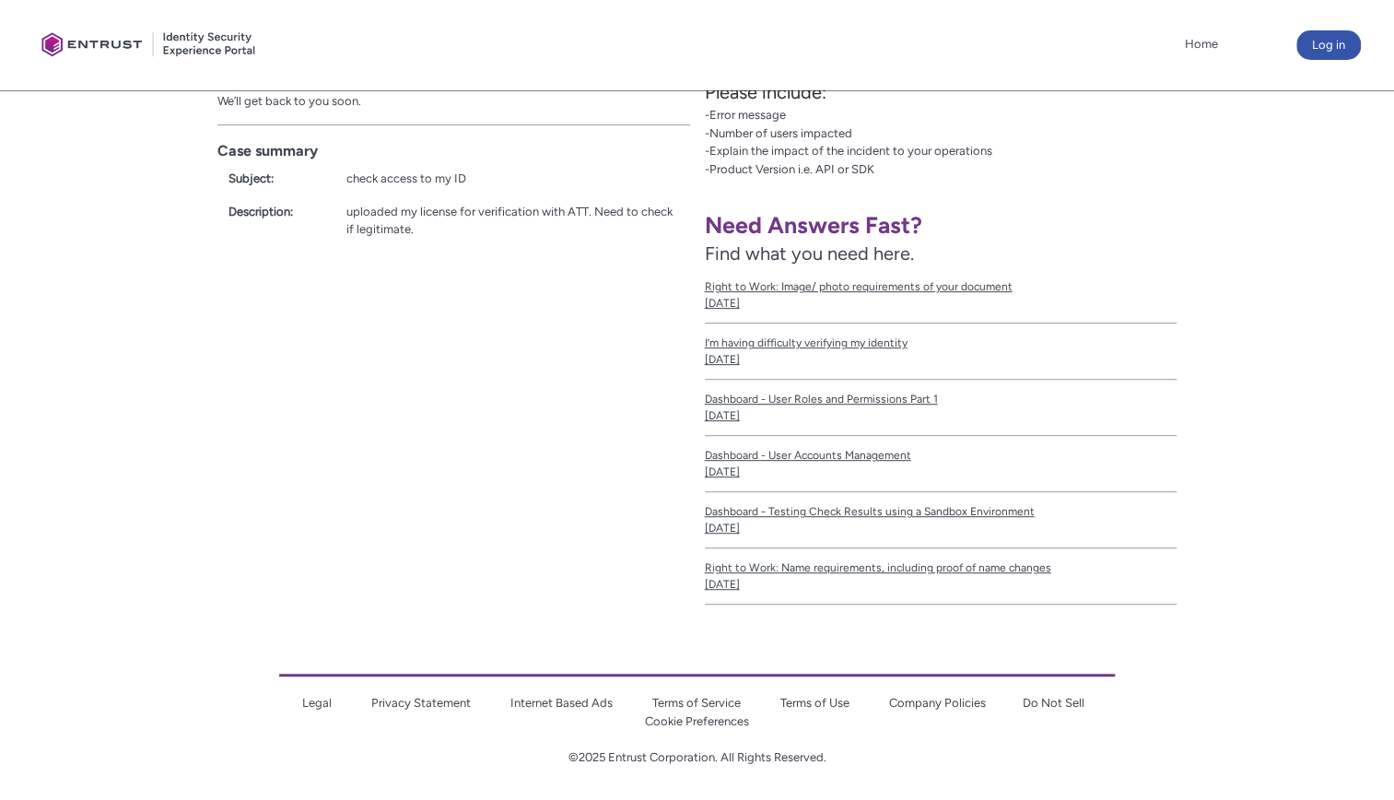
click at [376, 438] on div "Your case was created. We’ll get back to you soon. Case summary Subject: check …" at bounding box center [348, 321] width 697 height 597
click at [1062, 697] on link "Do Not Sell" at bounding box center [1053, 703] width 62 height 14
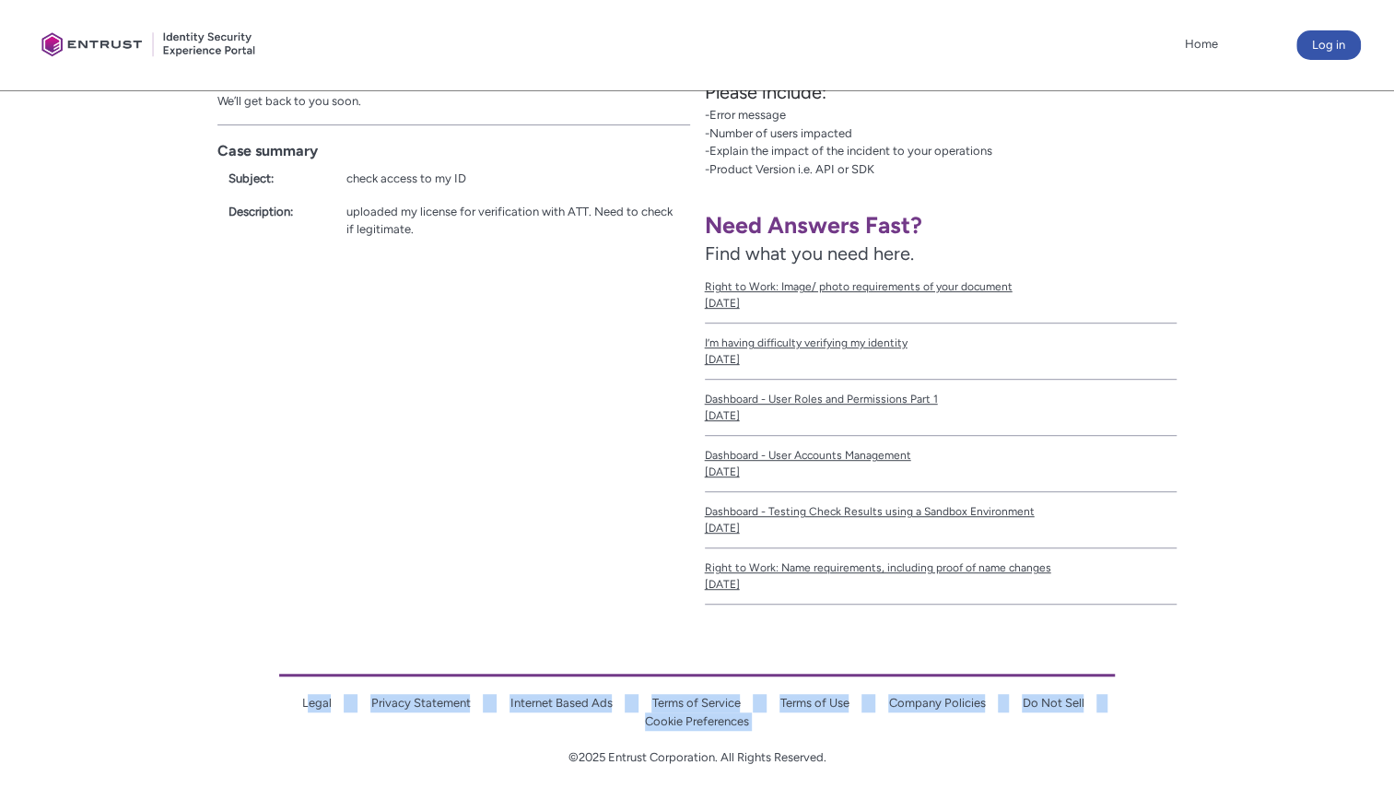
click at [1062, 697] on link "Do Not Sell" at bounding box center [1053, 703] width 62 height 14
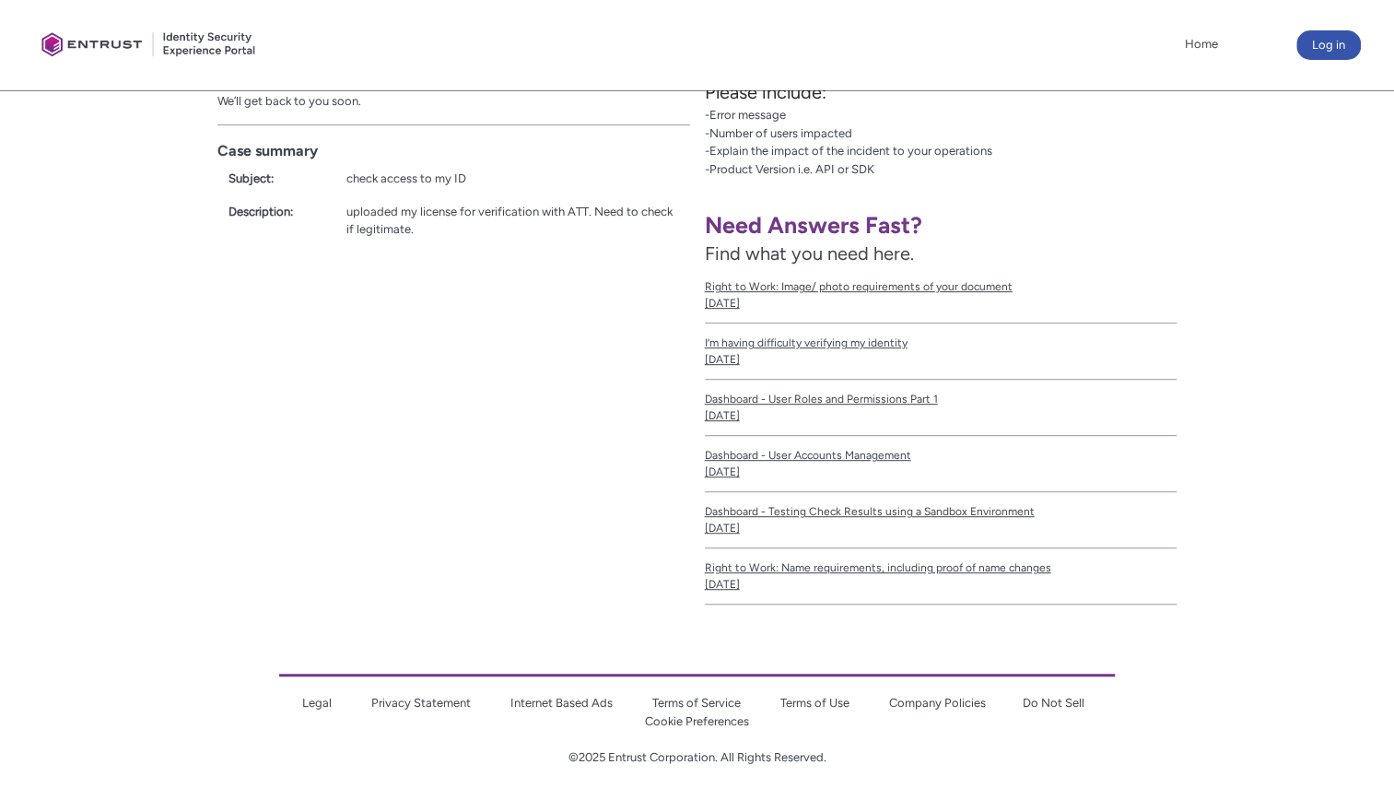
drag, startPoint x: 1062, startPoint y: 697, endPoint x: 1225, endPoint y: 630, distance: 176.4
click at [1225, 630] on div "Skip to Main Content Client Portal Home More Log in Cases Search Search " " You…" at bounding box center [697, 209] width 1394 height 1186
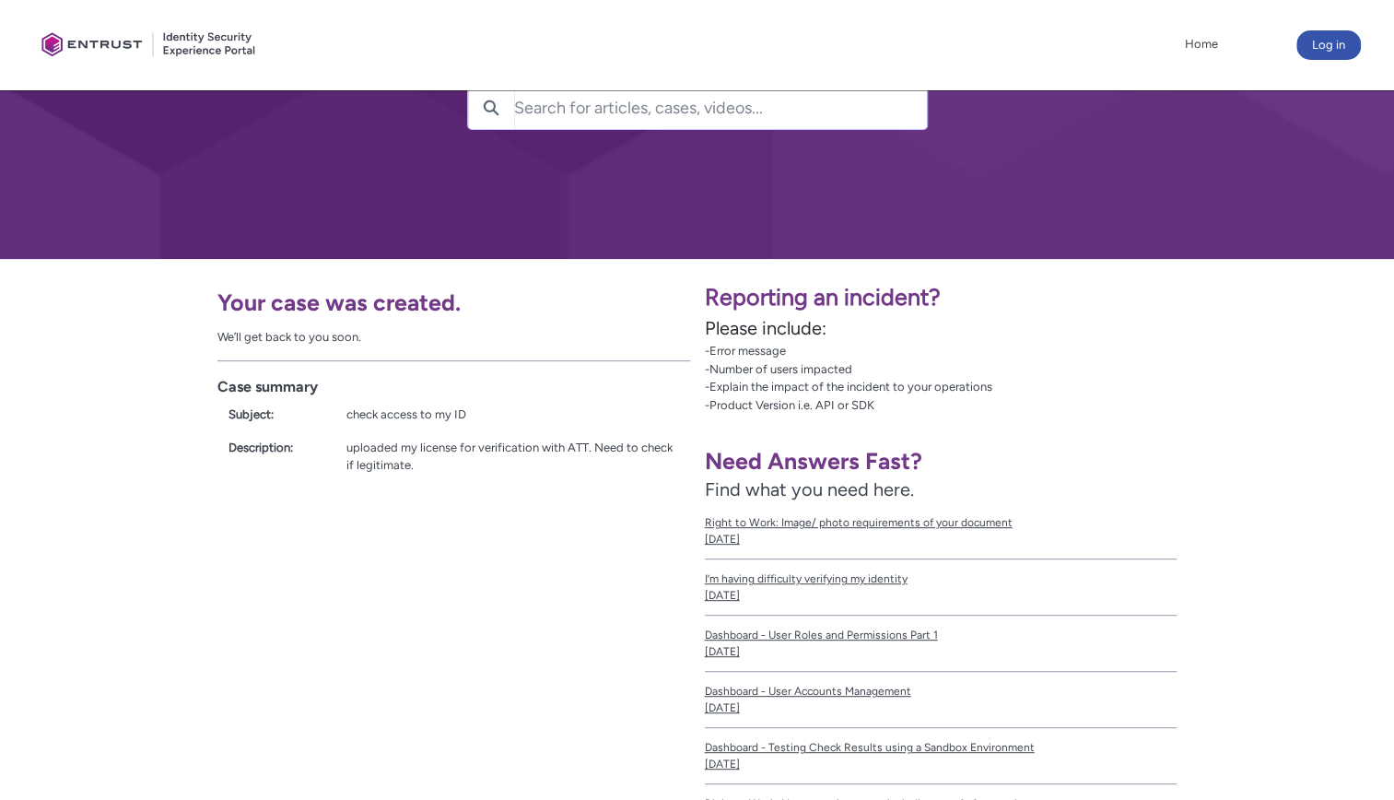
scroll to position [0, 0]
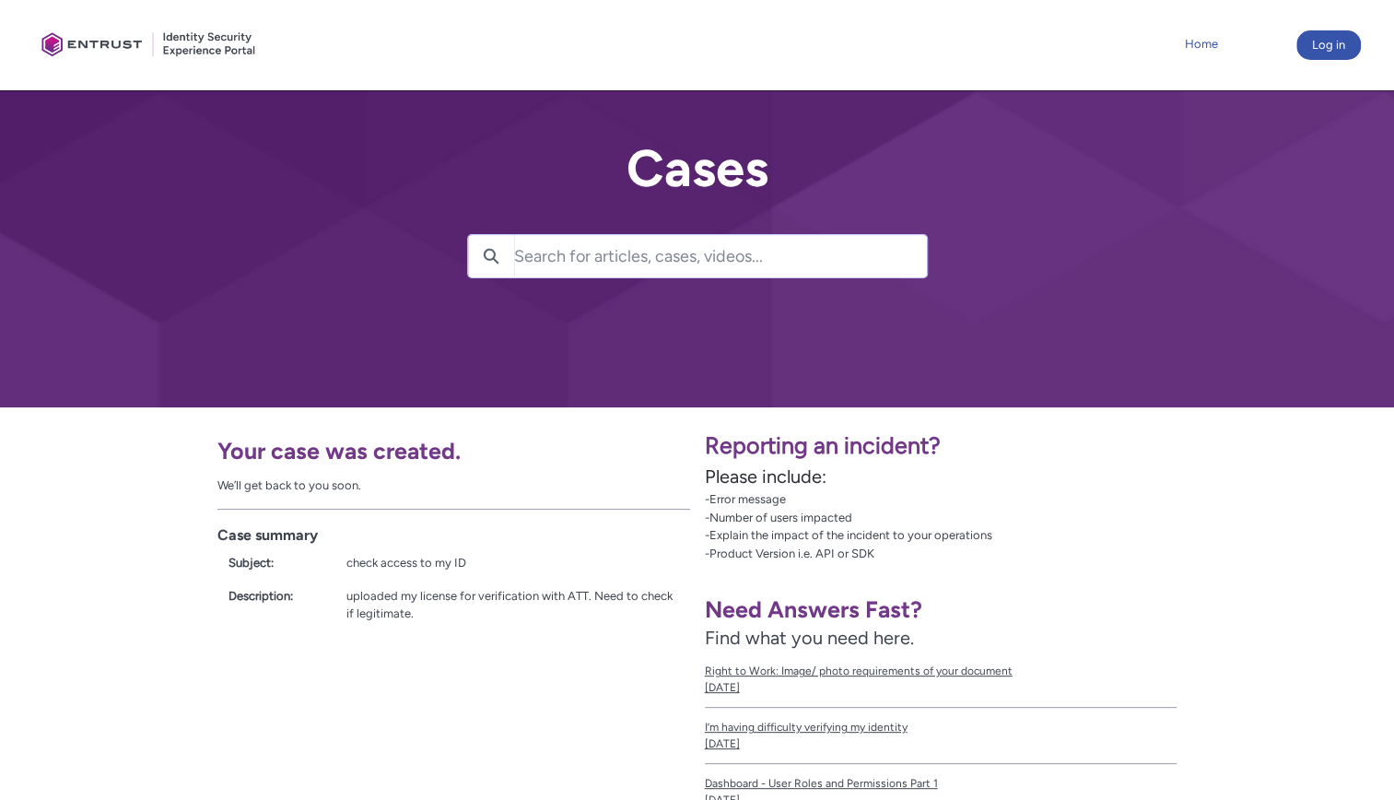
click at [1205, 42] on link "Home" at bounding box center [1201, 44] width 42 height 28
